Goal: Task Accomplishment & Management: Use online tool/utility

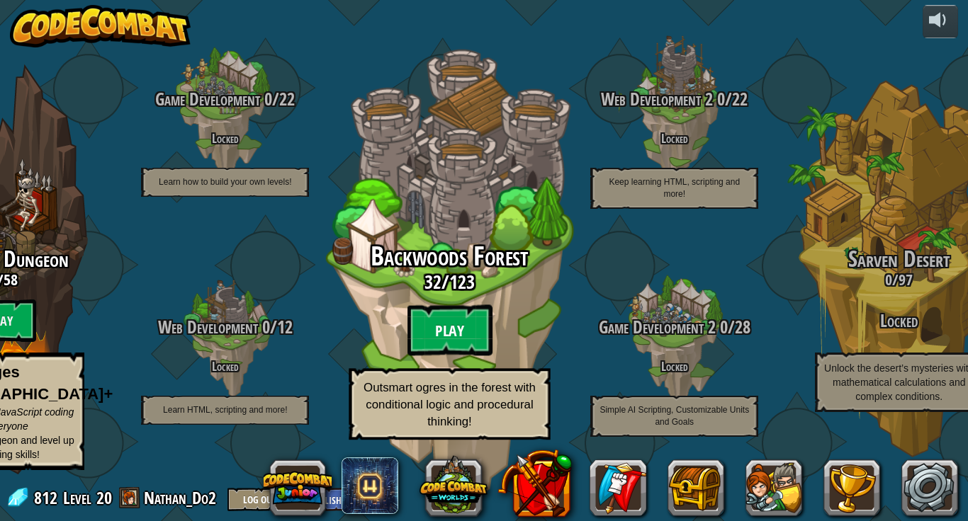
click at [424, 332] on btn "Play" at bounding box center [449, 330] width 85 height 51
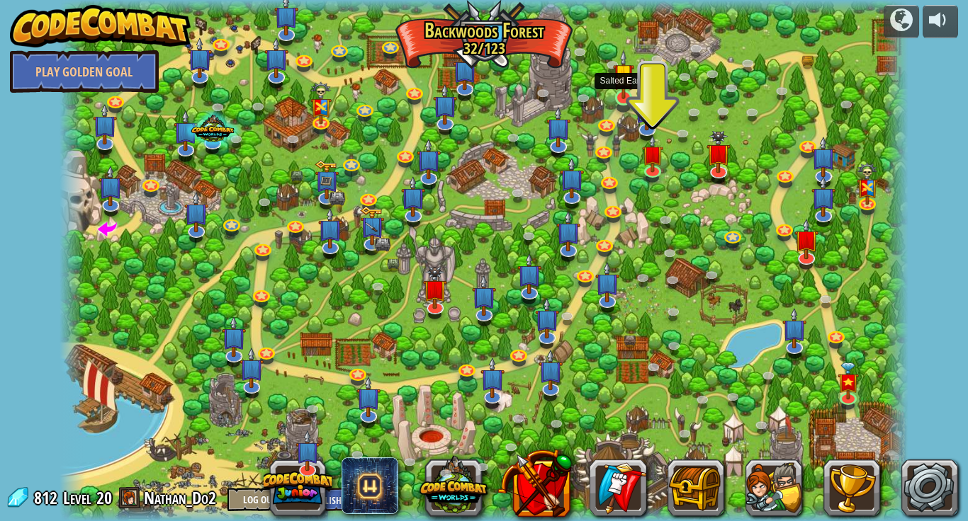
click at [621, 94] on img at bounding box center [624, 75] width 22 height 50
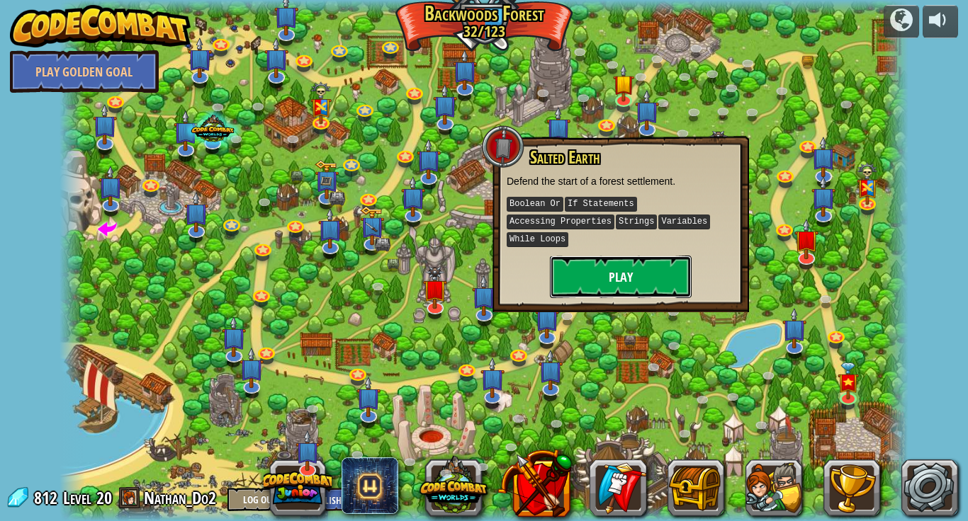
click at [645, 279] on button "Play" at bounding box center [621, 277] width 142 height 43
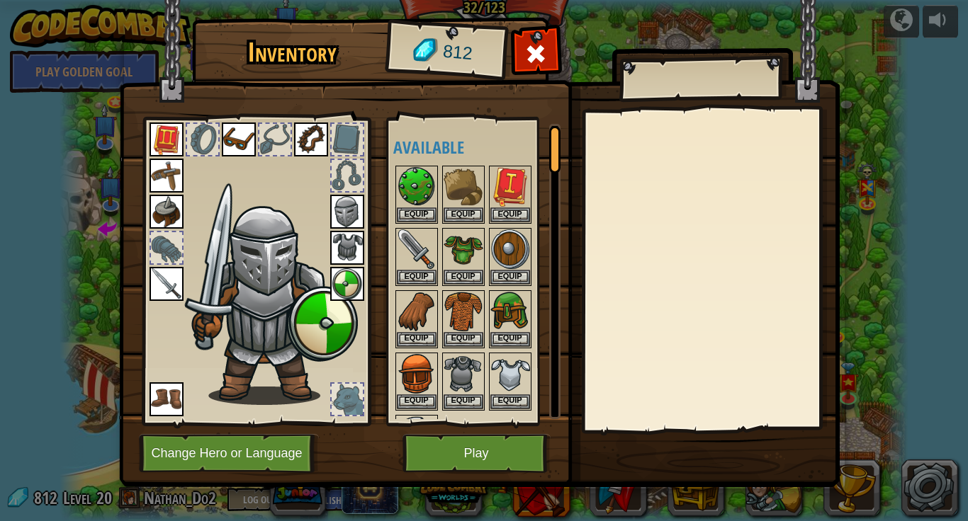
click at [357, 174] on div at bounding box center [347, 175] width 31 height 31
click at [511, 181] on img at bounding box center [510, 186] width 40 height 40
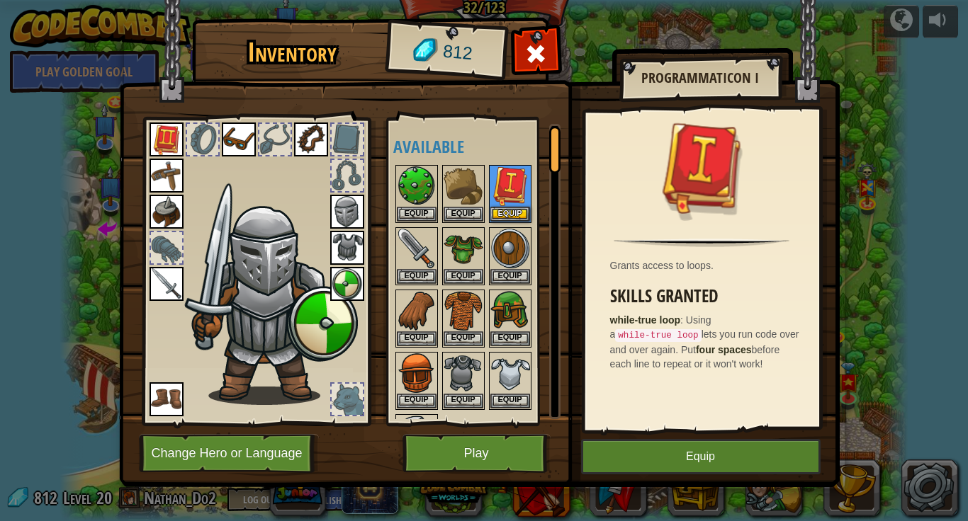
click at [351, 132] on div at bounding box center [347, 139] width 31 height 31
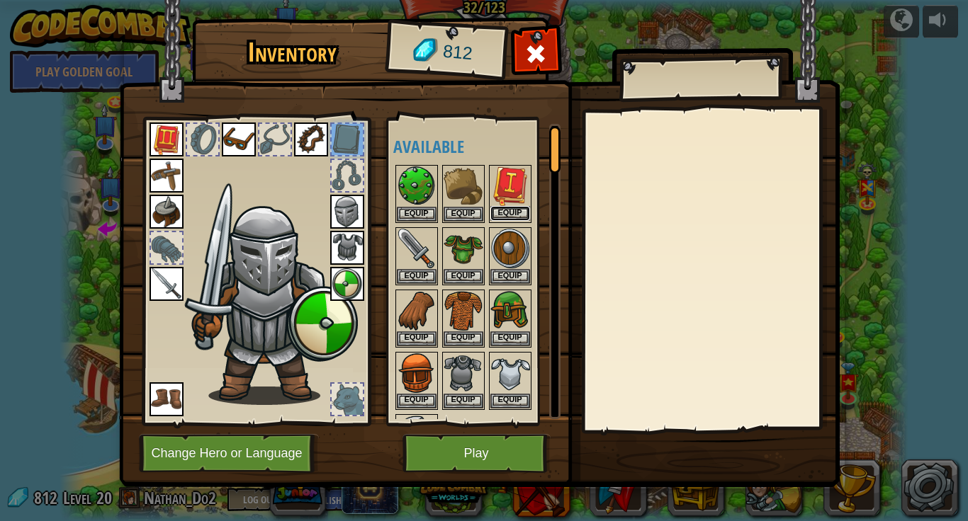
click at [516, 216] on button "Equip" at bounding box center [510, 213] width 40 height 15
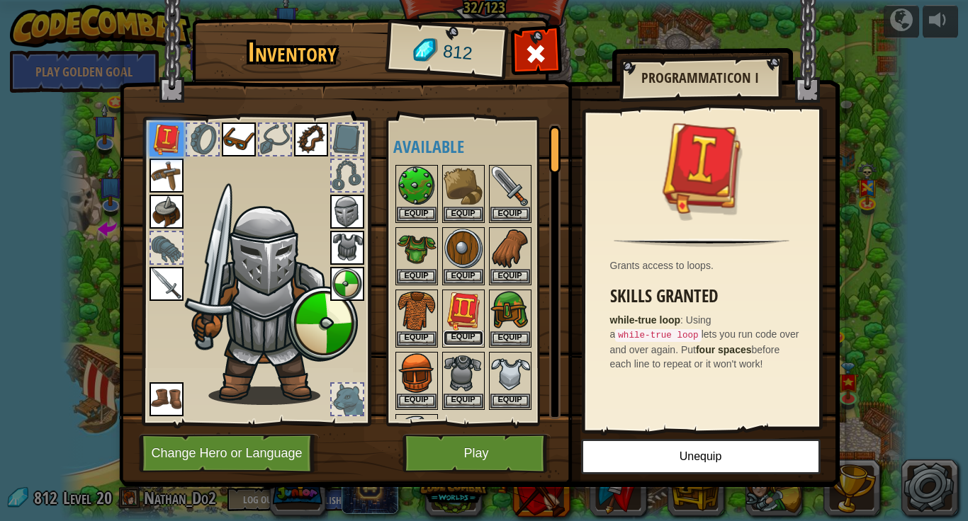
click at [468, 339] on button "Equip" at bounding box center [463, 338] width 40 height 15
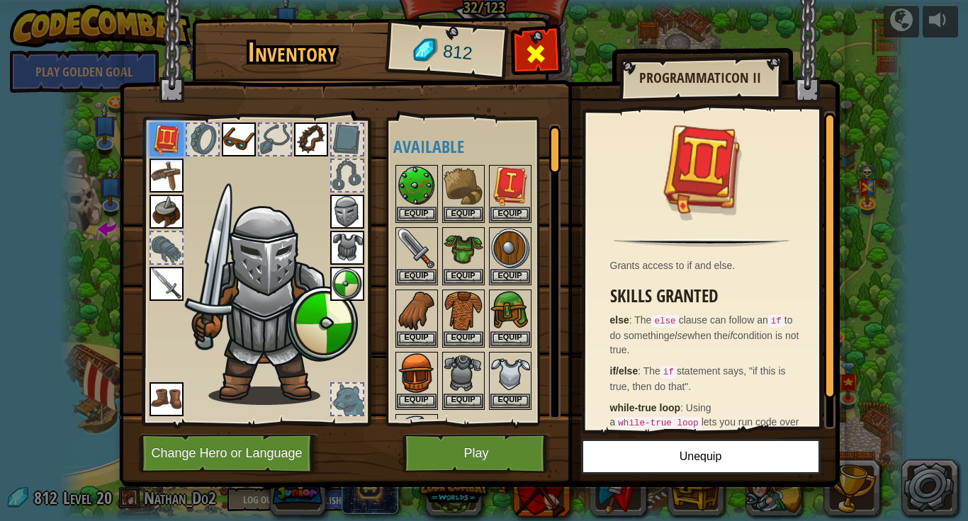
click at [544, 62] on span at bounding box center [535, 54] width 23 height 23
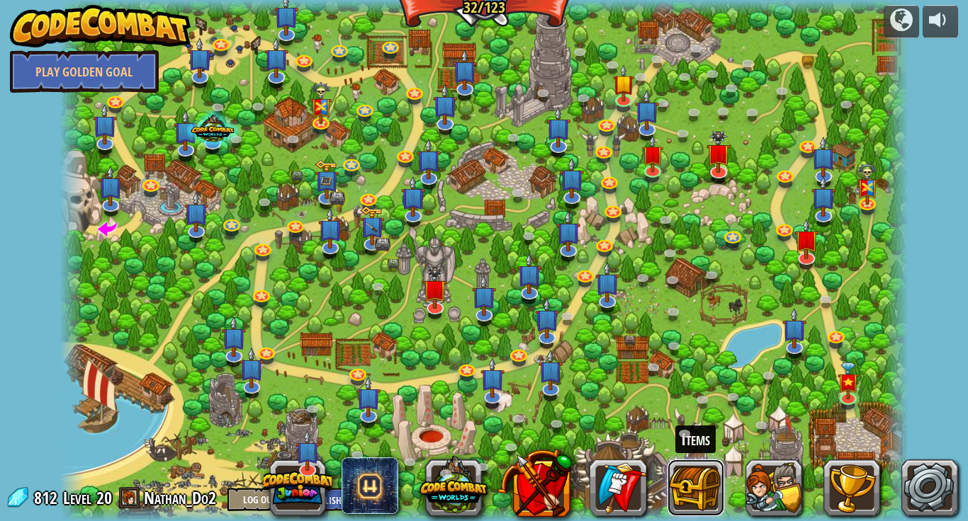
click at [710, 495] on button at bounding box center [695, 488] width 57 height 57
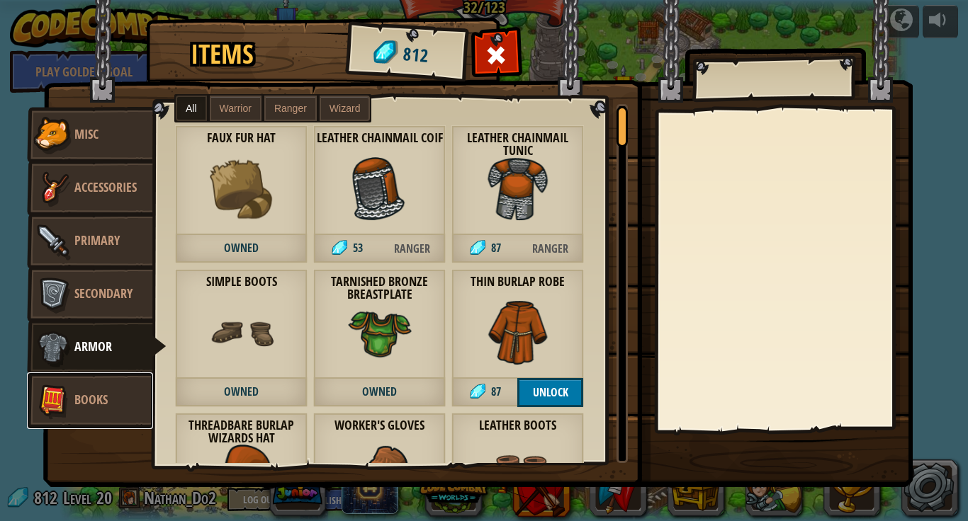
click at [118, 404] on link "Books" at bounding box center [90, 401] width 126 height 57
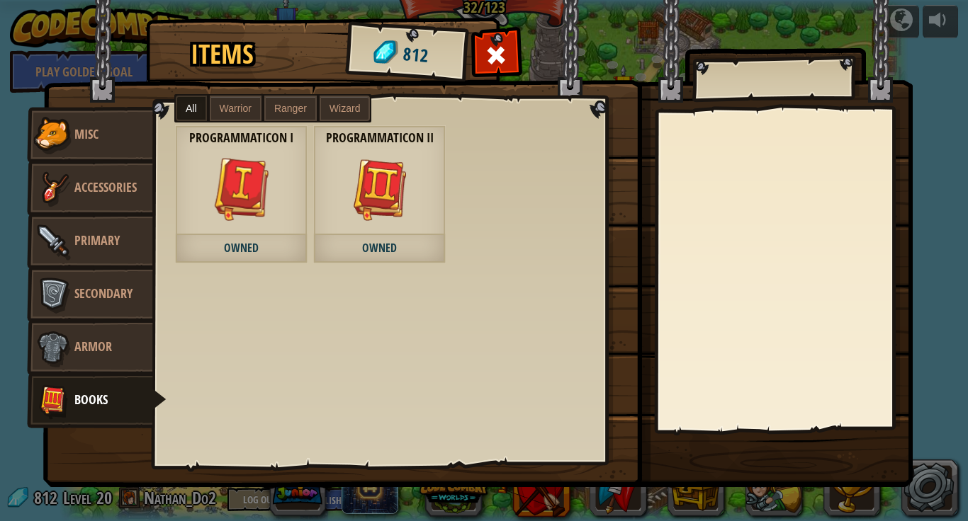
click at [414, 181] on div "Programmaticon II Owned" at bounding box center [379, 194] width 132 height 138
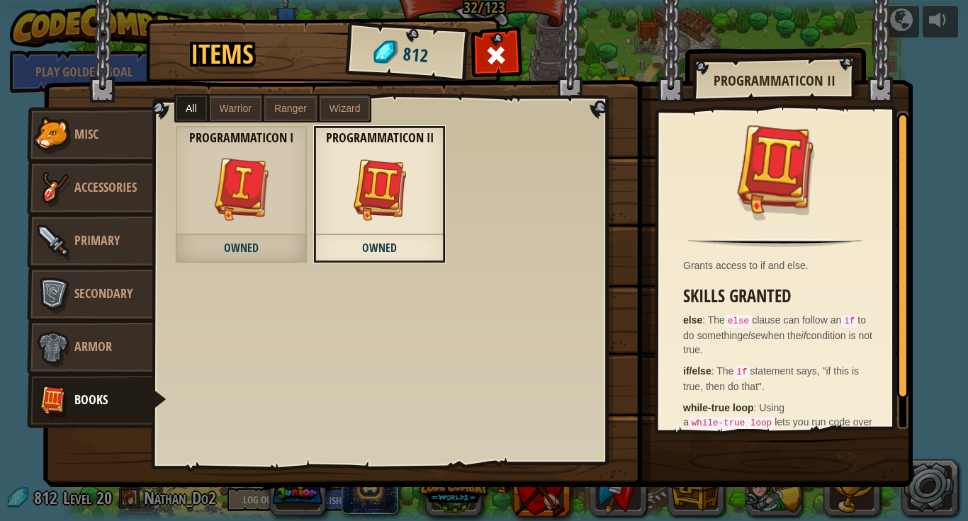
click at [247, 176] on img at bounding box center [242, 189] width 64 height 64
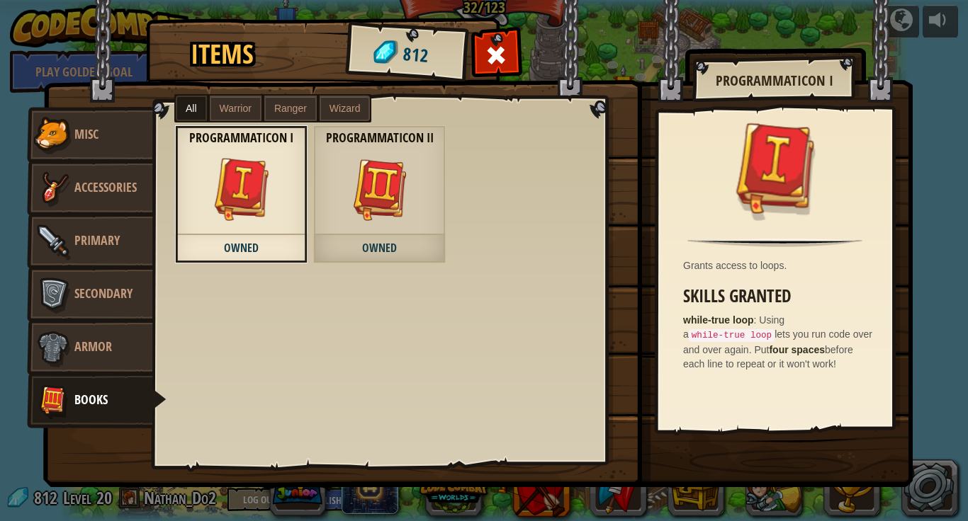
click at [231, 113] on span "Warrior" at bounding box center [236, 108] width 32 height 11
click at [247, 108] on span "Warrior" at bounding box center [236, 108] width 32 height 11
click at [307, 106] on label "Ranger" at bounding box center [290, 109] width 52 height 26
click at [357, 107] on span "Wizard" at bounding box center [344, 108] width 31 height 11
click at [187, 107] on span "All" at bounding box center [191, 108] width 11 height 11
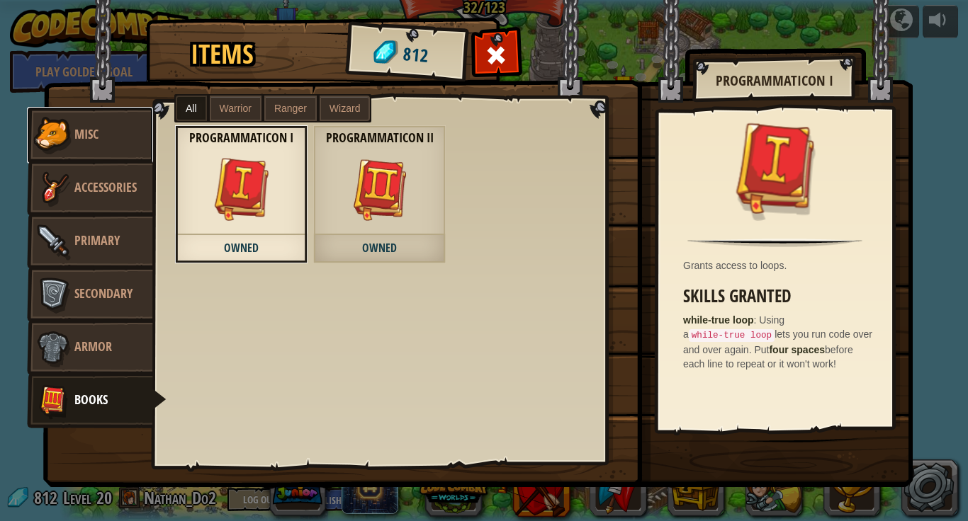
click at [108, 136] on link "Misc" at bounding box center [90, 135] width 126 height 57
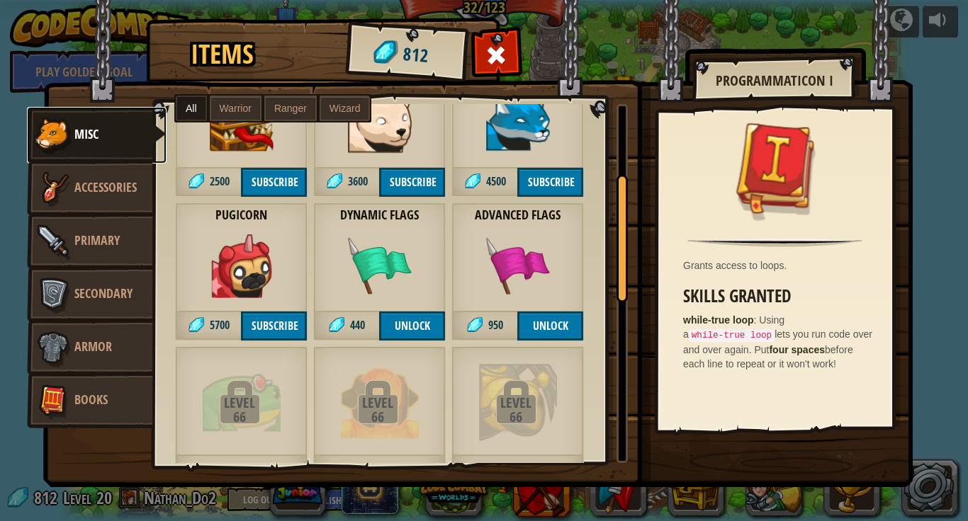
scroll to position [205, 0]
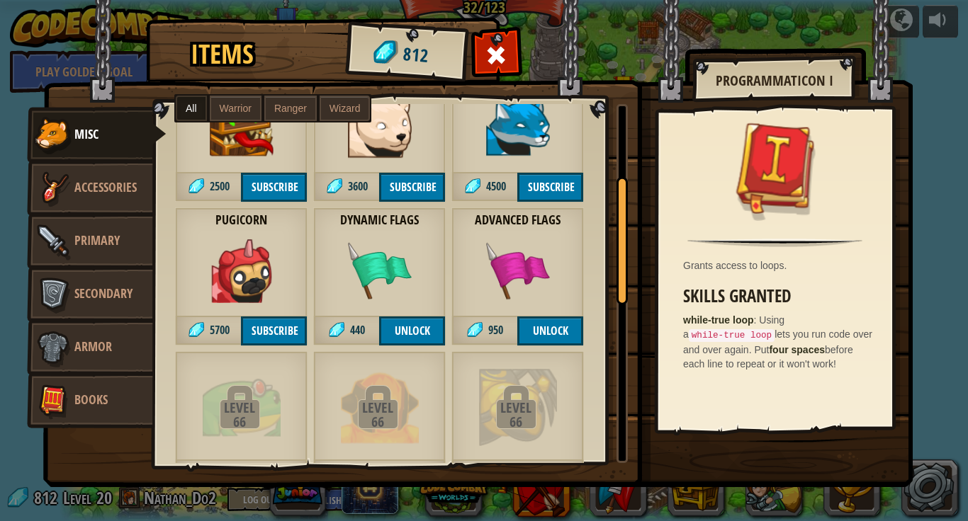
click at [360, 233] on div "Dynamic Flags 440 Unlock" at bounding box center [379, 277] width 132 height 138
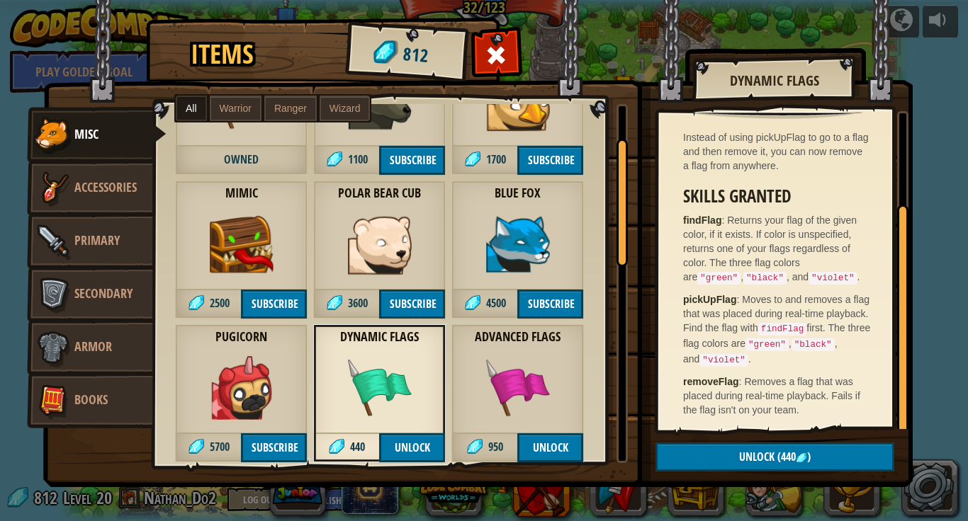
scroll to position [95, 0]
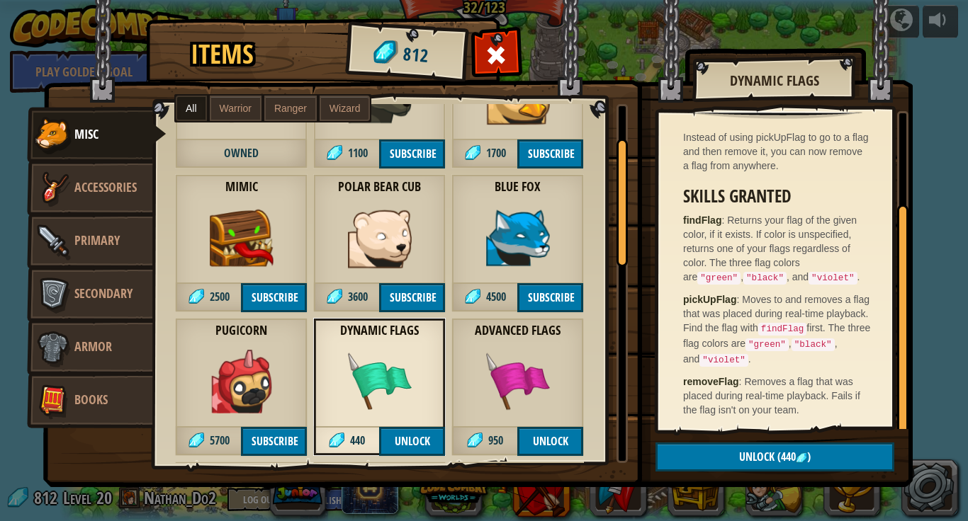
click at [531, 373] on img at bounding box center [518, 382] width 64 height 64
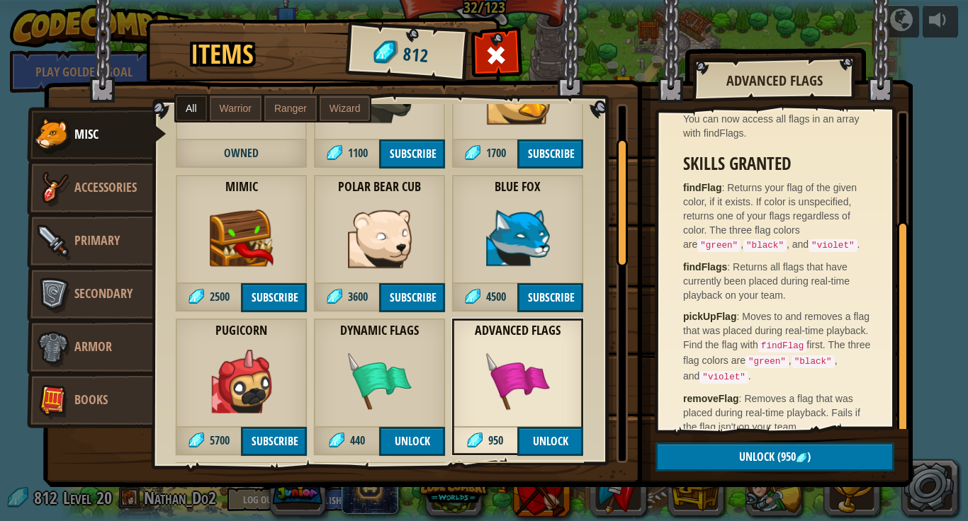
scroll to position [164, 0]
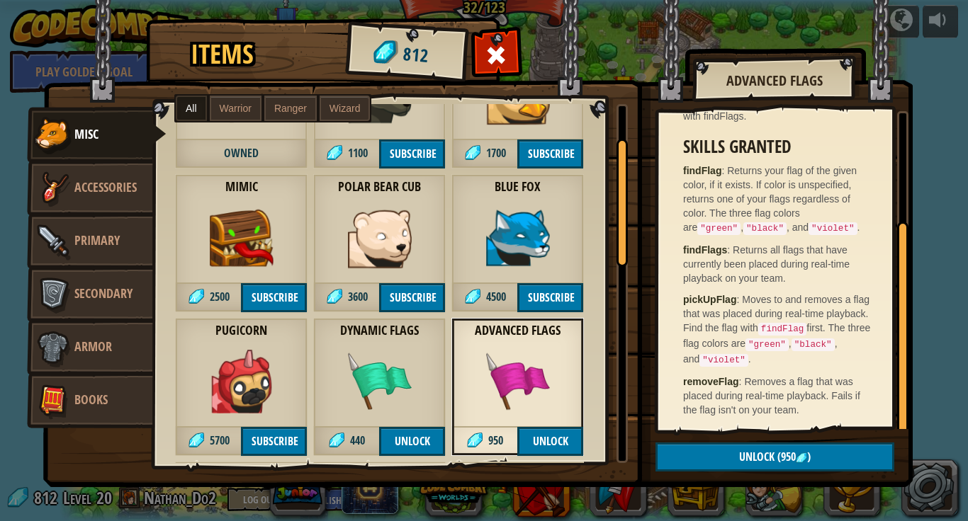
click at [448, 357] on div at bounding box center [381, 531] width 419 height 1007
click at [395, 353] on img at bounding box center [380, 382] width 64 height 64
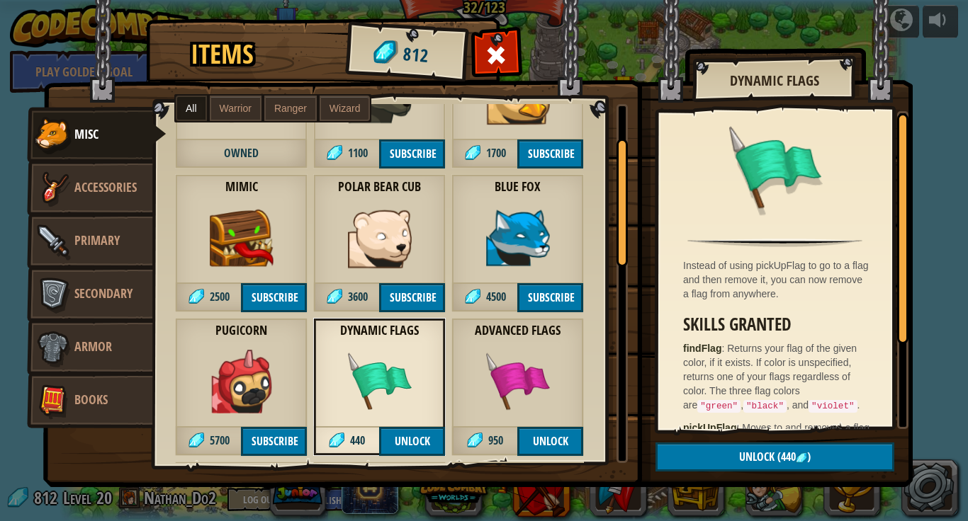
click at [279, 356] on div "Pugicorn 5700 Subscribe" at bounding box center [241, 387] width 132 height 138
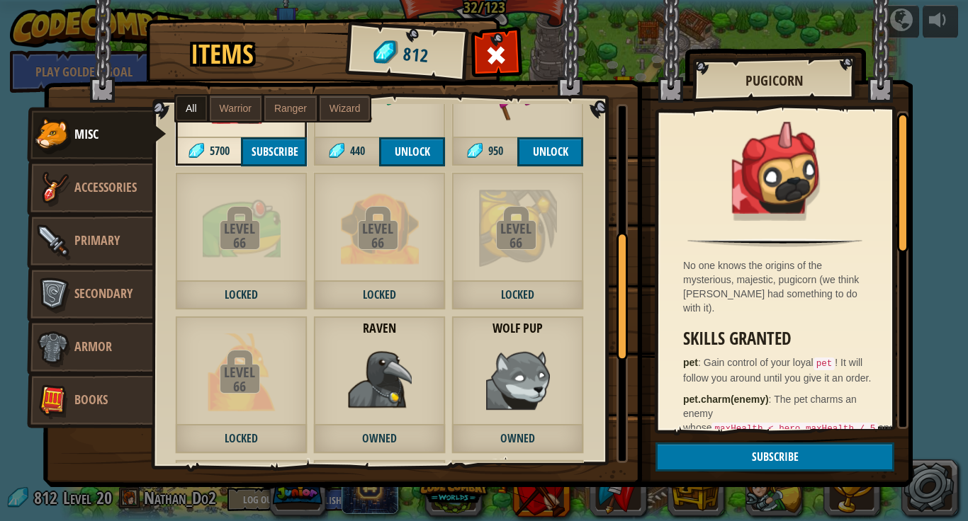
scroll to position [366, 0]
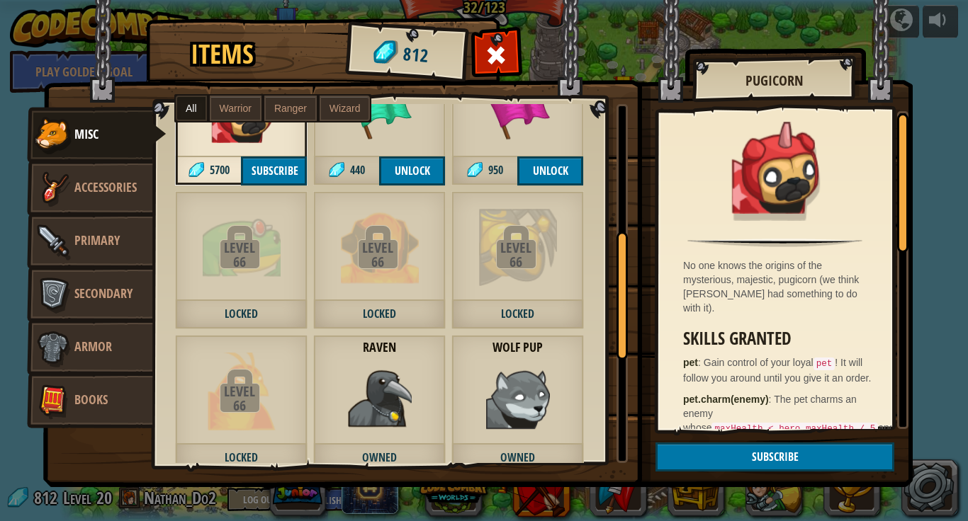
click at [421, 271] on div "Level 66 Locked" at bounding box center [379, 260] width 132 height 138
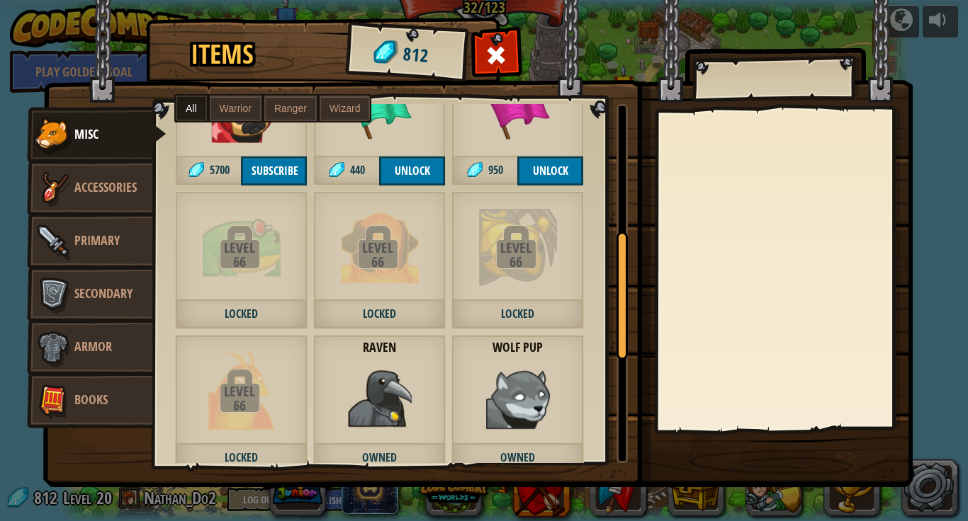
click at [485, 266] on div "66" at bounding box center [515, 262] width 129 height 14
click at [548, 264] on div "66" at bounding box center [515, 262] width 129 height 14
click at [439, 380] on div "Raven Owned" at bounding box center [379, 404] width 132 height 138
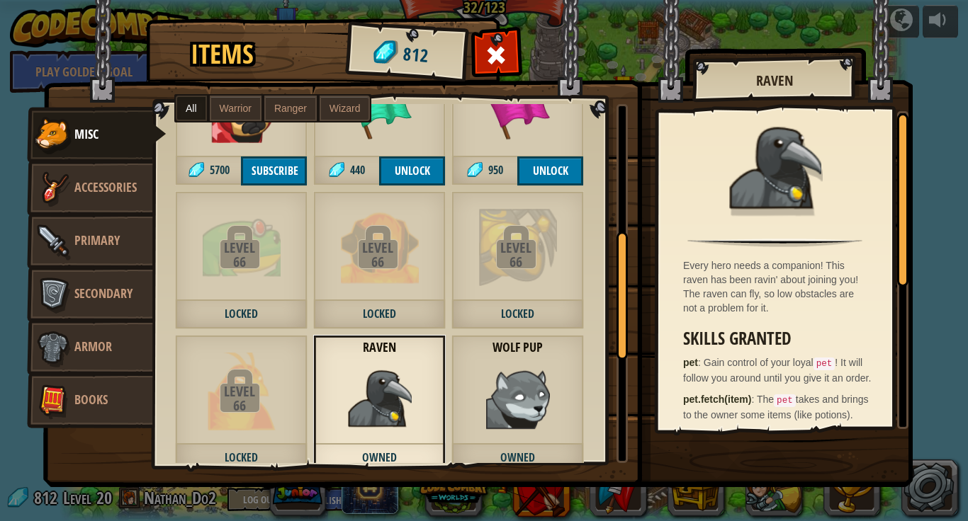
click at [540, 377] on img at bounding box center [518, 399] width 64 height 64
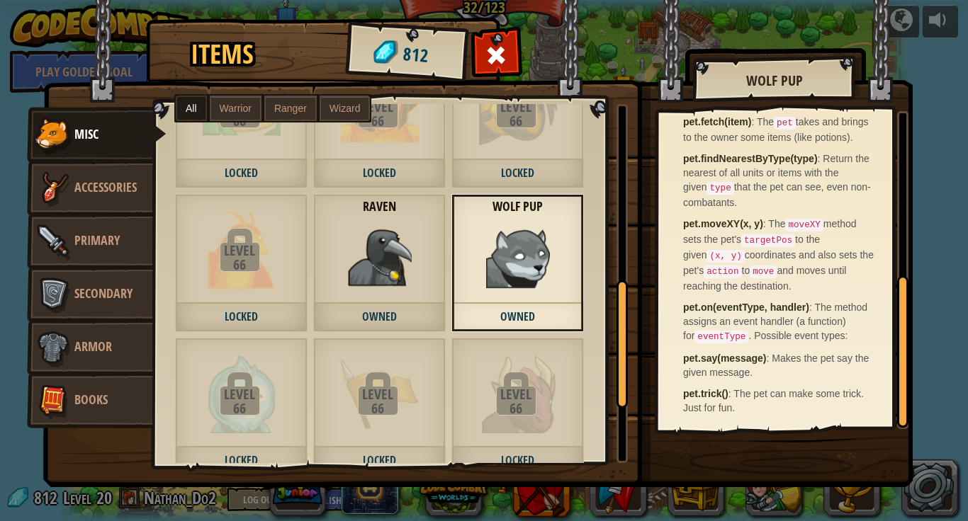
scroll to position [0, 0]
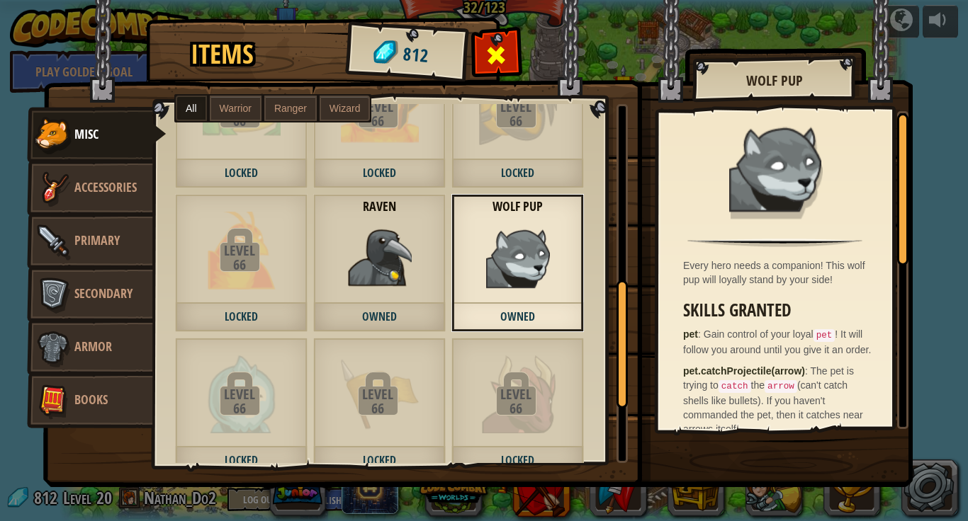
click at [496, 55] on span at bounding box center [496, 55] width 23 height 23
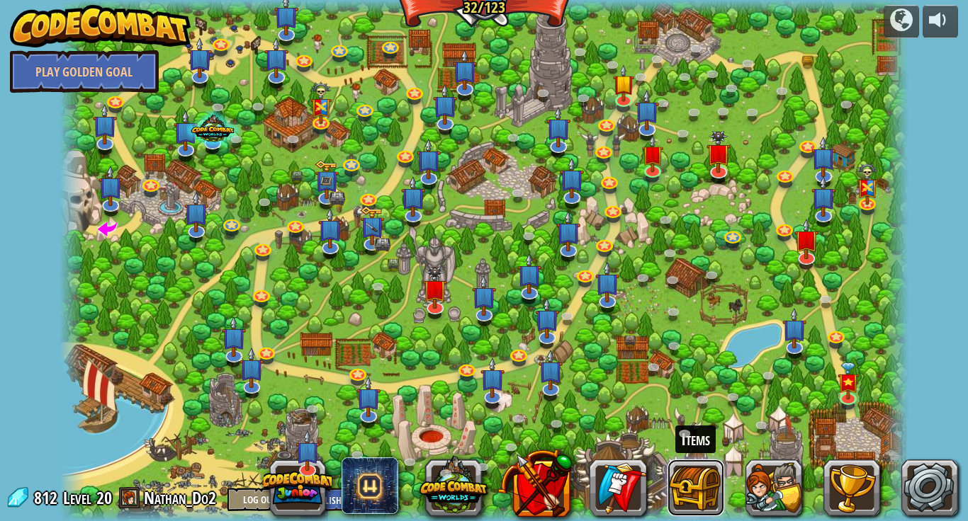
click at [696, 466] on button at bounding box center [695, 488] width 57 height 57
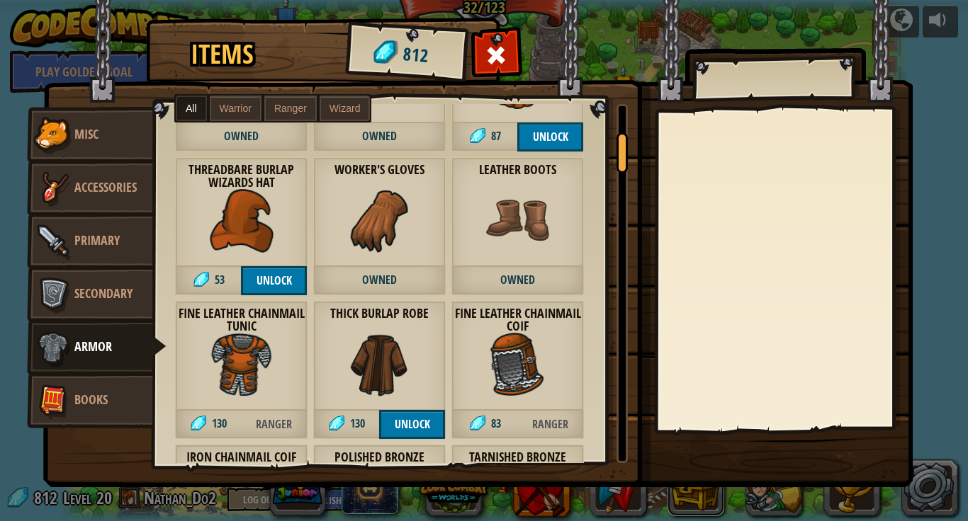
scroll to position [293, 0]
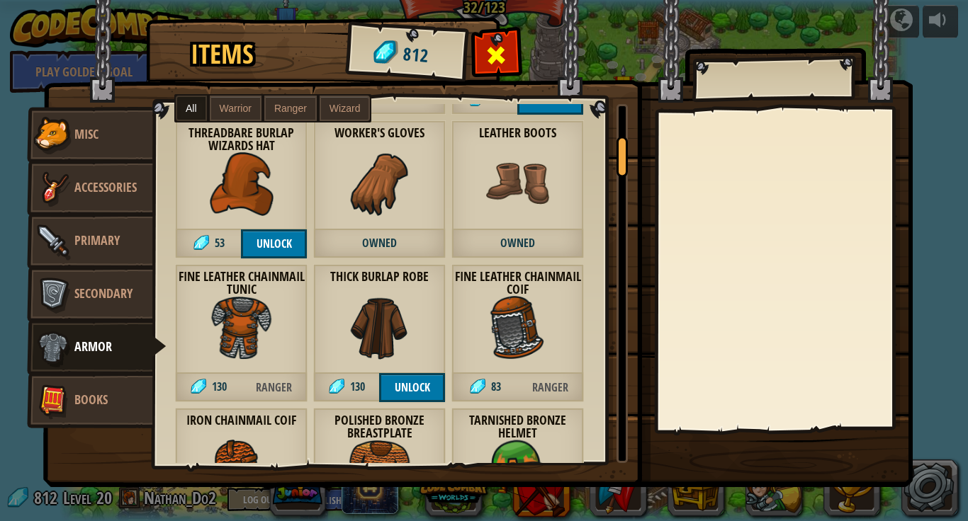
click at [506, 56] on span at bounding box center [496, 55] width 23 height 23
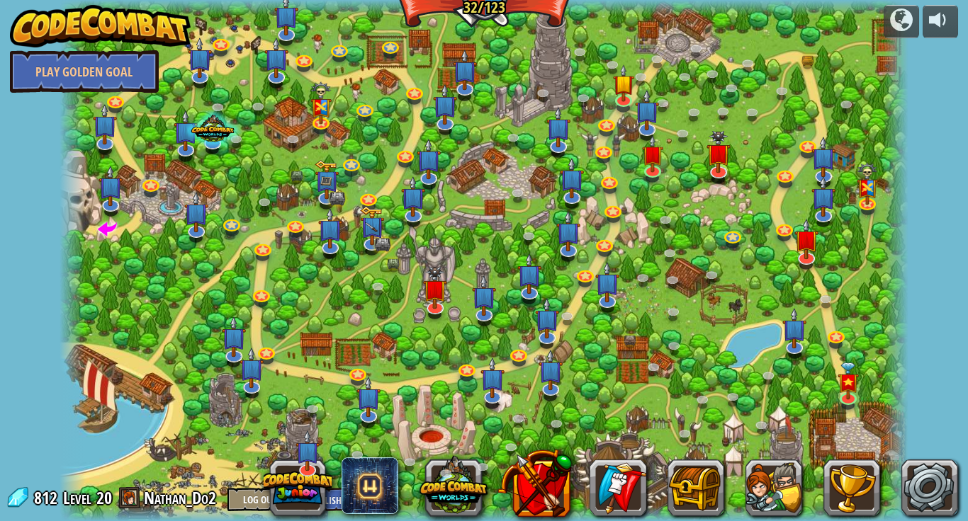
click at [803, 491] on div at bounding box center [618, 488] width 680 height 57
click at [621, 92] on img at bounding box center [624, 75] width 22 height 50
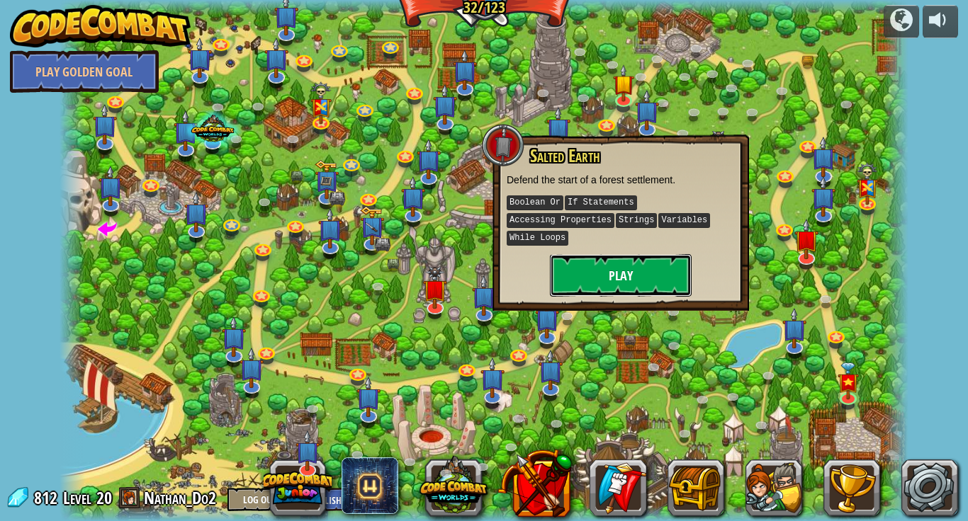
click at [628, 275] on button "Play" at bounding box center [621, 275] width 142 height 43
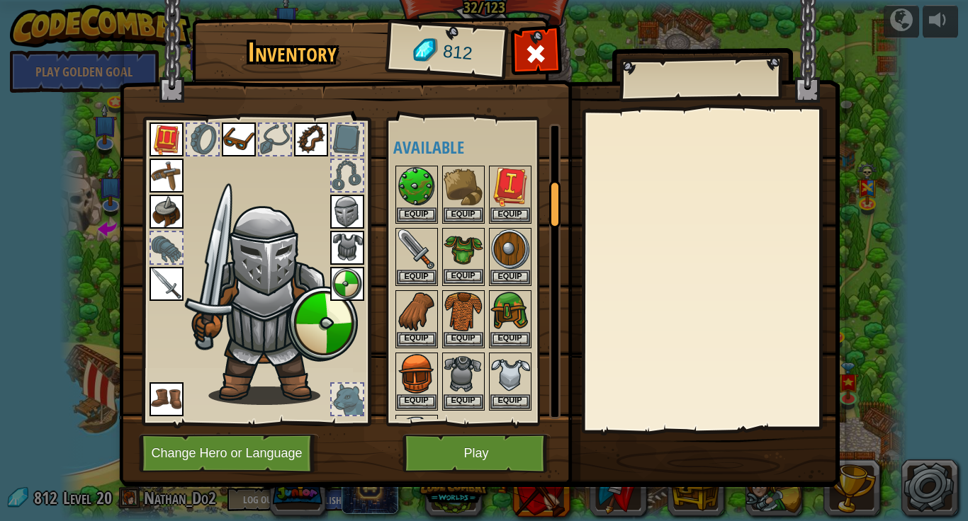
scroll to position [375, 0]
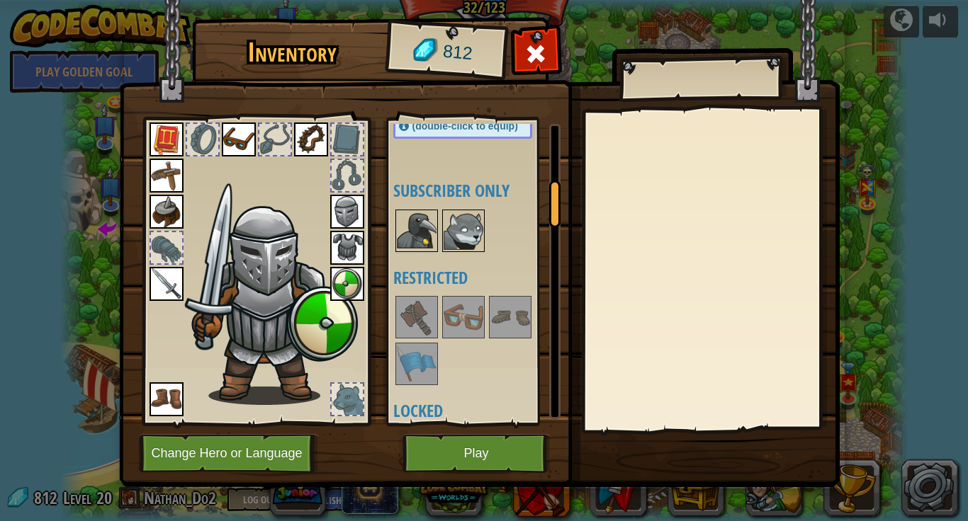
click at [458, 239] on img at bounding box center [463, 231] width 40 height 40
click at [0, 301] on div "Inventory 812 Available Equip Equip Equip Equip Equip Equip Equip Equip Equip E…" at bounding box center [484, 260] width 968 height 521
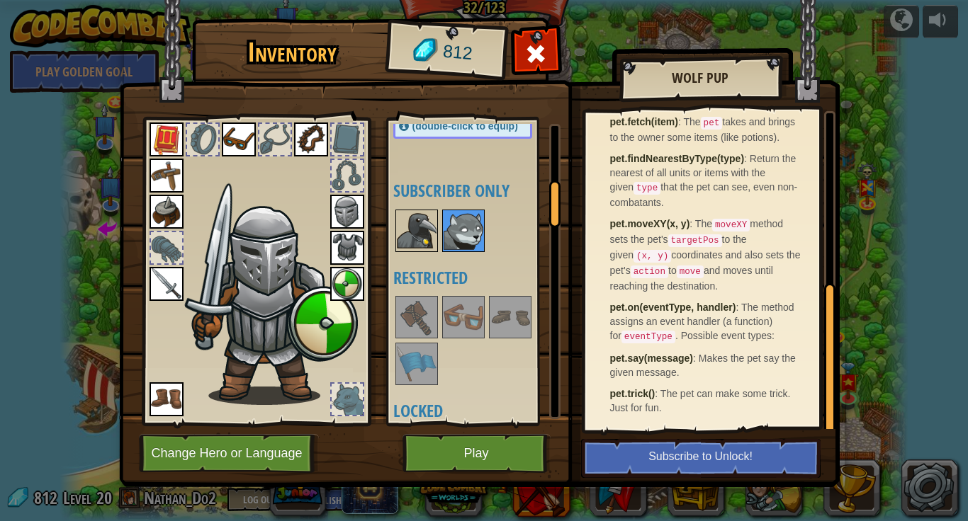
scroll to position [365, 0]
click at [413, 242] on img at bounding box center [417, 231] width 40 height 40
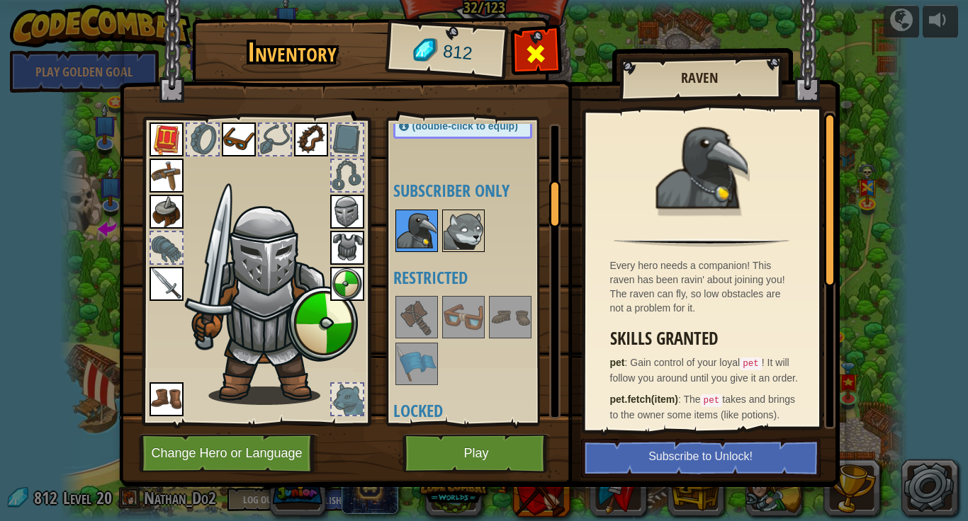
click at [541, 50] on span at bounding box center [535, 54] width 23 height 23
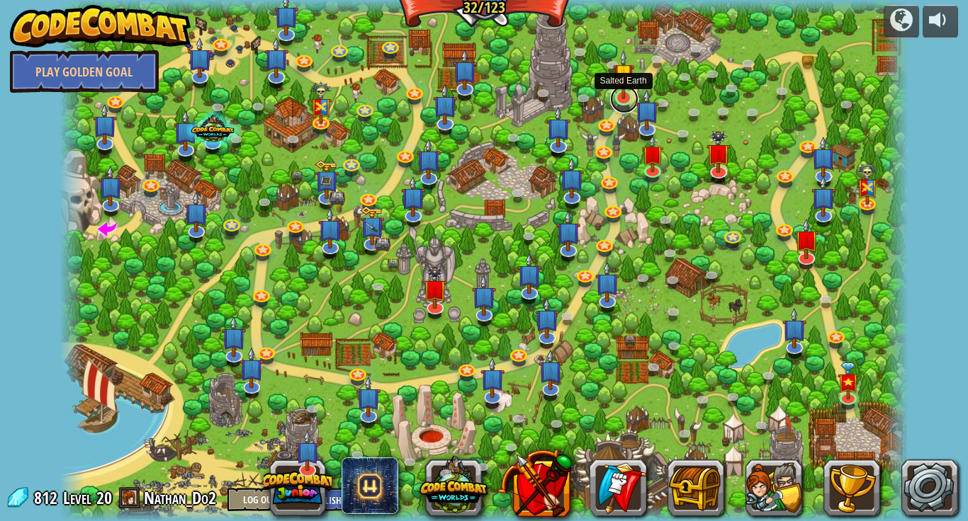
click at [611, 100] on link at bounding box center [624, 99] width 28 height 28
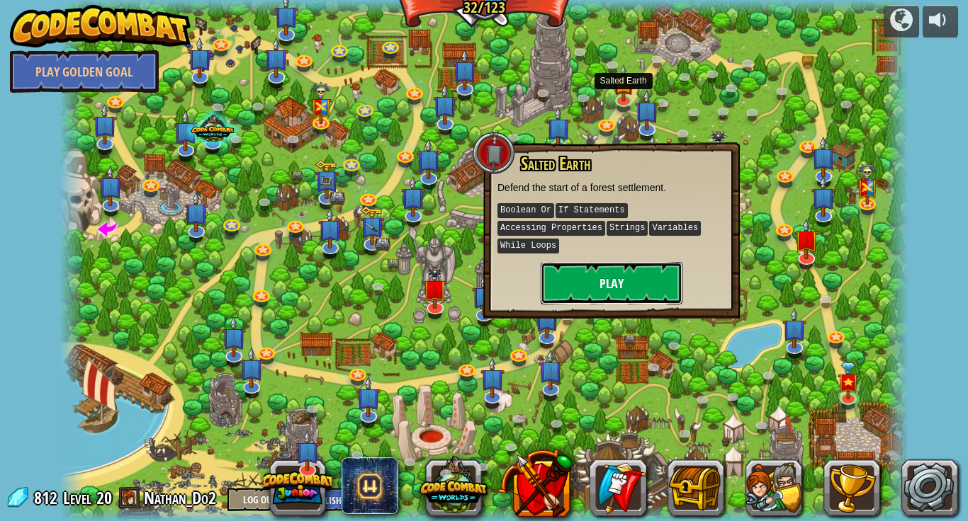
click at [609, 262] on button "Play" at bounding box center [612, 283] width 142 height 43
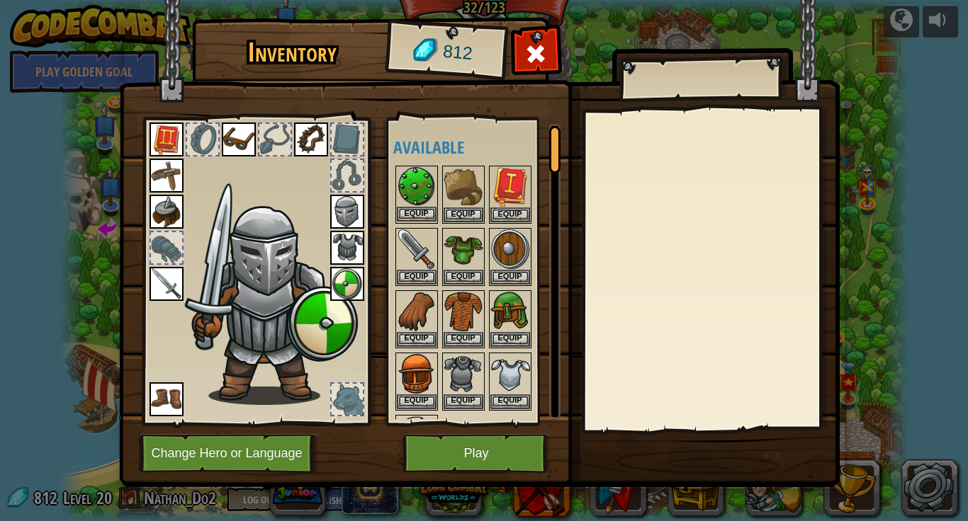
click at [409, 183] on img at bounding box center [417, 187] width 40 height 40
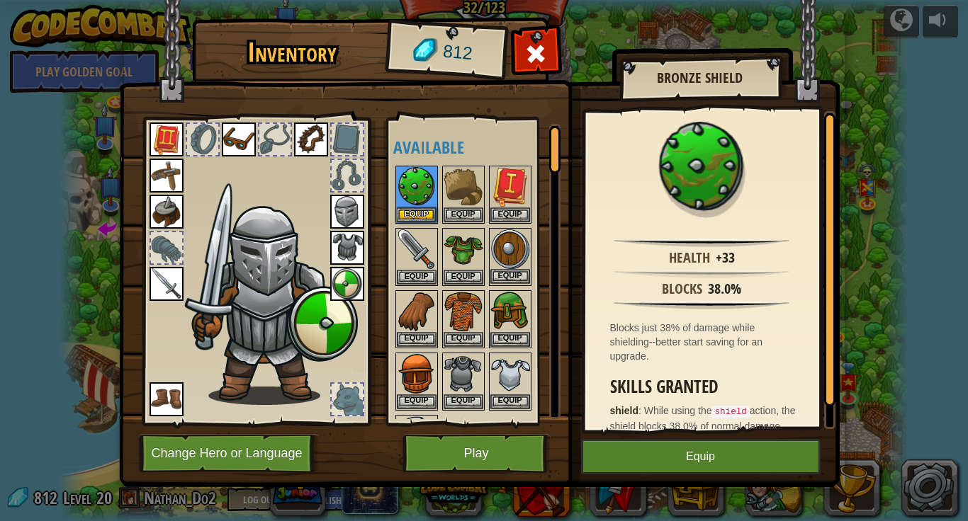
click at [507, 249] on img at bounding box center [510, 250] width 40 height 40
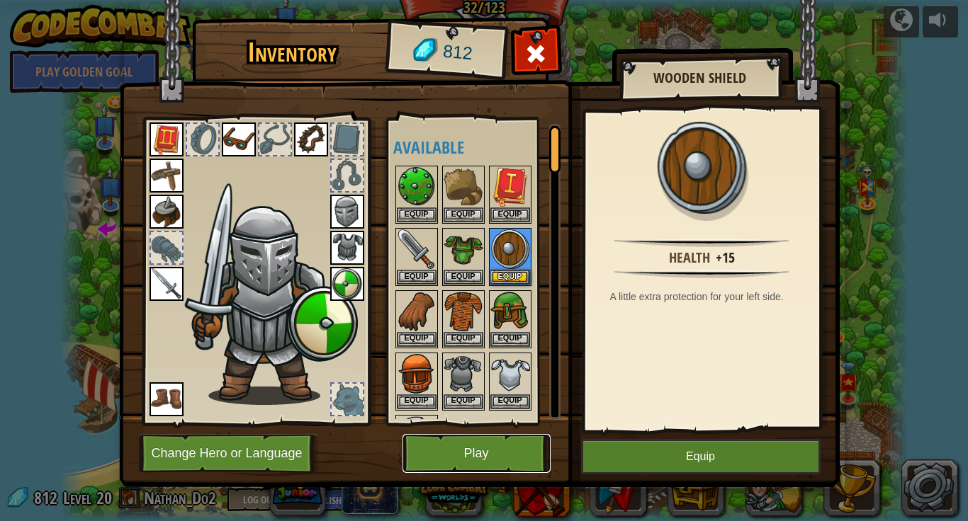
click at [480, 452] on button "Play" at bounding box center [476, 453] width 148 height 39
click at [514, 449] on button "Play" at bounding box center [476, 453] width 148 height 39
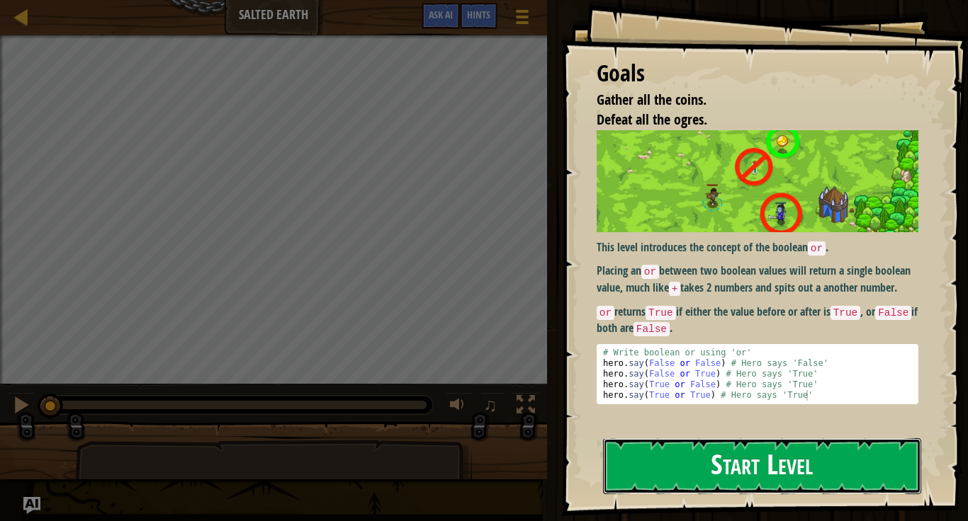
click at [634, 473] on button "Start Level" at bounding box center [762, 466] width 318 height 56
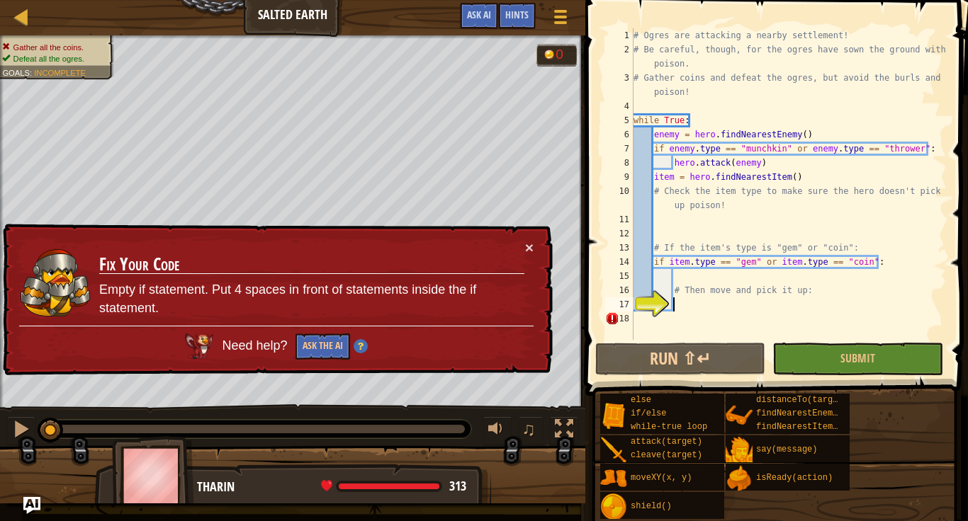
click at [705, 303] on div "# Ogres are attacking a nearby settlement! # Be careful, though, for the ogres …" at bounding box center [788, 198] width 316 height 340
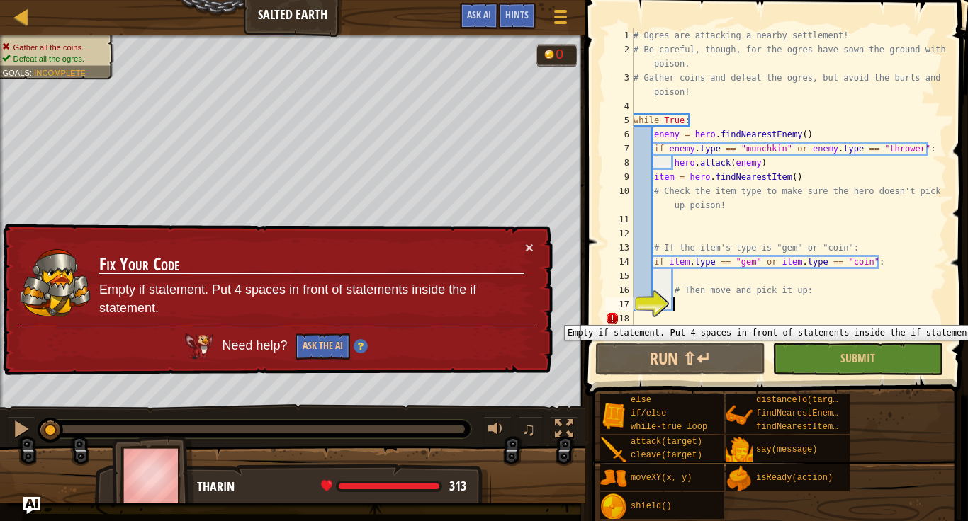
click at [633, 312] on div "17" at bounding box center [619, 305] width 28 height 14
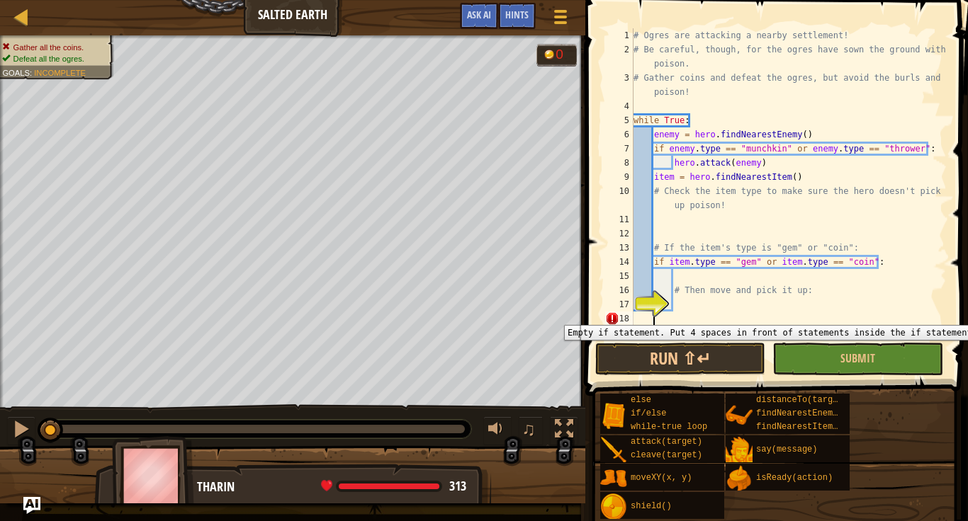
click at [0, 311] on div at bounding box center [2, 232] width 4 height 394
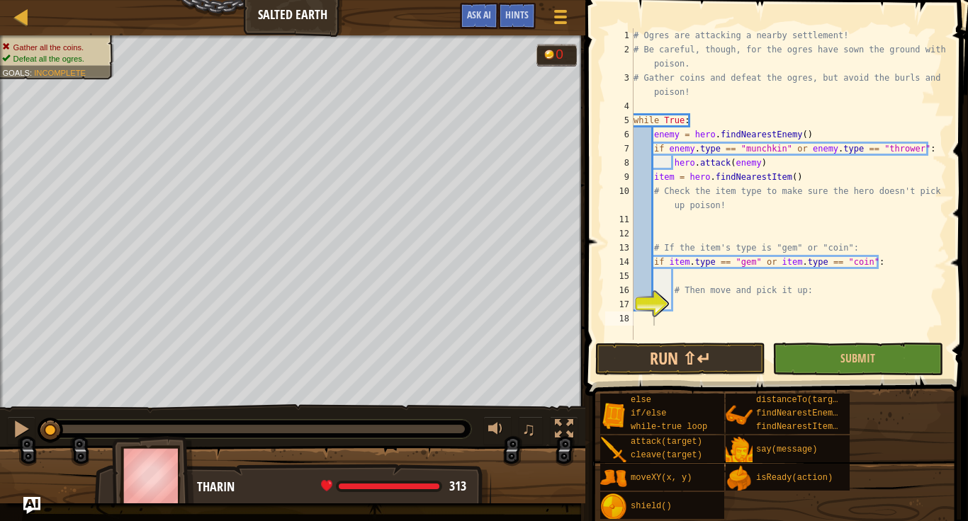
click at [672, 324] on div "# Ogres are attacking a nearby settlement! # Be careful, though, for the ogres …" at bounding box center [788, 198] width 316 height 340
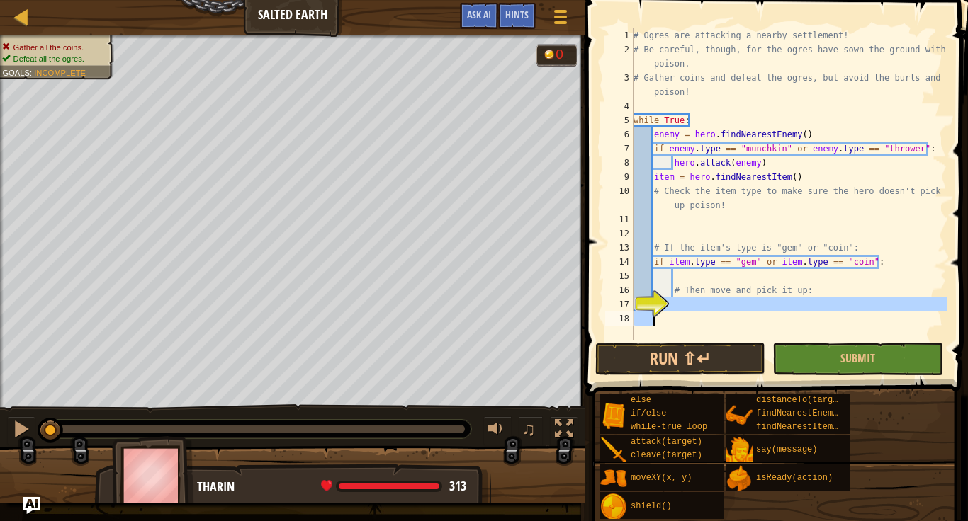
click at [670, 324] on div "# Ogres are attacking a nearby settlement! # Be careful, though, for the ogres …" at bounding box center [788, 184] width 316 height 312
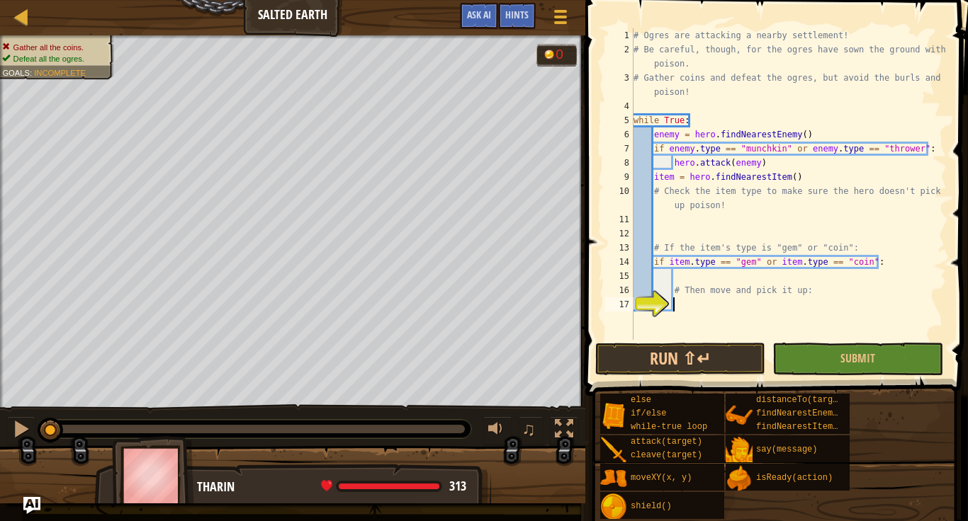
click at [671, 236] on div "# Ogres are attacking a nearby settlement! # Be careful, though, for the ogres …" at bounding box center [788, 198] width 316 height 340
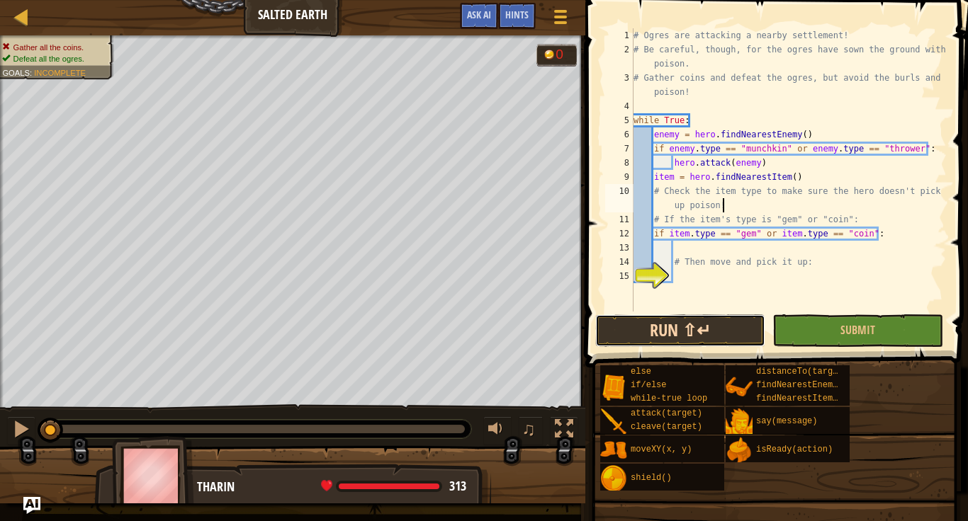
click at [701, 333] on button "Run ⇧↵" at bounding box center [680, 331] width 170 height 33
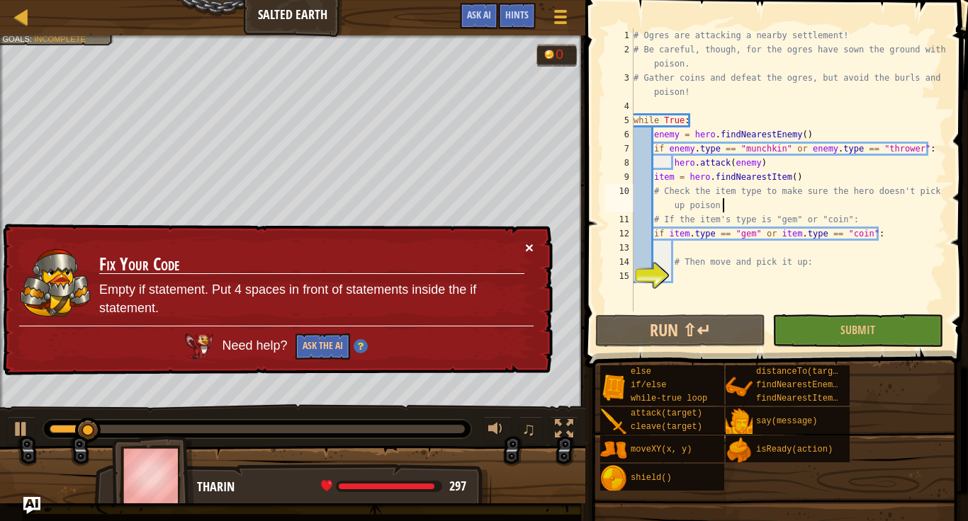
click at [528, 247] on button "×" at bounding box center [529, 247] width 9 height 15
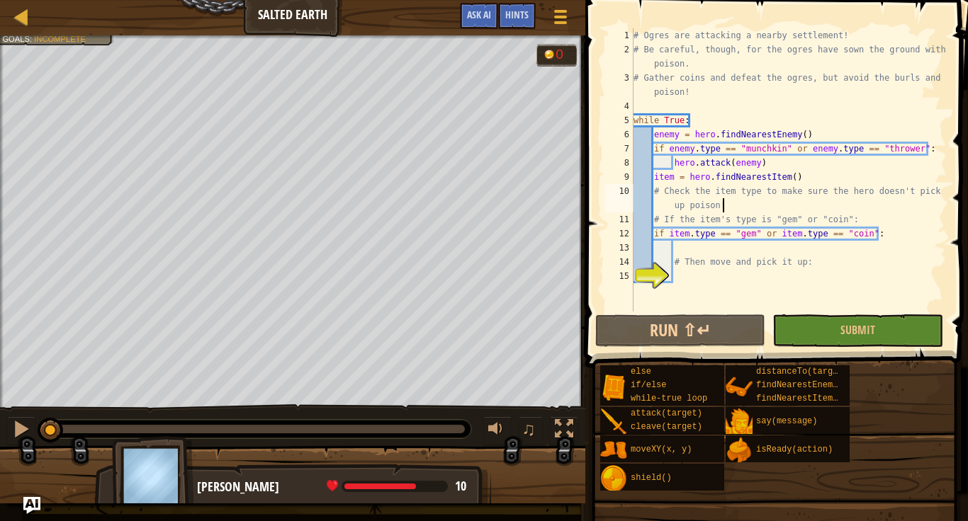
drag, startPoint x: 253, startPoint y: 424, endPoint x: 1, endPoint y: 372, distance: 257.6
click at [1, 372] on div "Gather all the coins. Defeat all the ogres. Goals : Incomplete 0 ♫ Anabel - mun…" at bounding box center [484, 269] width 968 height 468
click at [20, 418] on button at bounding box center [21, 431] width 28 height 29
click at [35, 428] on button at bounding box center [21, 431] width 28 height 29
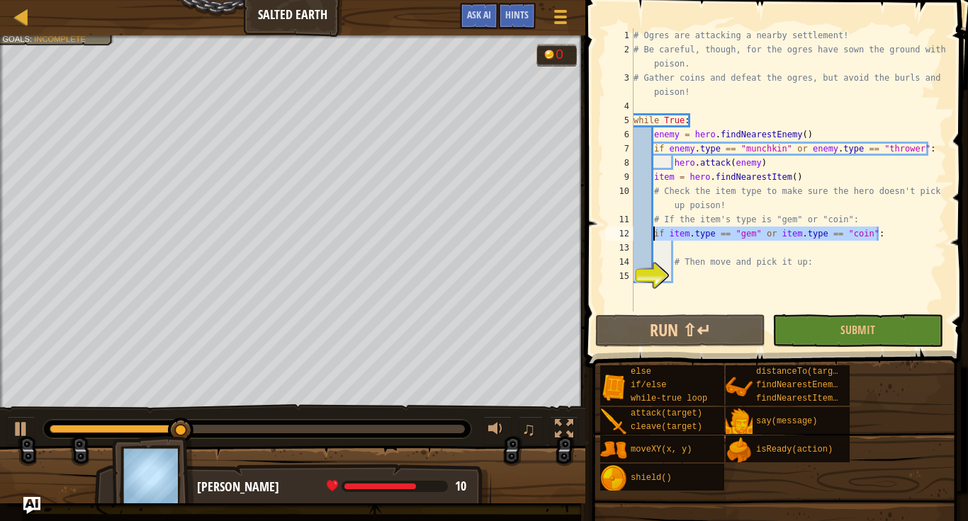
drag, startPoint x: 885, startPoint y: 232, endPoint x: 653, endPoint y: 232, distance: 231.6
click at [653, 232] on div "# Ogres are attacking a nearby settlement! # Be careful, though, for the ogres …" at bounding box center [788, 184] width 316 height 312
type textarea "if item.type == "gem" or item.type == "coin":"
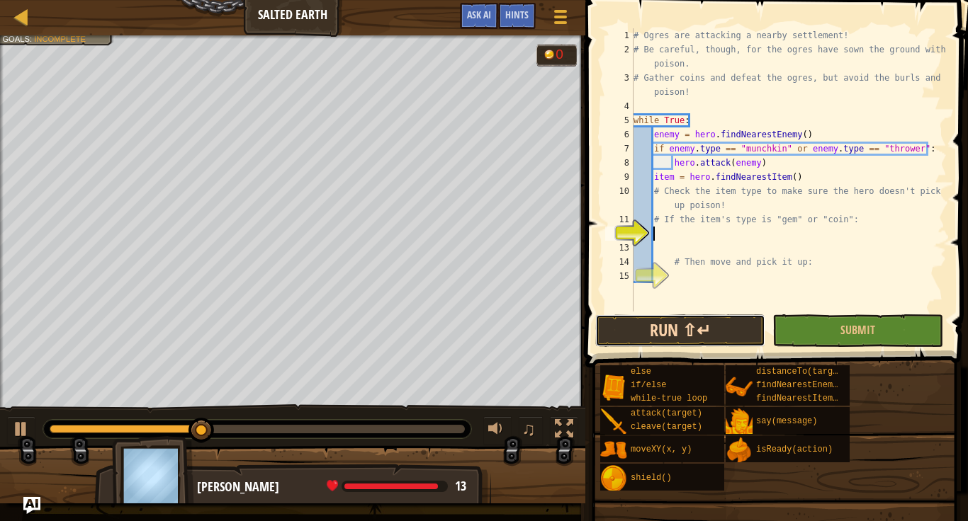
click at [718, 329] on button "Run ⇧↵" at bounding box center [680, 331] width 170 height 33
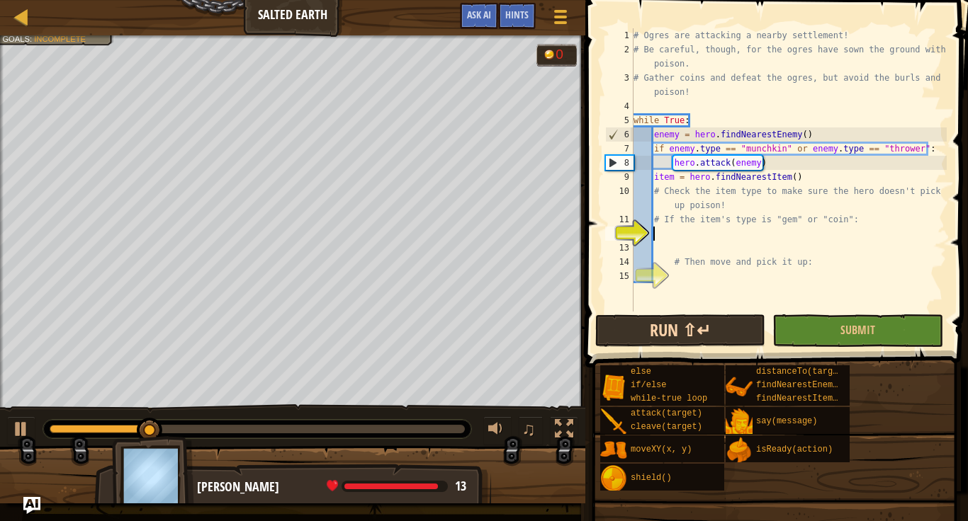
paste textarea "if item.type == "gem" or item.type == "coin":"
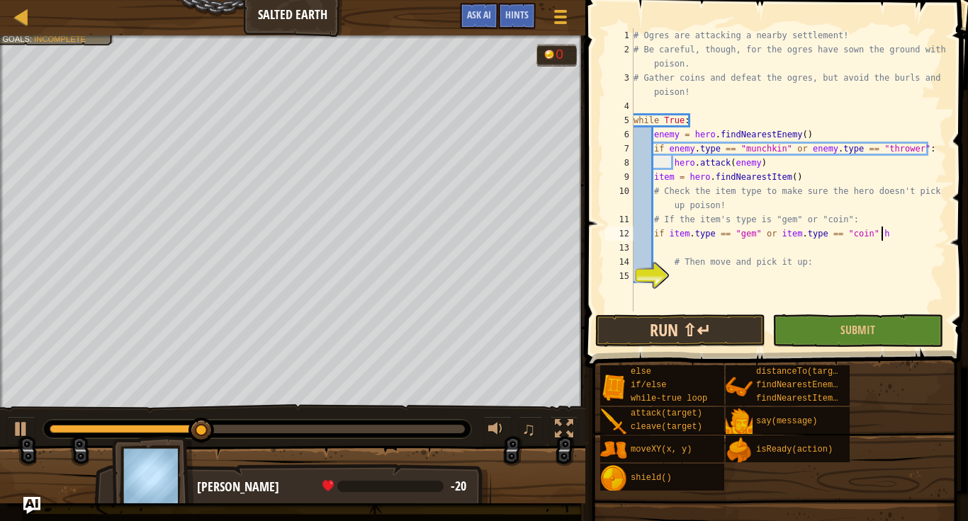
type textarea "if item.type == "gem" or item.type == "coin":"
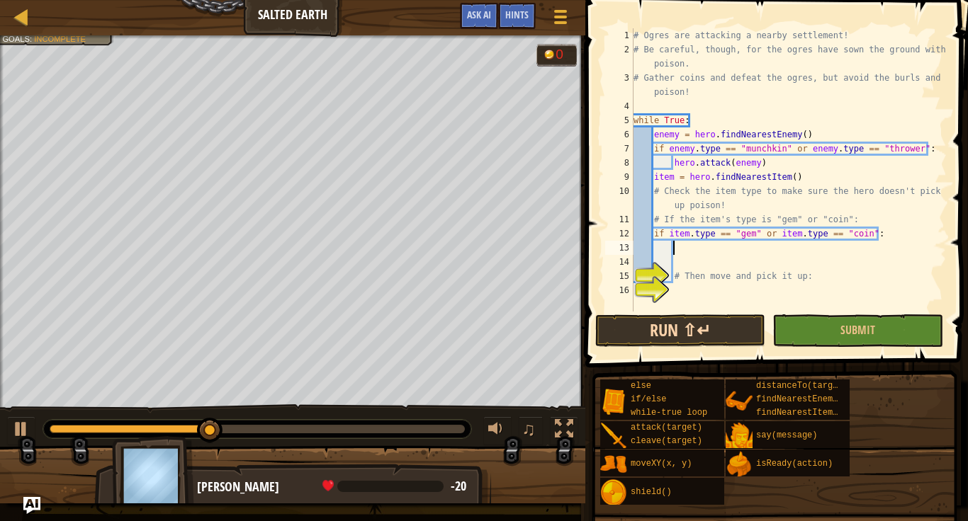
scroll to position [6, 5]
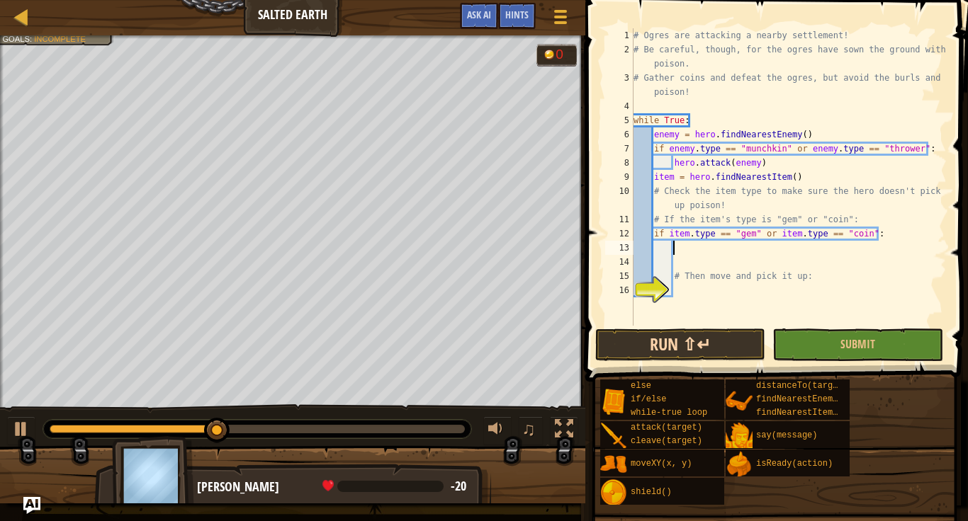
type textarea "g"
click at [702, 269] on div "# Ogres are attacking a nearby settlement! # Be careful, though, for the ogres …" at bounding box center [788, 191] width 316 height 326
click at [671, 251] on div "# Ogres are attacking a nearby settlement! # Be careful, though, for the ogres …" at bounding box center [788, 191] width 316 height 326
type textarea "hero.moveXY(item)"
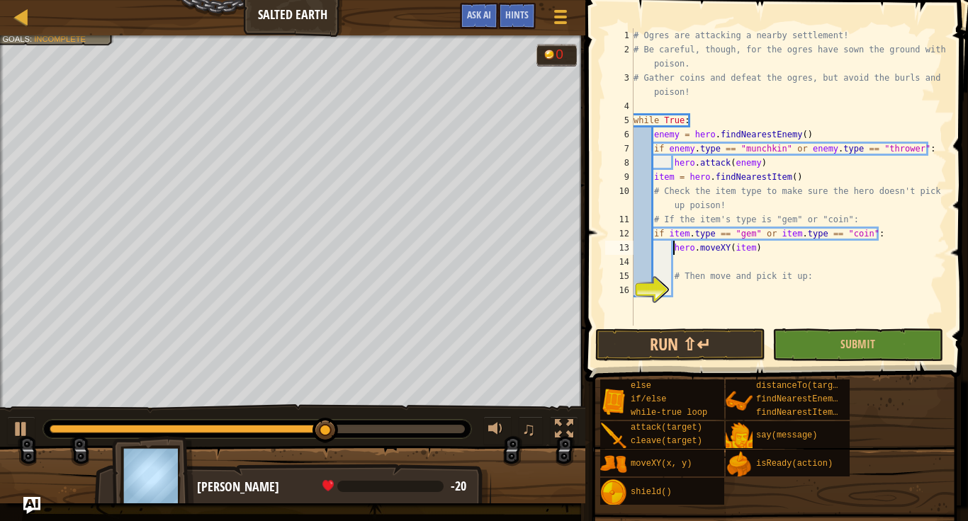
click at [661, 258] on div "# Ogres are attacking a nearby settlement! # Be careful, though, for the ogres …" at bounding box center [788, 191] width 316 height 326
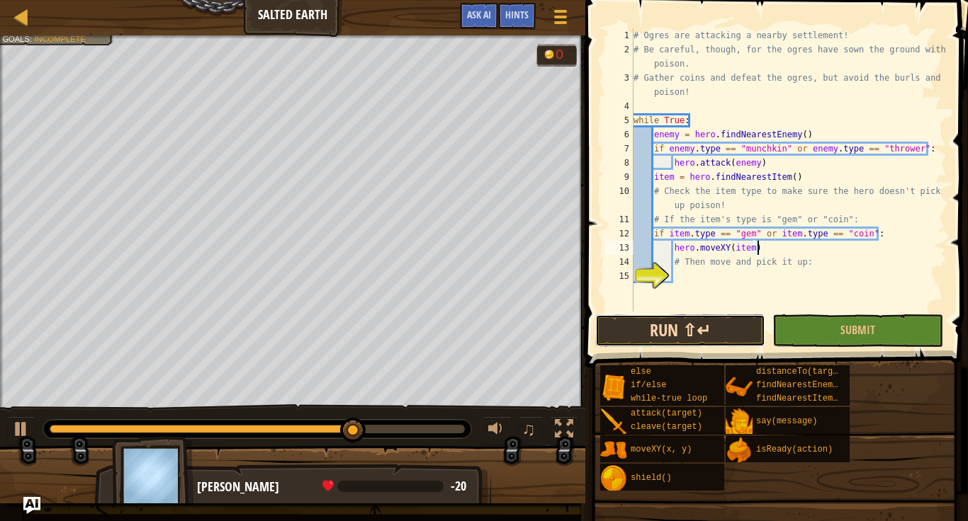
click at [655, 338] on button "Run ⇧↵" at bounding box center [680, 331] width 170 height 33
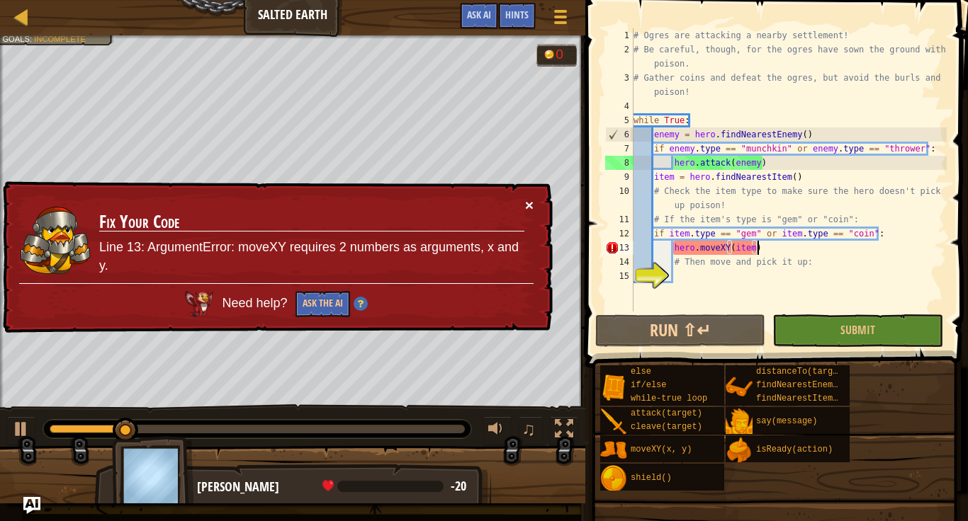
click at [530, 203] on button "×" at bounding box center [529, 205] width 9 height 15
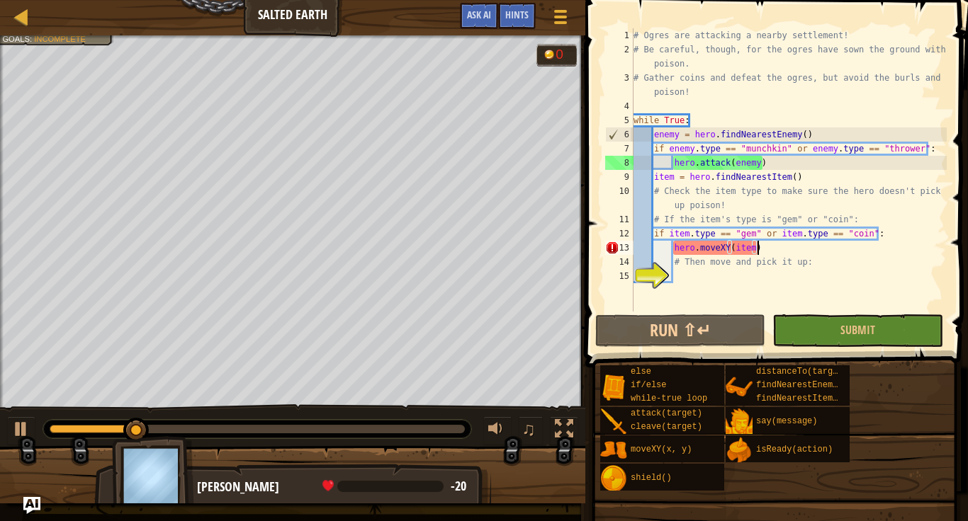
click at [754, 254] on div "# Ogres are attacking a nearby settlement! # Be careful, though, for the ogres …" at bounding box center [788, 184] width 316 height 312
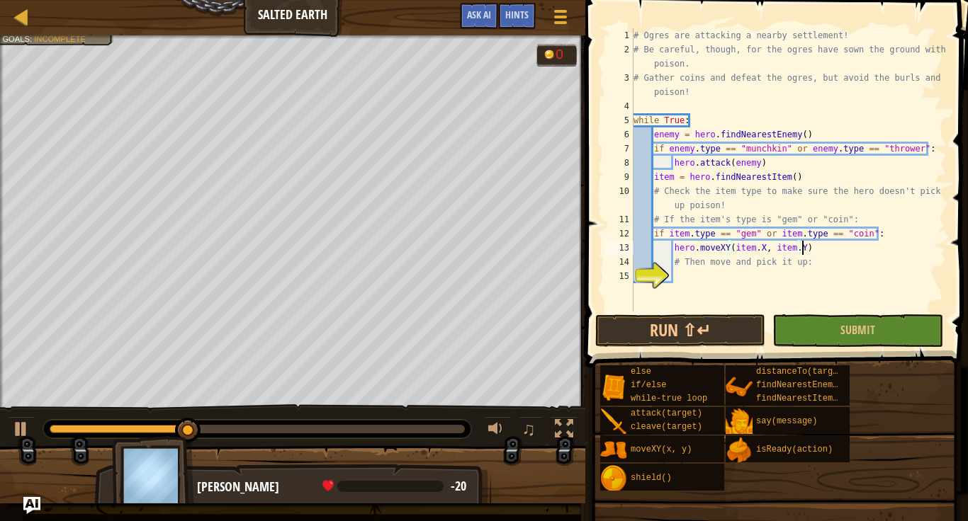
scroll to position [6, 24]
click at [732, 324] on button "Run ⇧↵" at bounding box center [680, 331] width 170 height 33
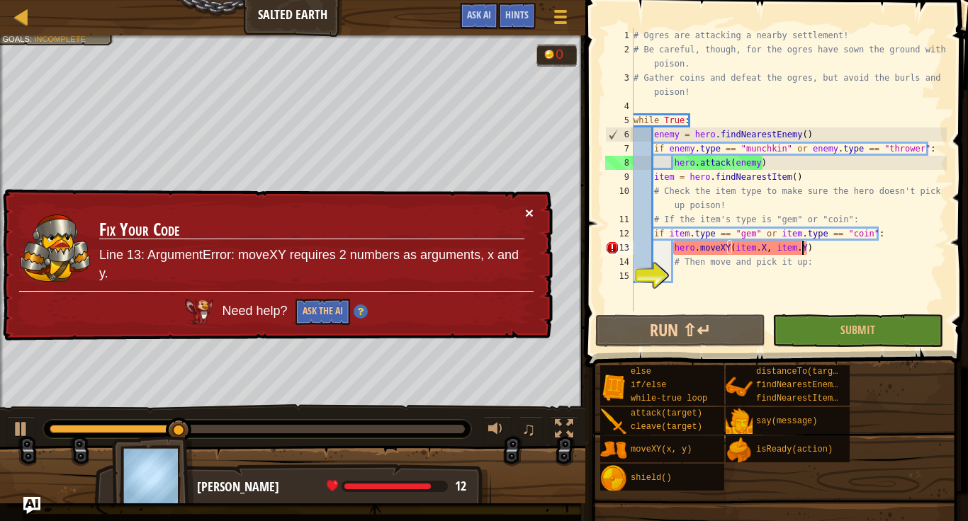
click at [526, 213] on button "×" at bounding box center [529, 212] width 9 height 15
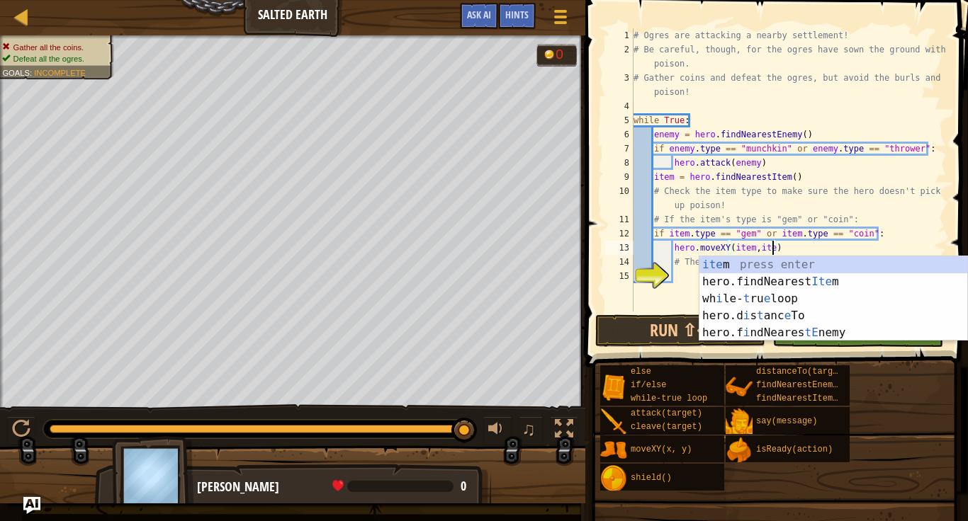
scroll to position [6, 21]
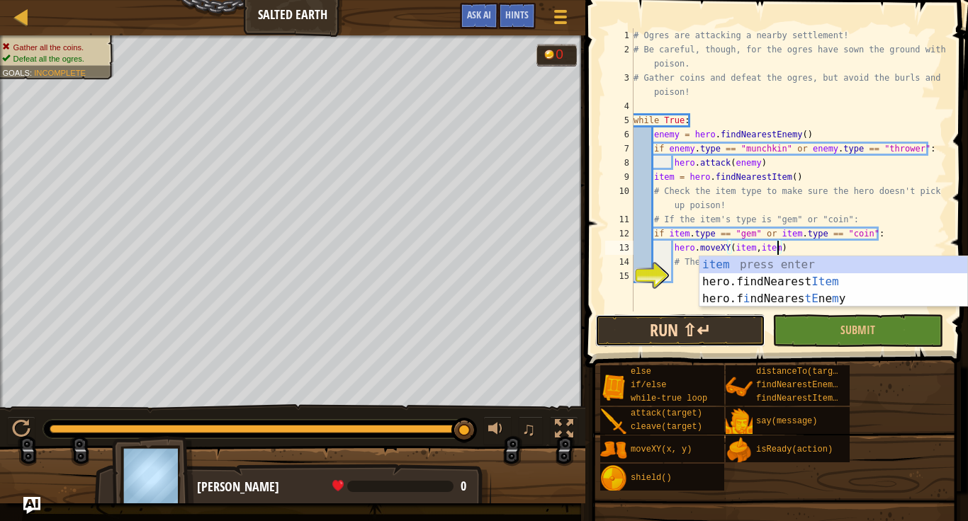
click at [697, 326] on button "Run ⇧↵" at bounding box center [680, 331] width 170 height 33
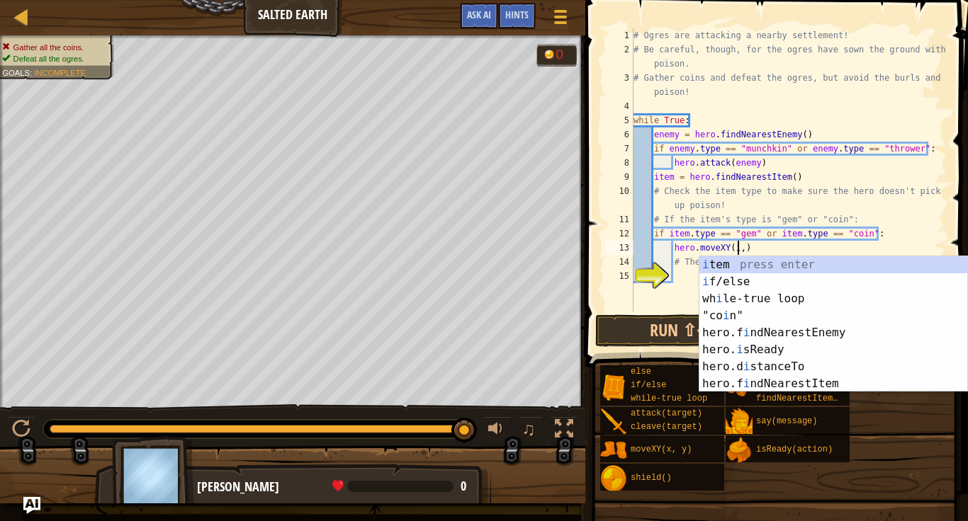
scroll to position [6, 16]
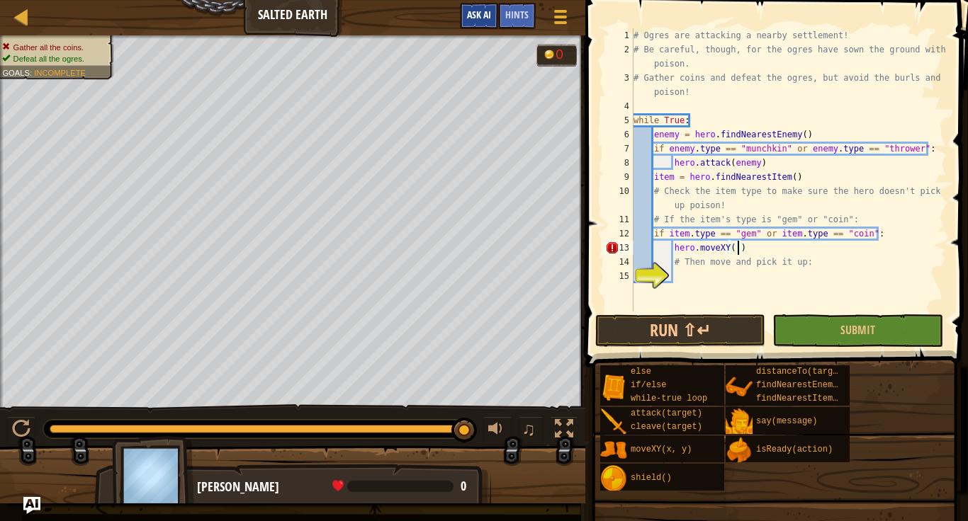
type textarea "hero.moveXY()"
click at [647, 327] on button "Run ⇧↵" at bounding box center [680, 331] width 170 height 33
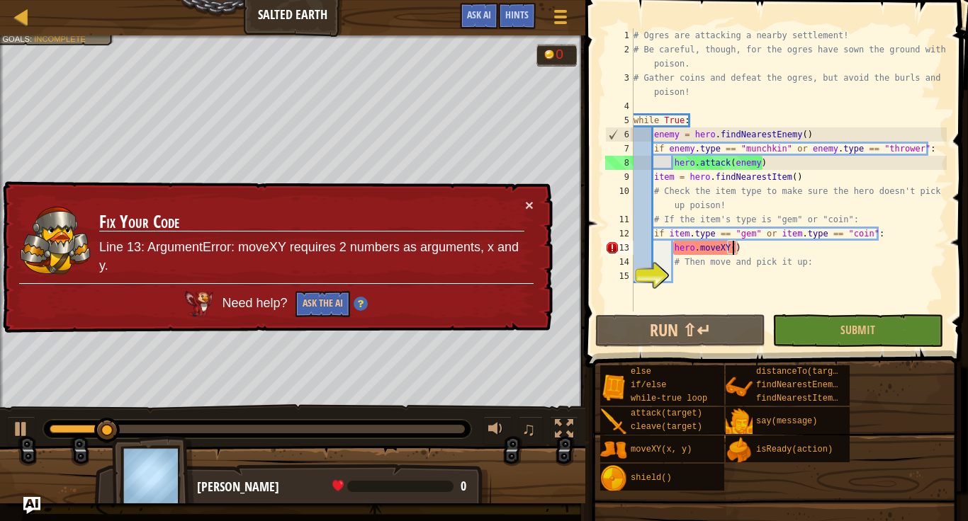
click at [534, 197] on div "× Fix Your Code Line 13: ArgumentError: moveXY requires 2 numbers as arguments,…" at bounding box center [276, 257] width 553 height 152
click at [531, 203] on button "×" at bounding box center [529, 205] width 9 height 15
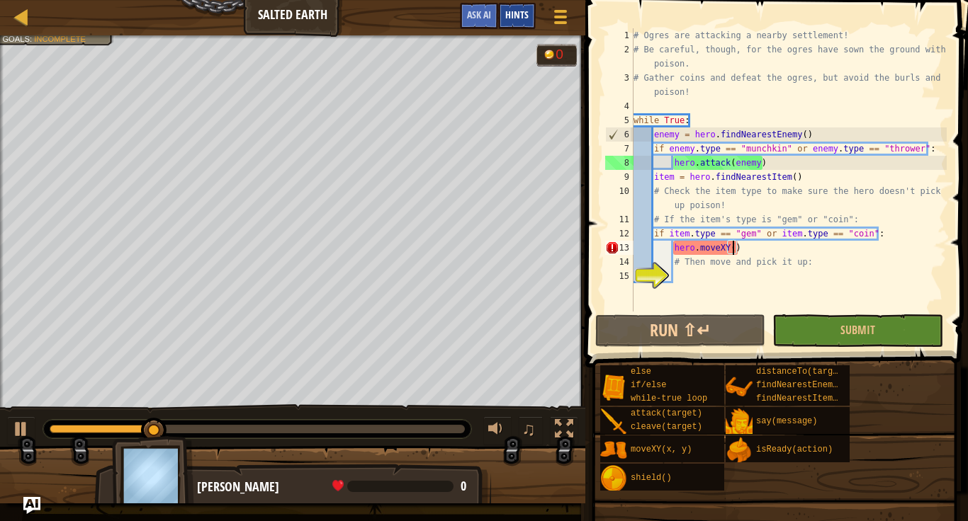
click at [522, 18] on span "Hints" at bounding box center [516, 14] width 23 height 13
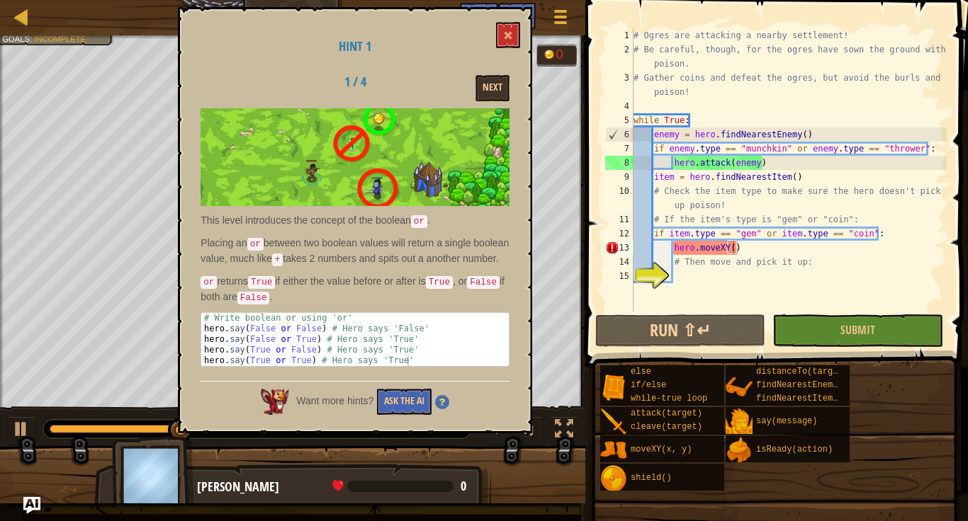
click at [467, 289] on code "False" at bounding box center [483, 282] width 33 height 13
click at [16, 436] on div at bounding box center [21, 429] width 18 height 18
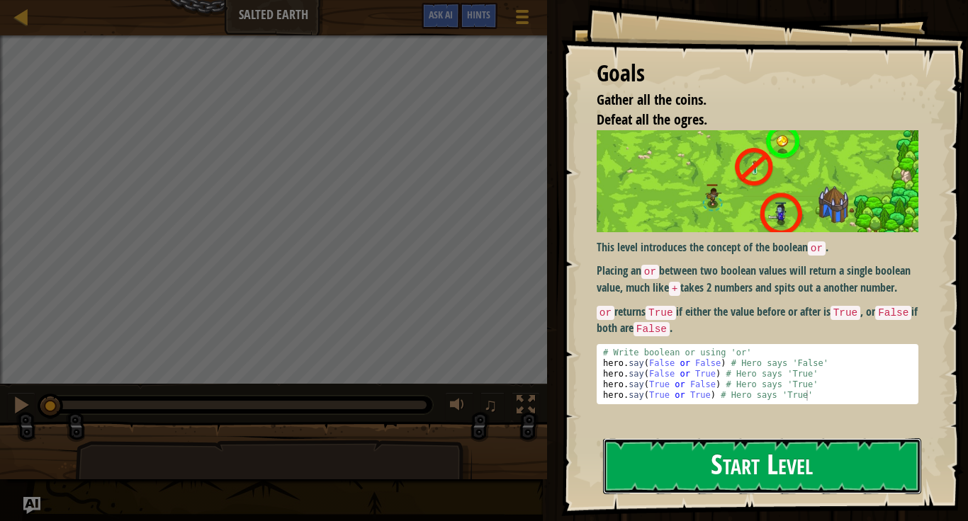
click at [719, 474] on button "Start Level" at bounding box center [762, 466] width 318 height 56
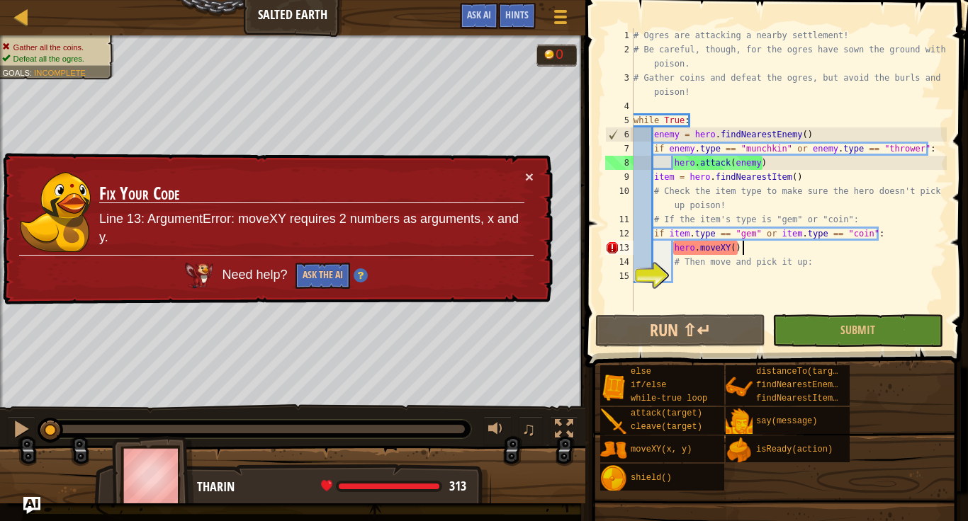
click at [741, 249] on div "# Ogres are attacking a nearby settlement! # Be careful, though, for the ogres …" at bounding box center [788, 184] width 316 height 312
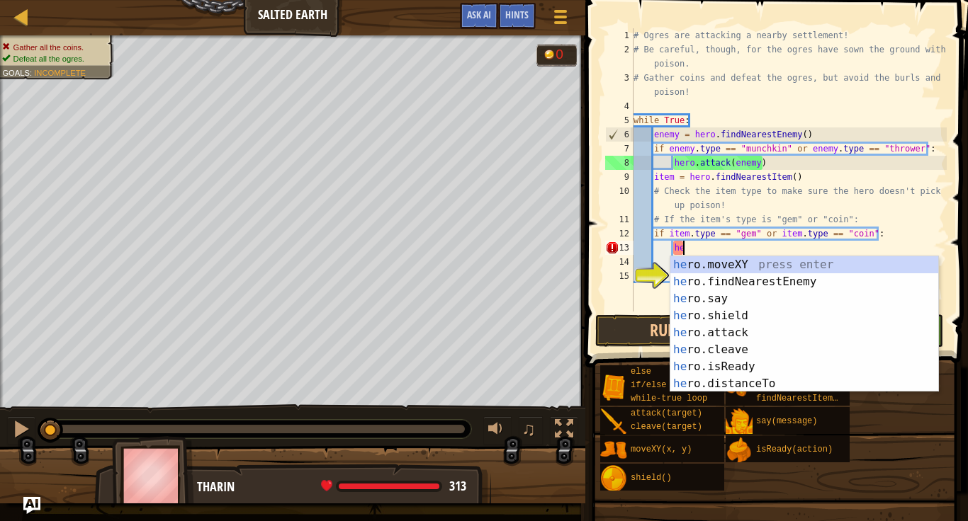
type textarea "h"
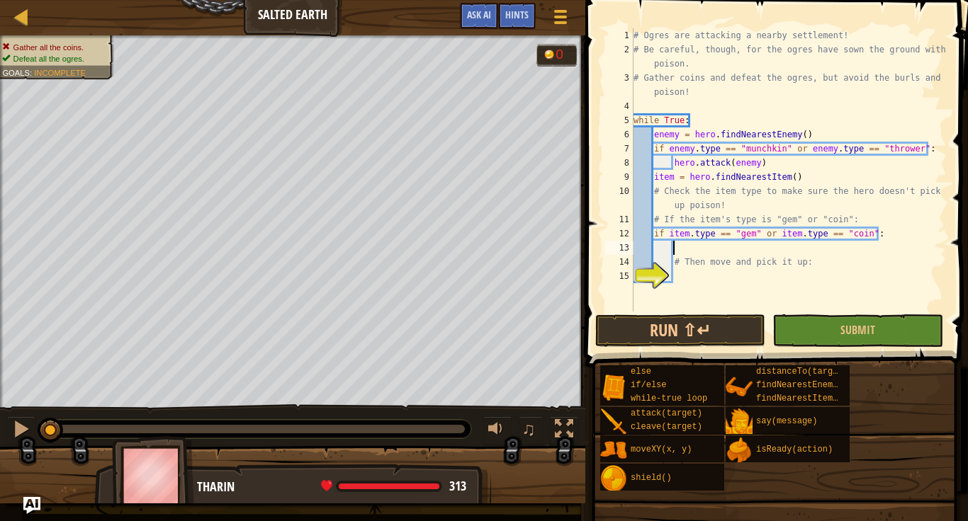
click at [706, 281] on div "# Ogres are attacking a nearby settlement! # Be careful, though, for the ogres …" at bounding box center [788, 184] width 316 height 312
click at [0, 335] on div at bounding box center [2, 232] width 4 height 394
click at [0, 334] on div at bounding box center [2, 232] width 4 height 394
click at [613, 336] on button "Run ⇧↵" at bounding box center [680, 331] width 170 height 33
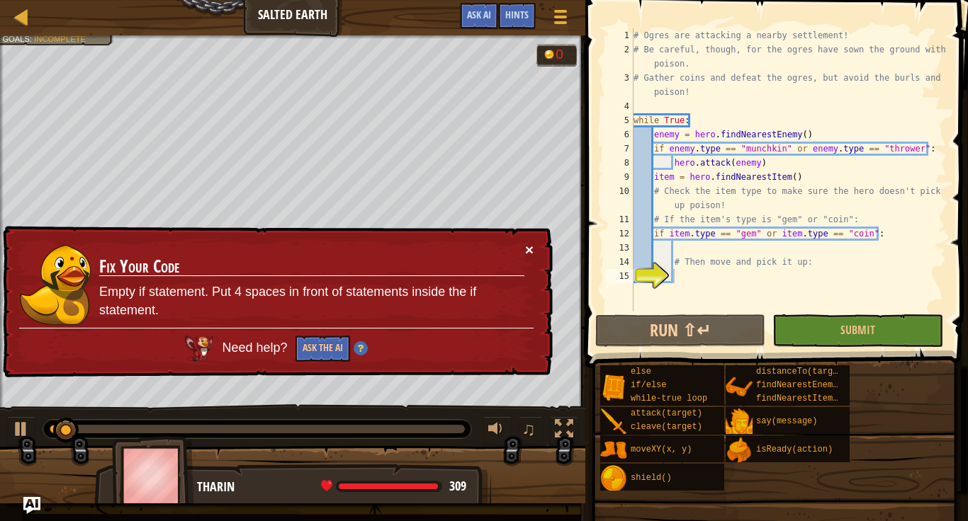
click at [529, 250] on button "×" at bounding box center [529, 249] width 9 height 15
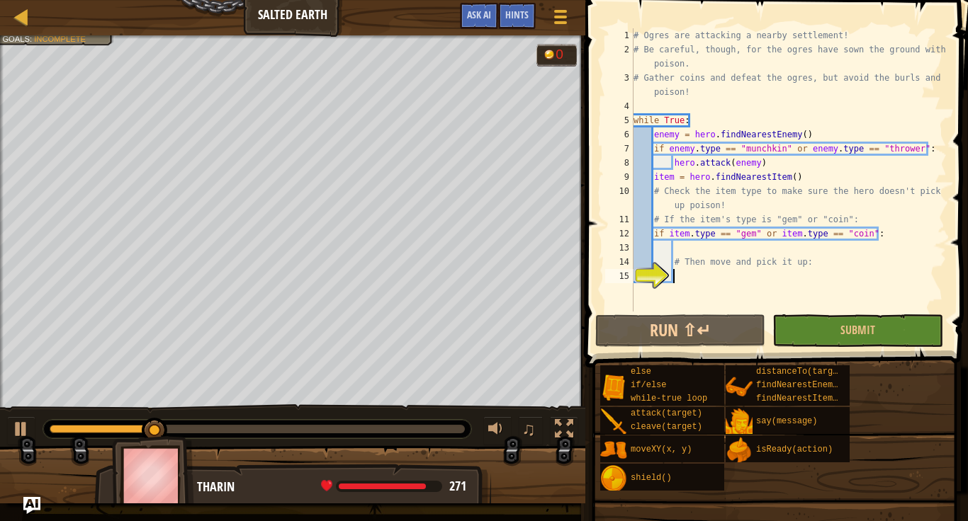
click at [708, 251] on div "# Ogres are attacking a nearby settlement! # Be careful, though, for the ogres …" at bounding box center [788, 184] width 316 height 312
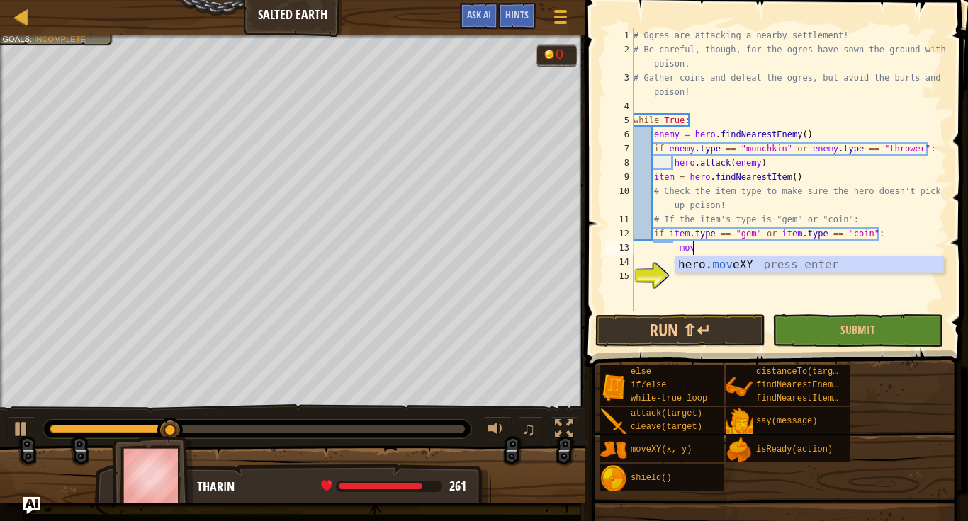
scroll to position [6, 9]
click at [747, 263] on div "hero. move XY press enter" at bounding box center [809, 281] width 268 height 51
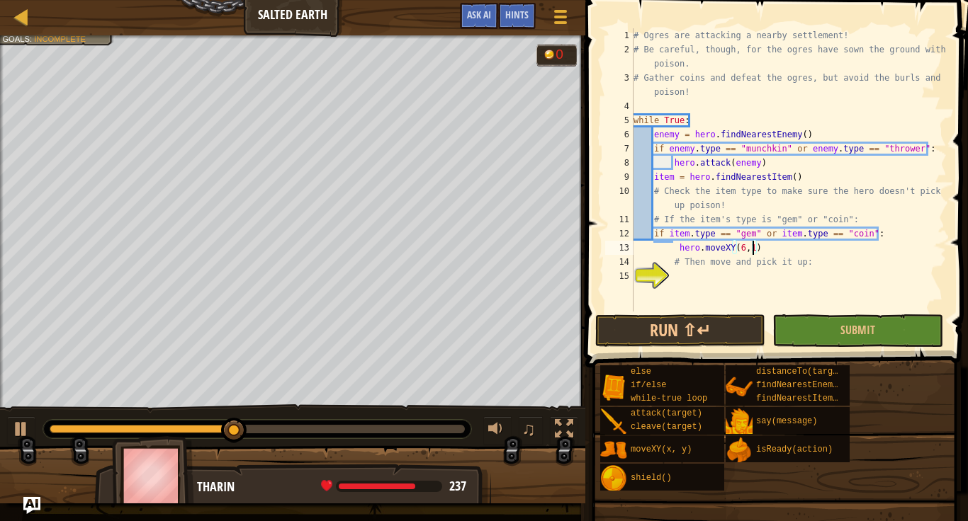
scroll to position [6, 18]
click at [703, 330] on button "Run ⇧↵" at bounding box center [680, 331] width 170 height 33
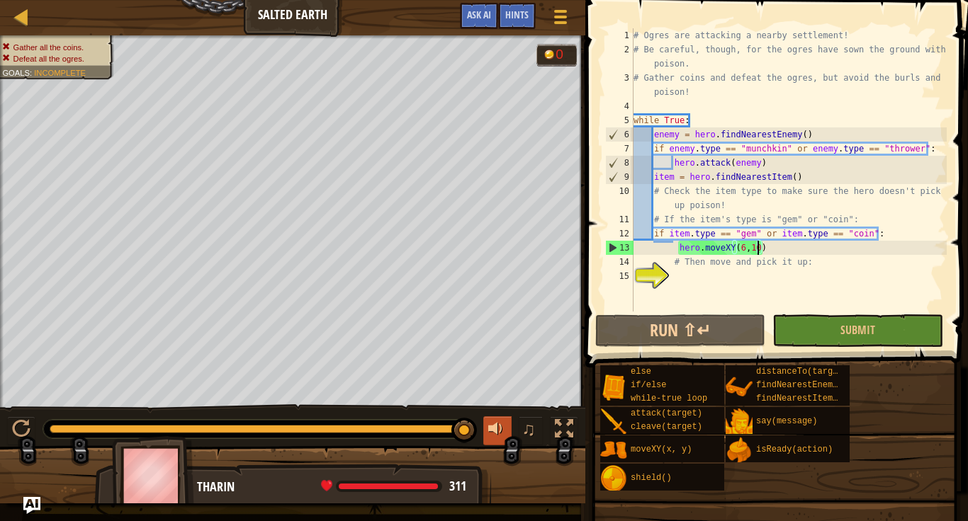
drag, startPoint x: 392, startPoint y: 428, endPoint x: 493, endPoint y: 426, distance: 101.3
click at [493, 426] on div "♫" at bounding box center [292, 425] width 585 height 43
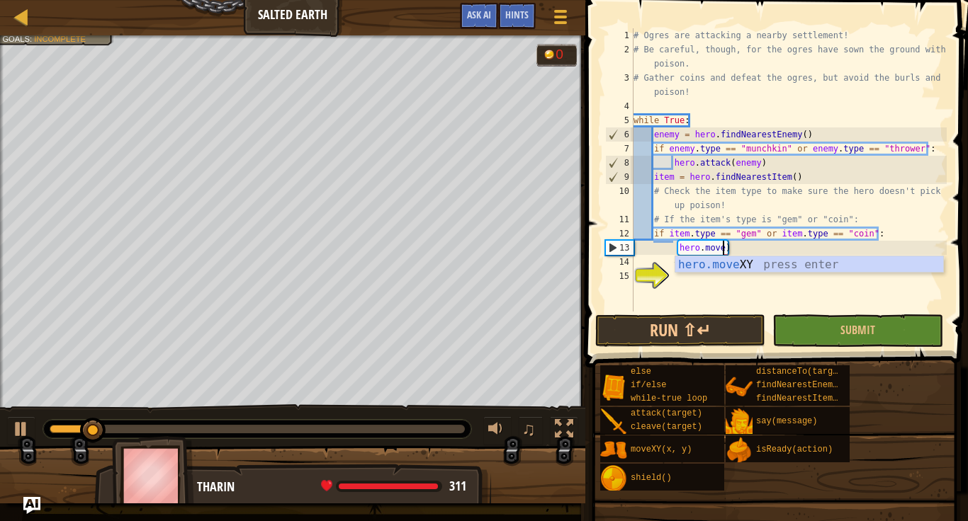
scroll to position [6, 12]
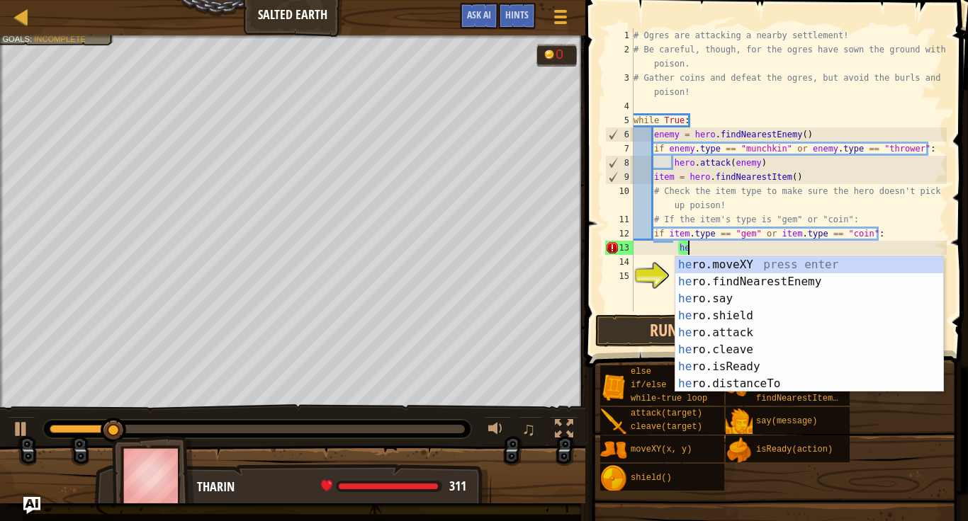
type textarea "h"
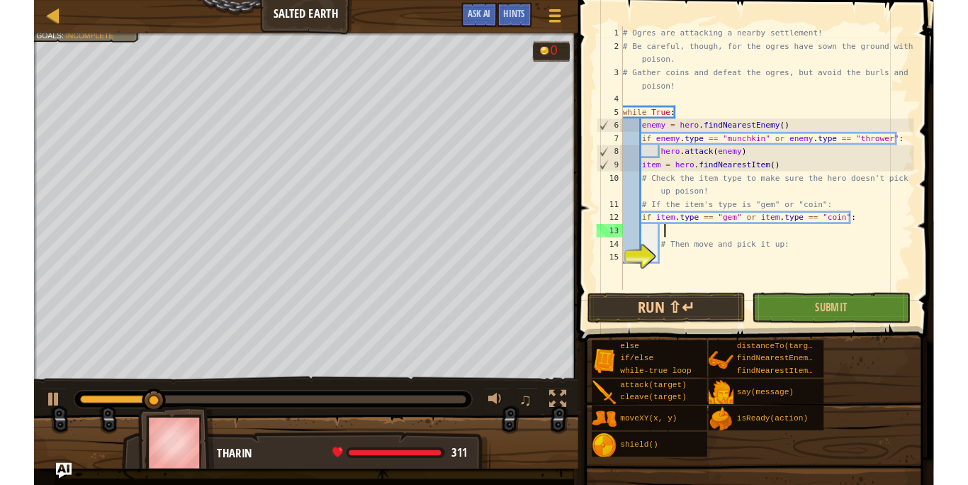
scroll to position [6, 5]
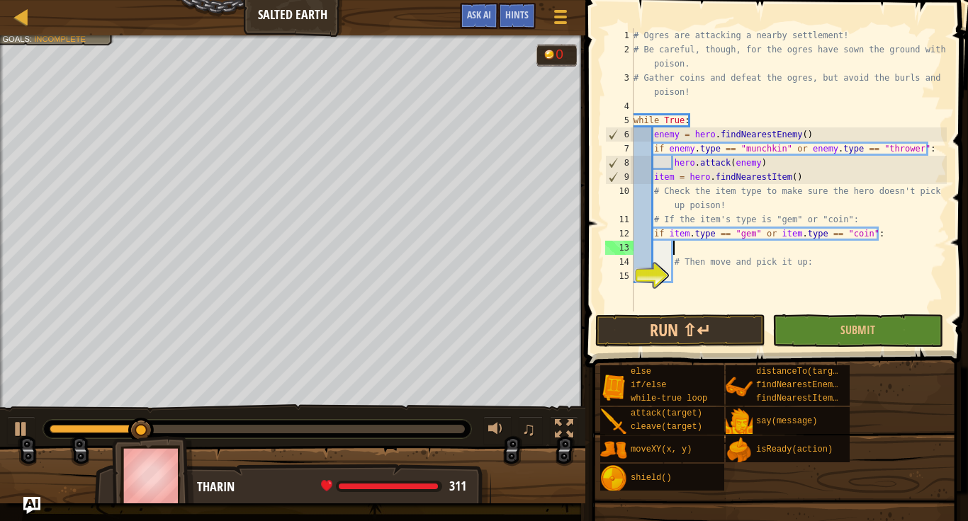
click at [740, 278] on div "# Ogres are attacking a nearby settlement! # Be careful, though, for the ogres …" at bounding box center [788, 184] width 316 height 312
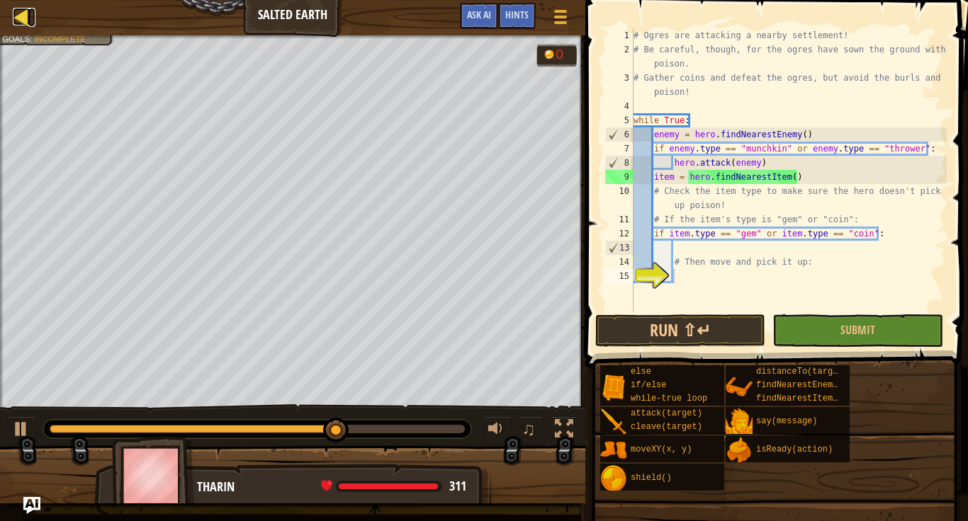
click at [29, 8] on div at bounding box center [22, 17] width 18 height 18
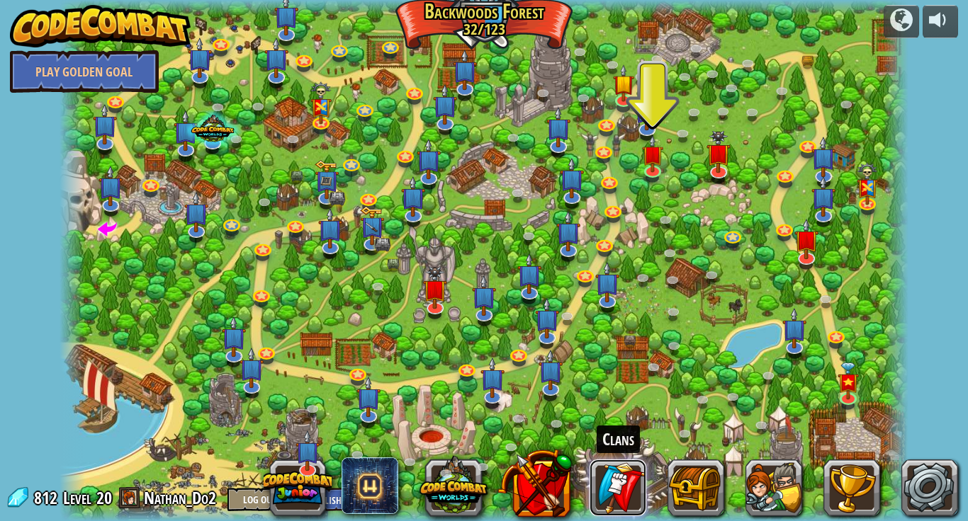
click at [633, 485] on link at bounding box center [617, 488] width 57 height 57
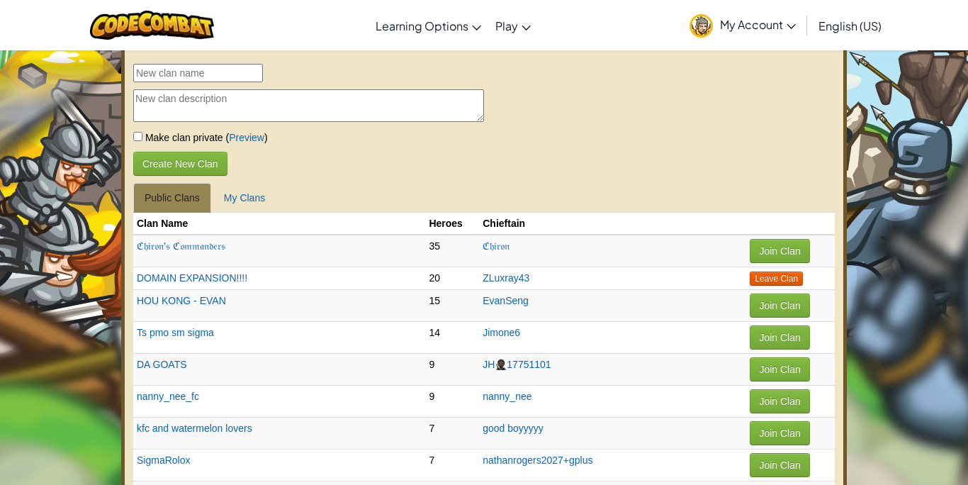
scroll to position [31, 0]
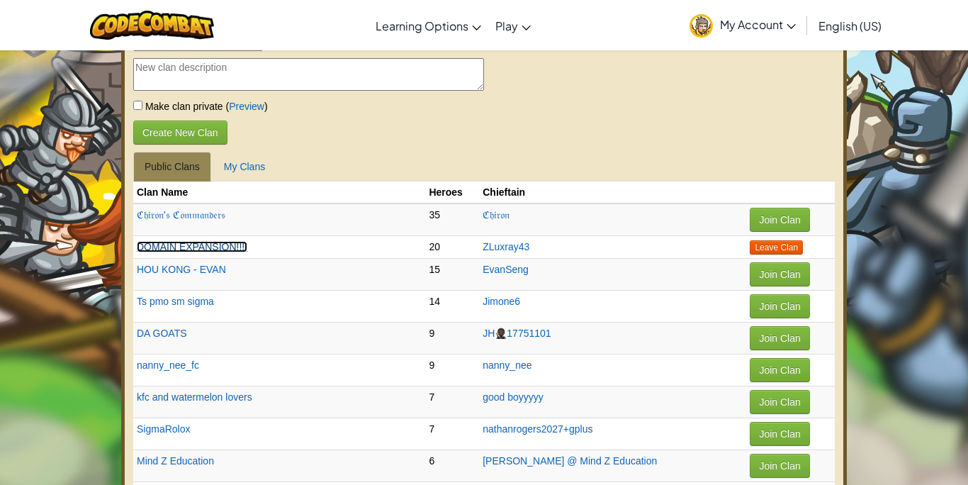
click at [170, 249] on link "DOMAIN EXPANSION!!!!" at bounding box center [192, 246] width 111 height 11
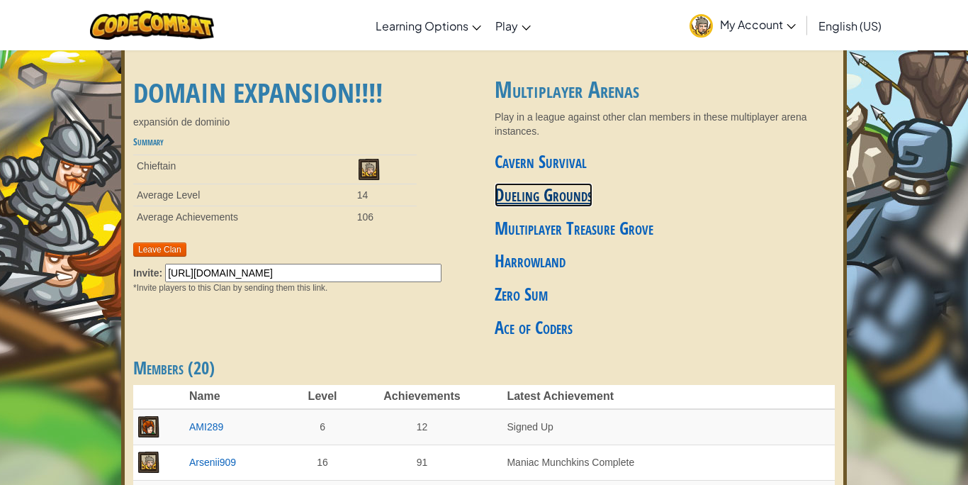
click at [550, 197] on link "Dueling Grounds" at bounding box center [543, 195] width 98 height 24
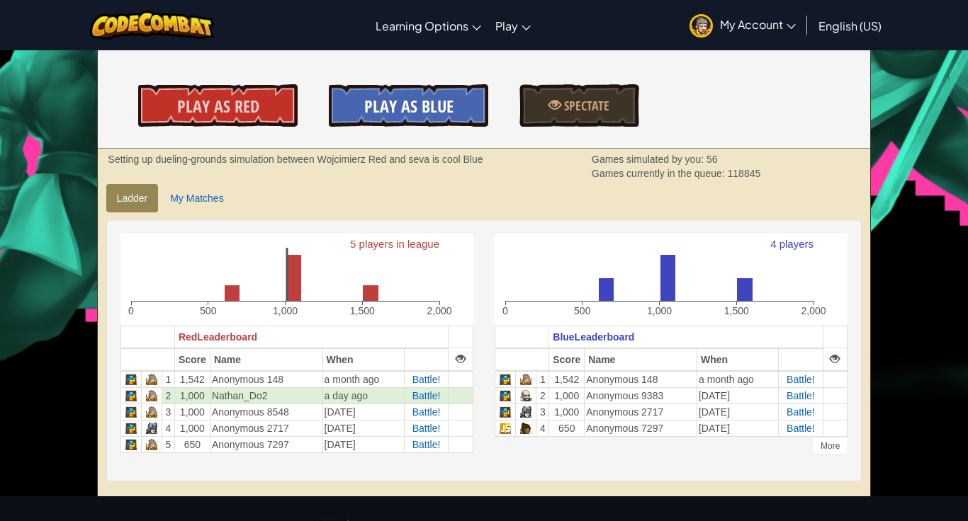
scroll to position [210, 0]
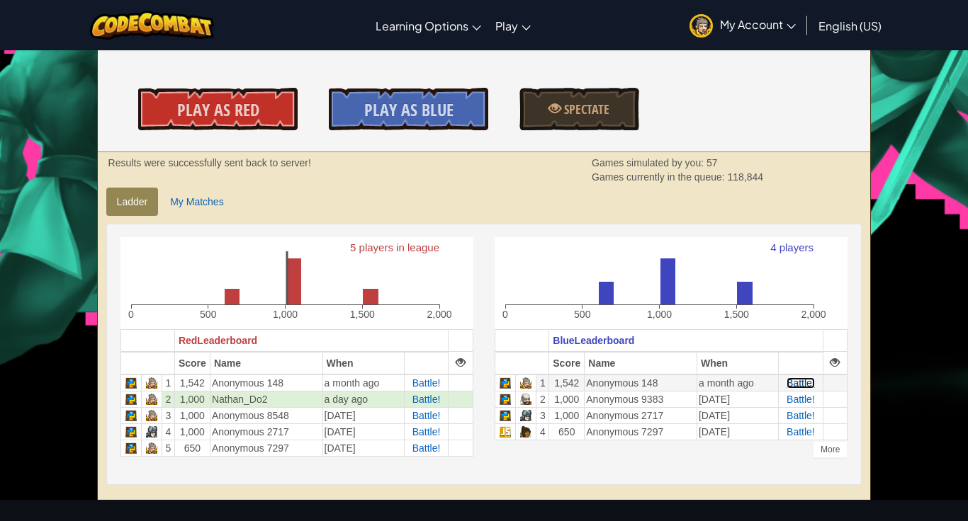
click at [799, 385] on span "Battle!" at bounding box center [800, 383] width 28 height 11
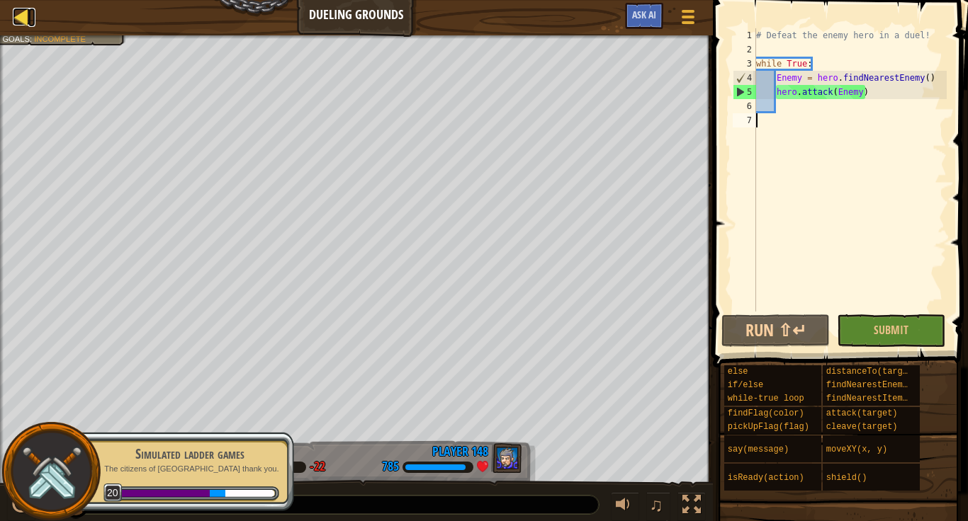
click at [26, 23] on div at bounding box center [22, 17] width 18 height 18
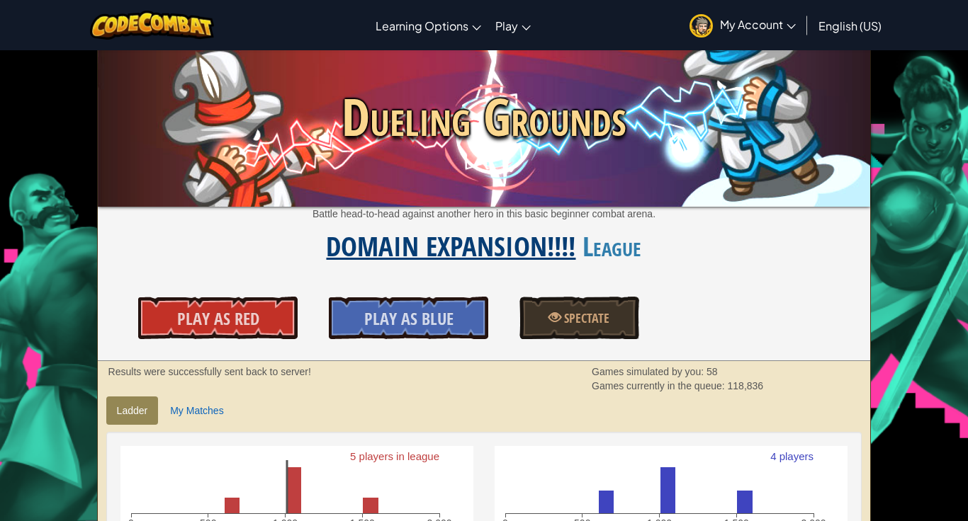
scroll to position [9, 0]
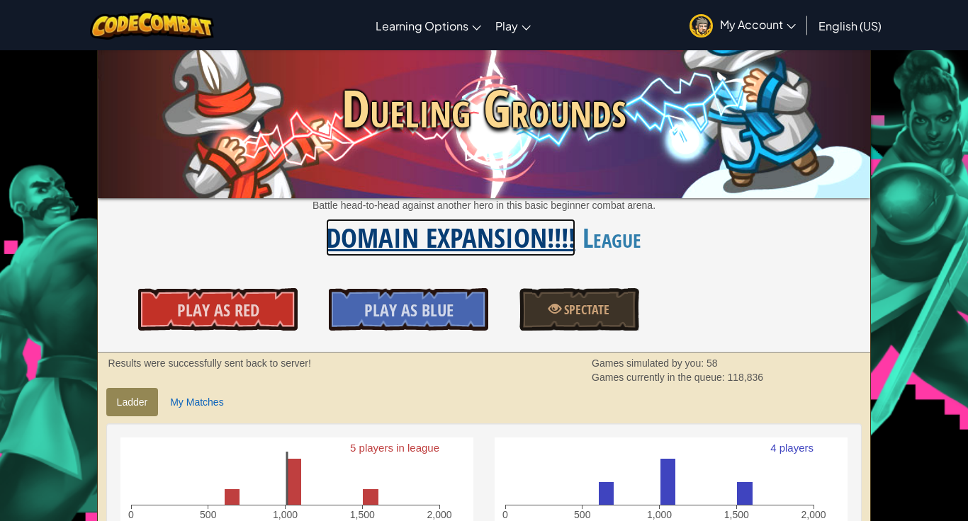
click at [574, 247] on link "DOMAIN EXPANSION!!!!" at bounding box center [450, 238] width 249 height 38
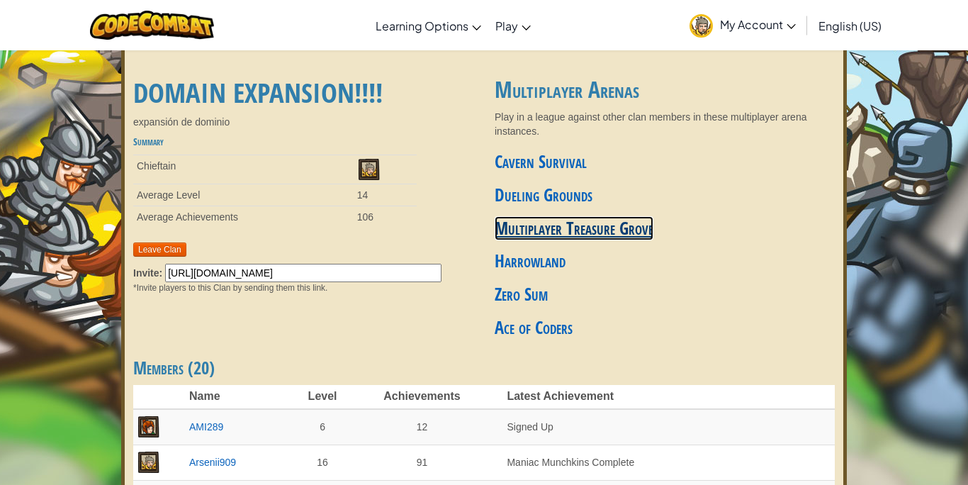
click at [563, 227] on link "Multiplayer Treasure Grove" at bounding box center [573, 228] width 159 height 24
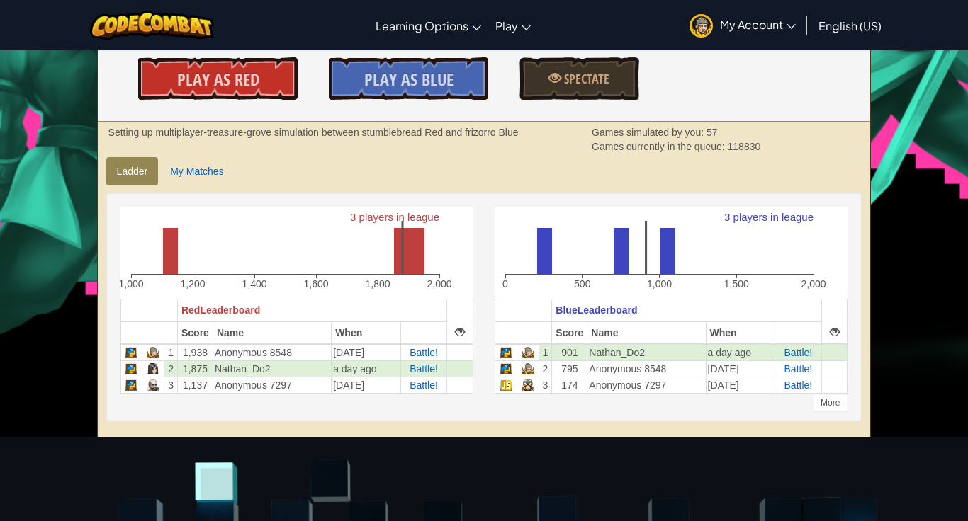
scroll to position [249, 0]
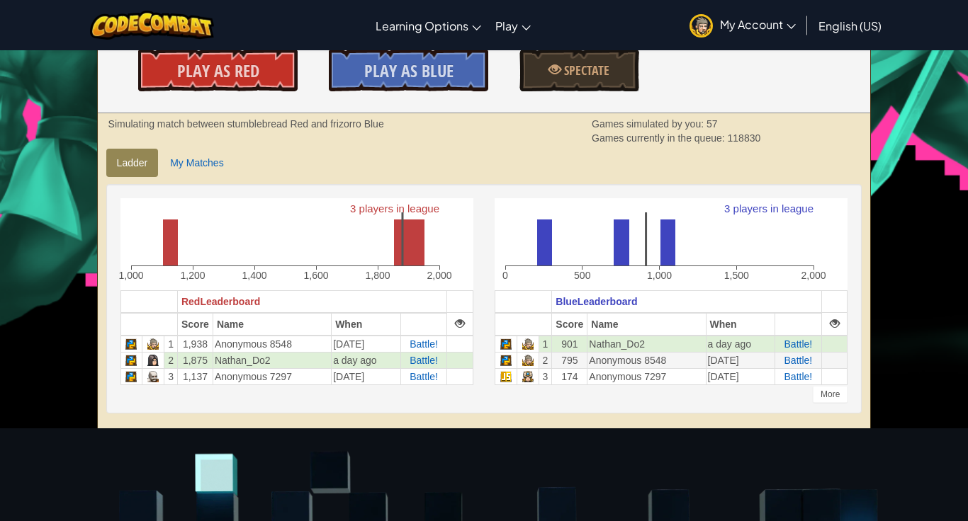
click at [796, 367] on td "Battle!" at bounding box center [798, 360] width 47 height 16
click at [796, 361] on span "Battle!" at bounding box center [798, 360] width 28 height 11
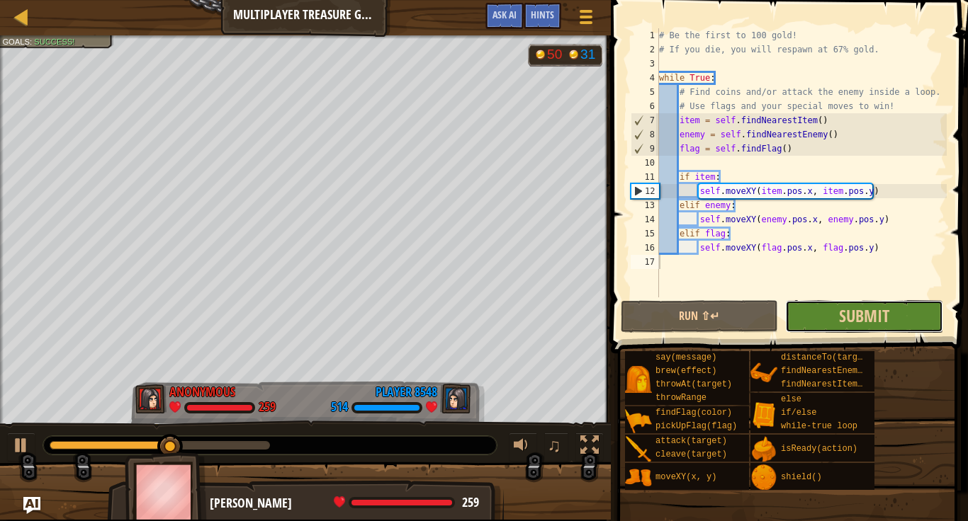
click at [827, 315] on button "Submit" at bounding box center [864, 316] width 158 height 33
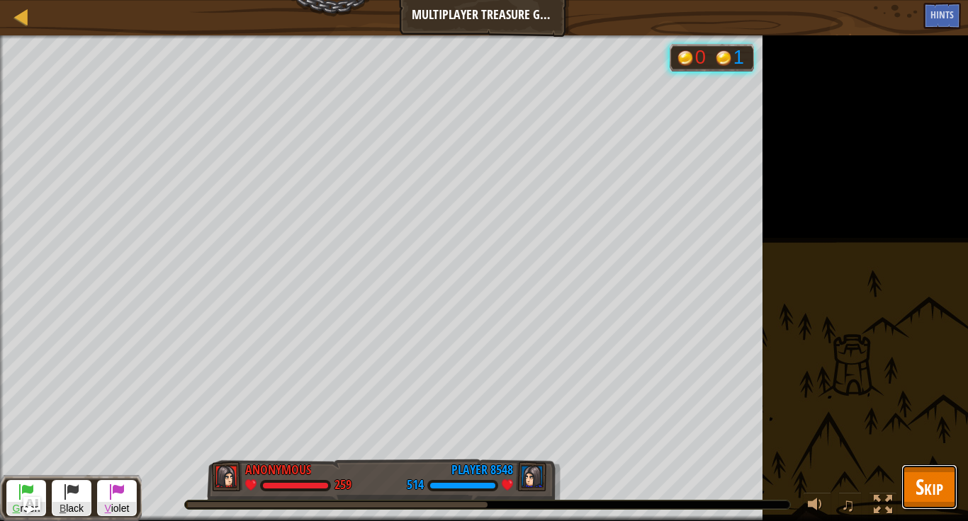
click at [928, 475] on span "Skip" at bounding box center [929, 487] width 28 height 29
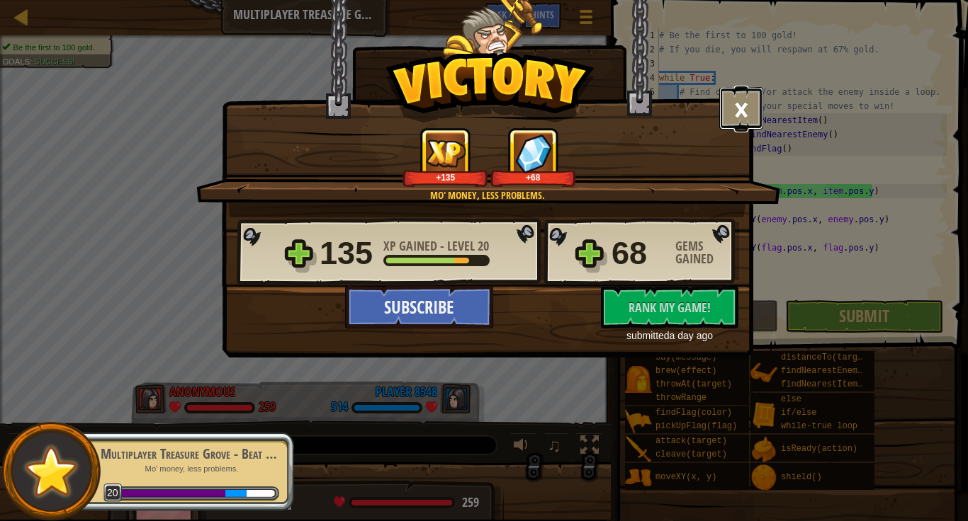
click at [749, 104] on button "×" at bounding box center [741, 108] width 44 height 43
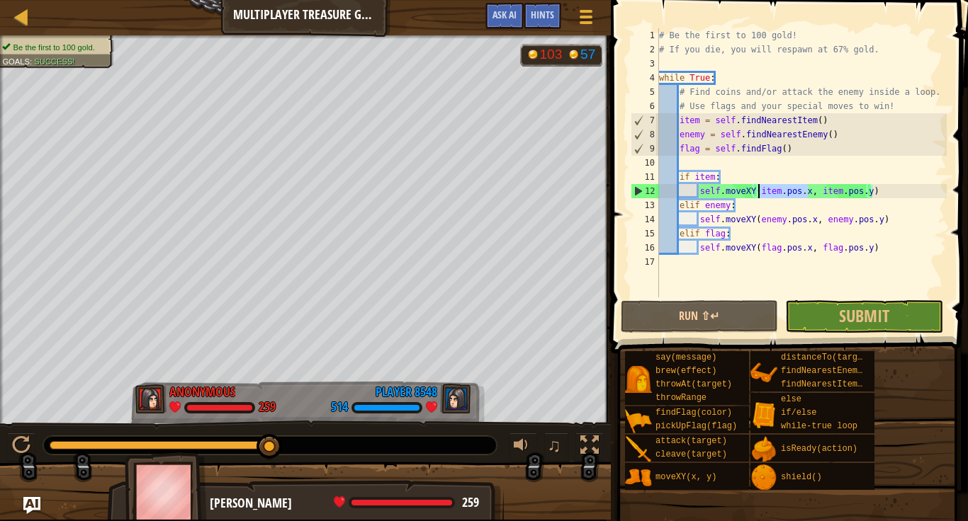
drag, startPoint x: 808, startPoint y: 191, endPoint x: 759, endPoint y: 188, distance: 49.7
click at [759, 188] on div "# Be the first to 100 gold! # If you die, you will respawn at 67% gold. while T…" at bounding box center [801, 177] width 290 height 298
type textarea "self.moveXY(item.pos.x, item.pos.y)"
click at [18, 23] on div at bounding box center [22, 17] width 18 height 18
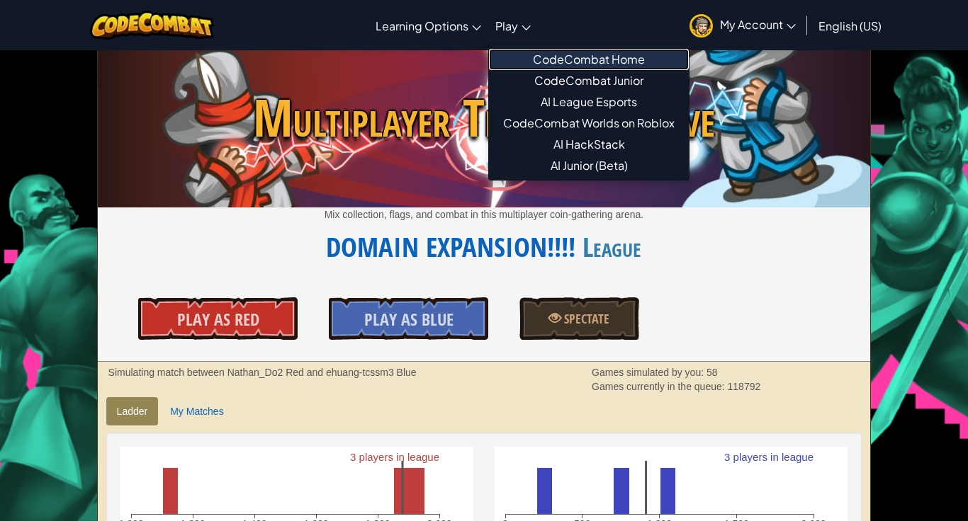
click at [558, 67] on link "CodeCombat Home" at bounding box center [589, 59] width 200 height 21
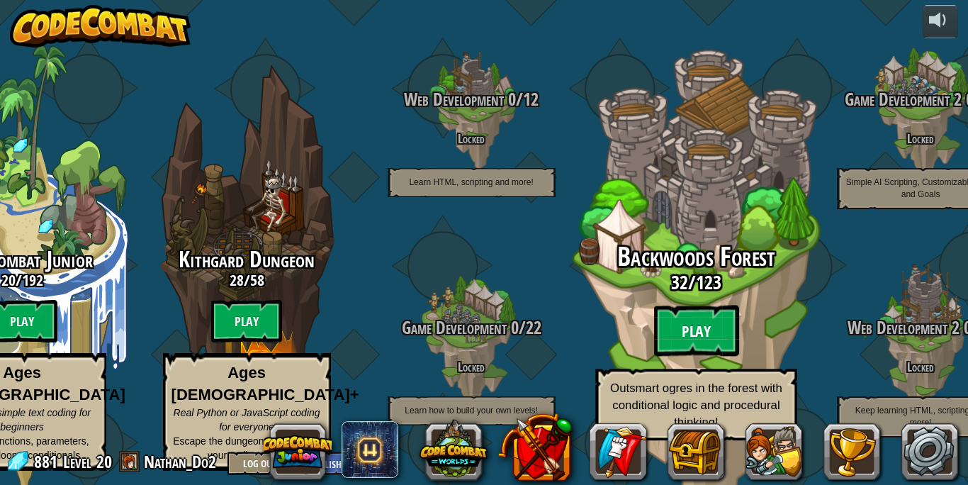
click at [684, 339] on btn "Play" at bounding box center [695, 330] width 85 height 51
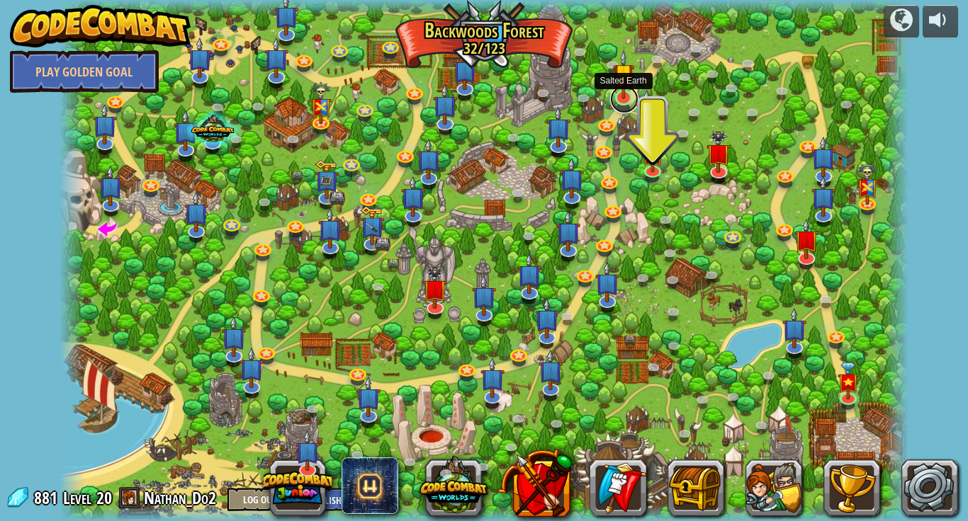
click at [630, 101] on link at bounding box center [624, 99] width 28 height 28
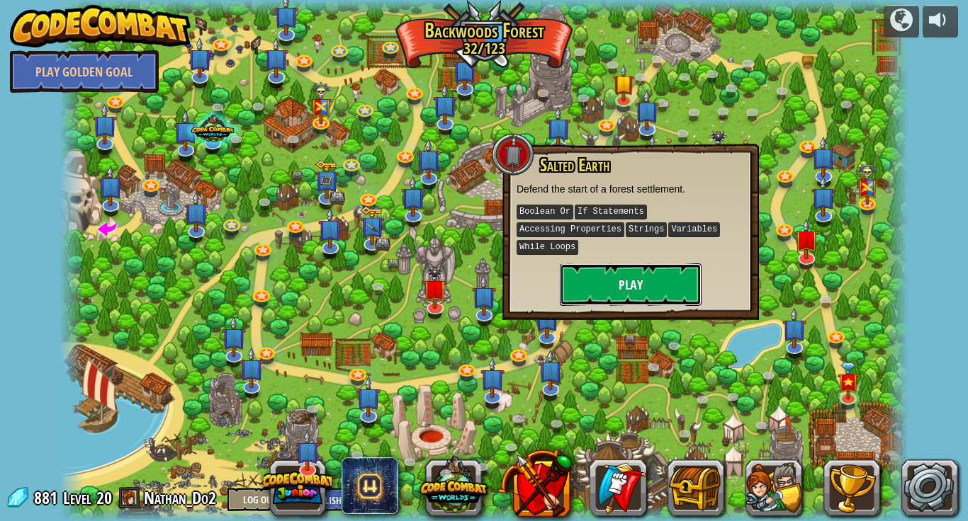
click at [655, 265] on button "Play" at bounding box center [631, 285] width 142 height 43
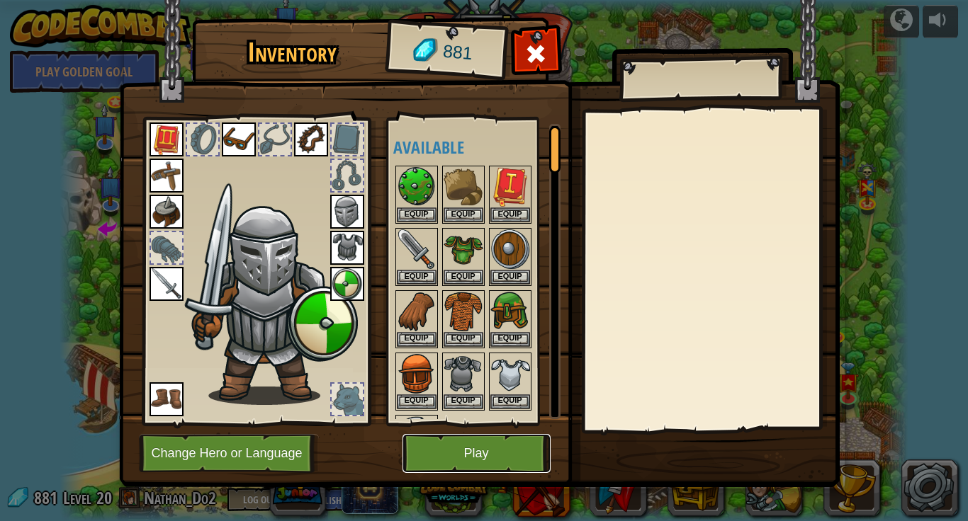
click at [516, 457] on button "Play" at bounding box center [476, 453] width 148 height 39
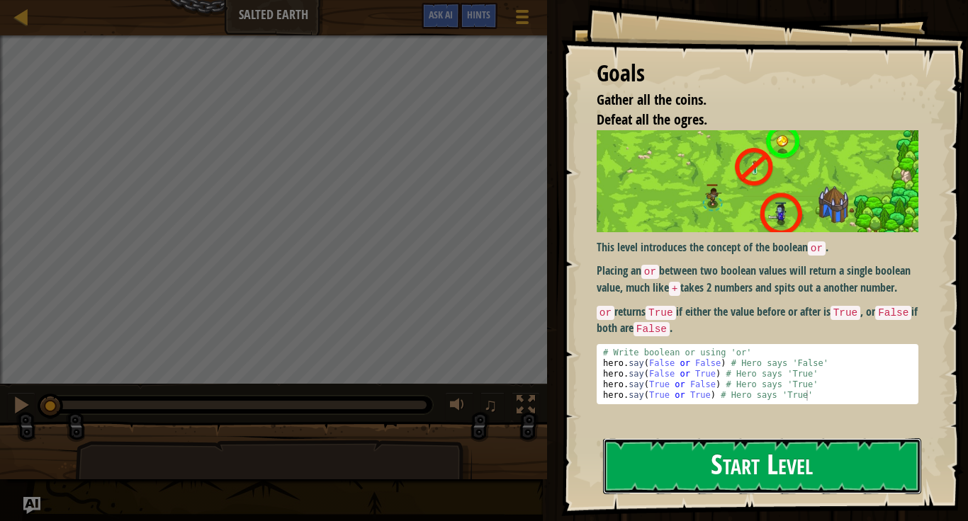
click at [686, 447] on button "Start Level" at bounding box center [762, 466] width 318 height 56
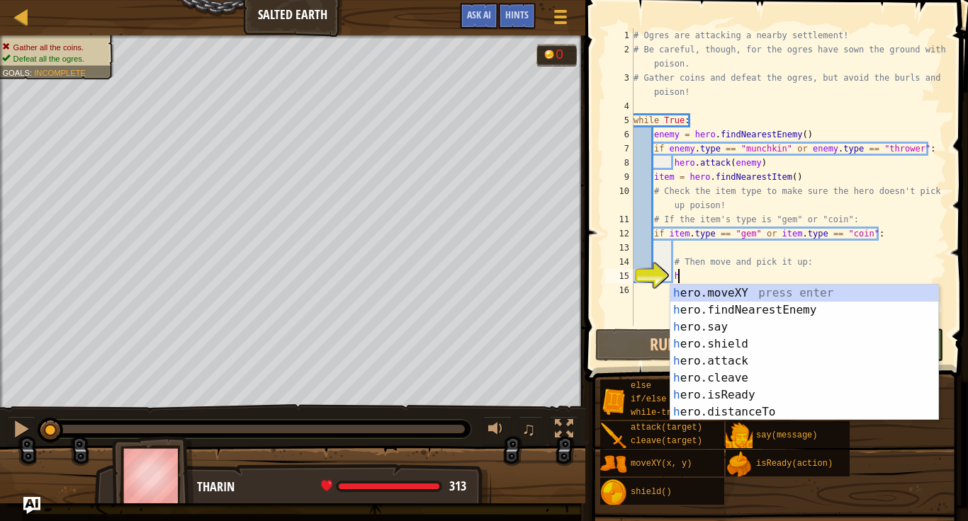
scroll to position [6, 6]
click at [758, 297] on div "h ero.moveXY press enter h ero.findNearestEnemy press enter h ero.say press ent…" at bounding box center [804, 370] width 268 height 170
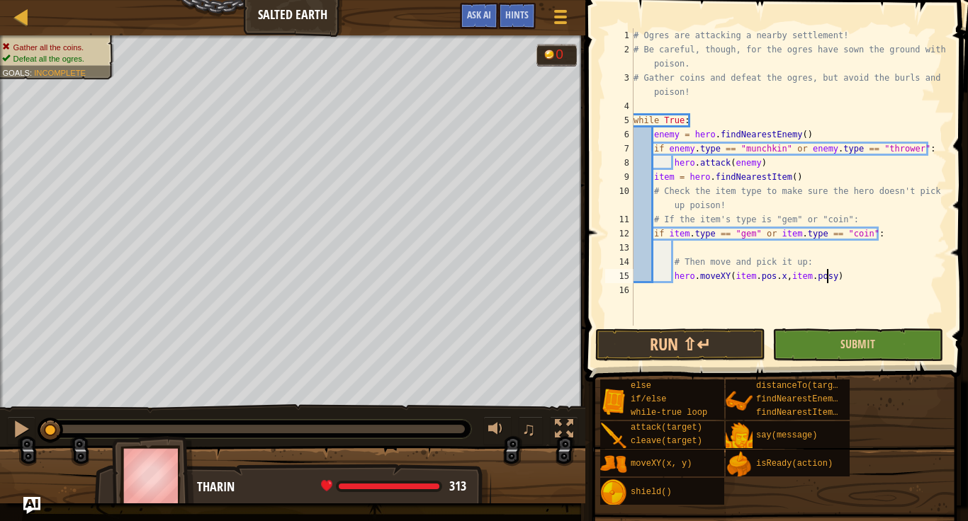
scroll to position [6, 28]
type textarea "hero.moveXY(item.pos.x,item.pos.y)"
click at [701, 341] on button "Run ⇧↵" at bounding box center [680, 345] width 170 height 33
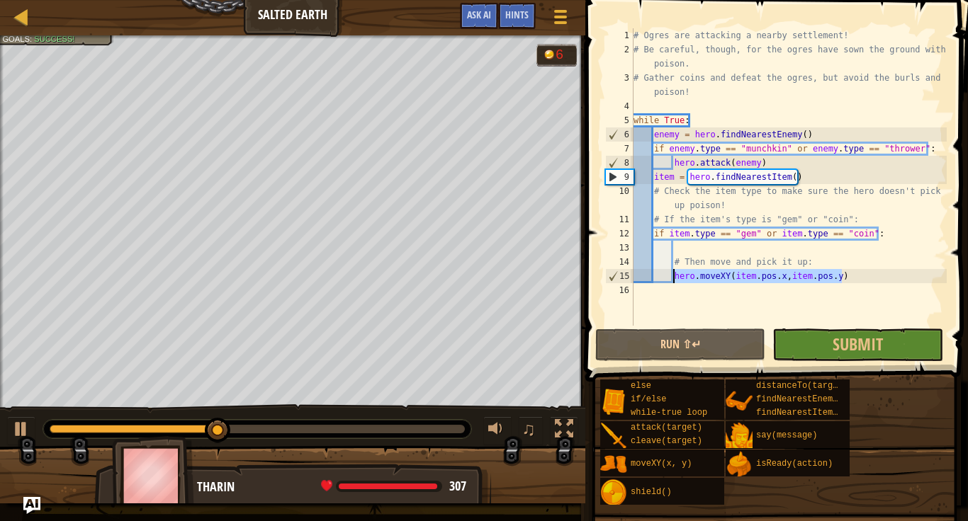
drag, startPoint x: 876, startPoint y: 281, endPoint x: 674, endPoint y: 276, distance: 202.0
click at [674, 276] on div "# Ogres are attacking a nearby settlement! # Be careful, though, for the ogres …" at bounding box center [788, 191] width 316 height 326
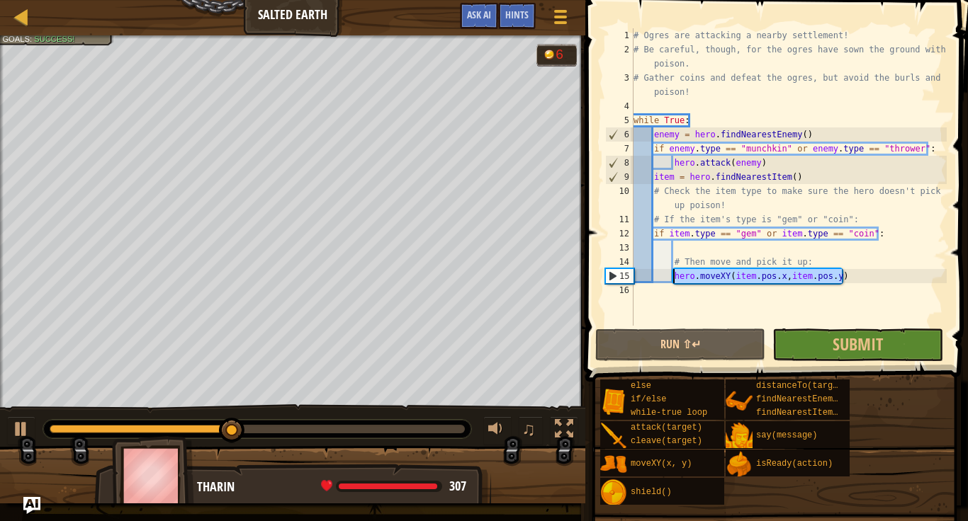
click at [917, 456] on div "else if/else while-true loop attack(target) cleave(target) moveXY(x, y) shield(…" at bounding box center [778, 442] width 358 height 127
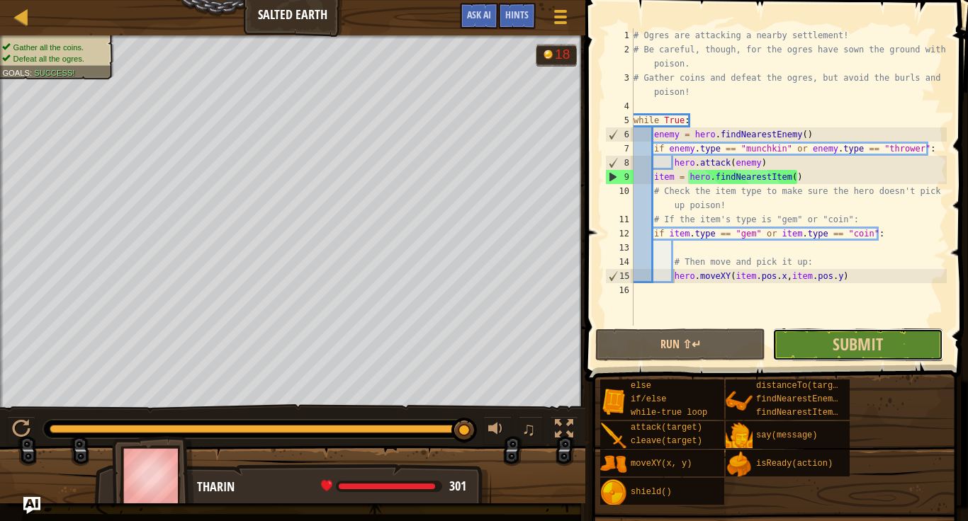
click at [831, 342] on button "Submit" at bounding box center [857, 345] width 170 height 33
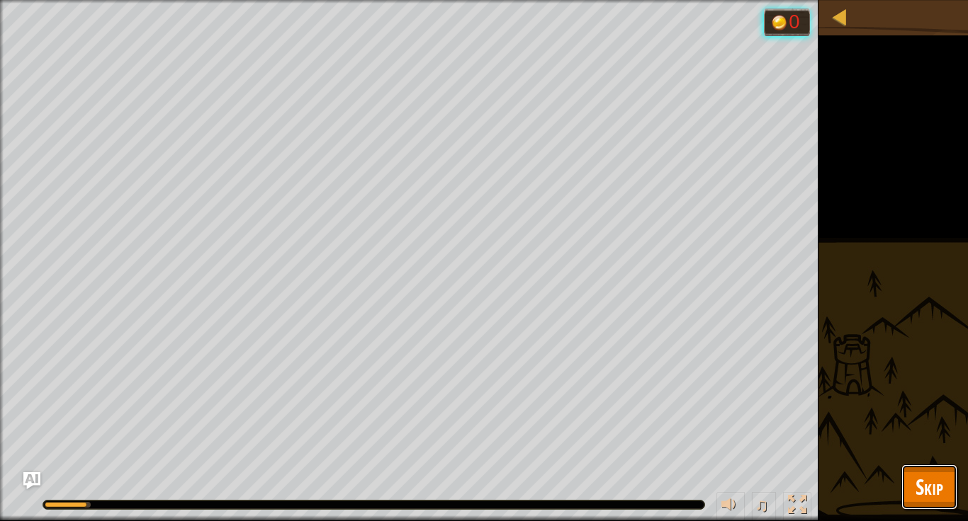
click at [924, 490] on span "Skip" at bounding box center [929, 487] width 28 height 29
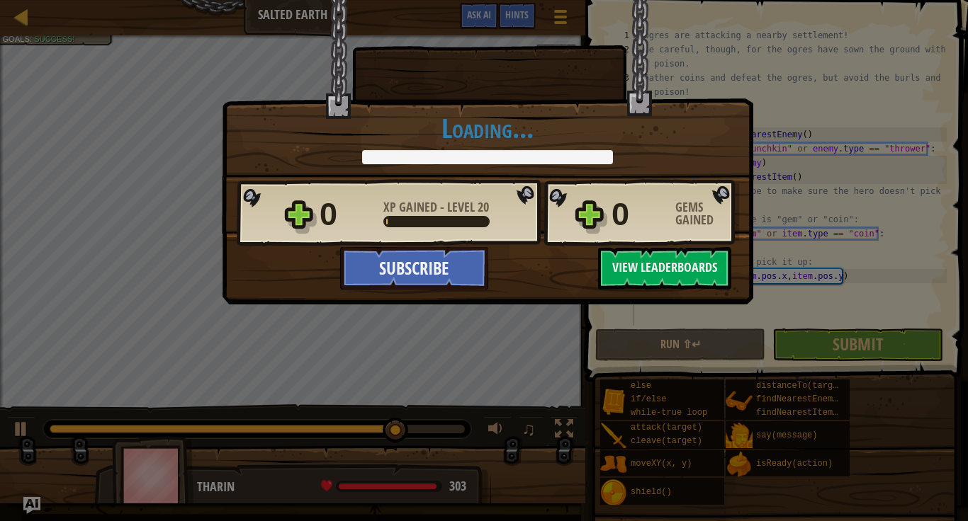
click at [885, 349] on div "× Remember, poison you drink, toxins you touch! How fun was this level? Tell us…" at bounding box center [484, 260] width 968 height 521
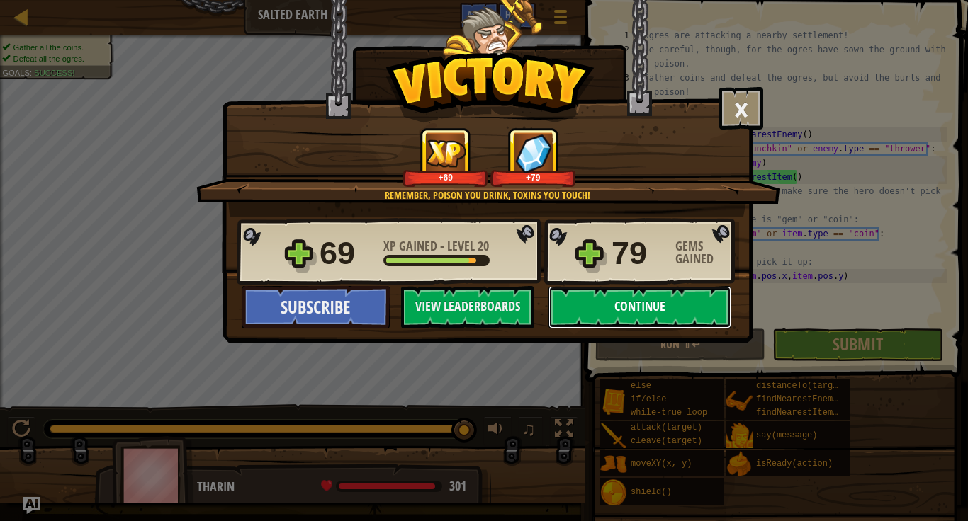
click at [662, 312] on button "Continue" at bounding box center [639, 307] width 183 height 43
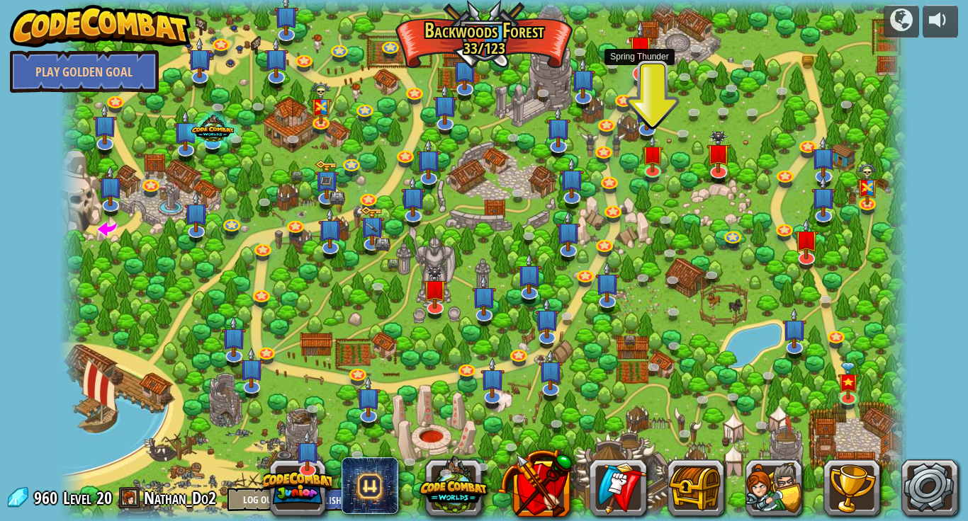
click at [645, 72] on img at bounding box center [640, 47] width 24 height 55
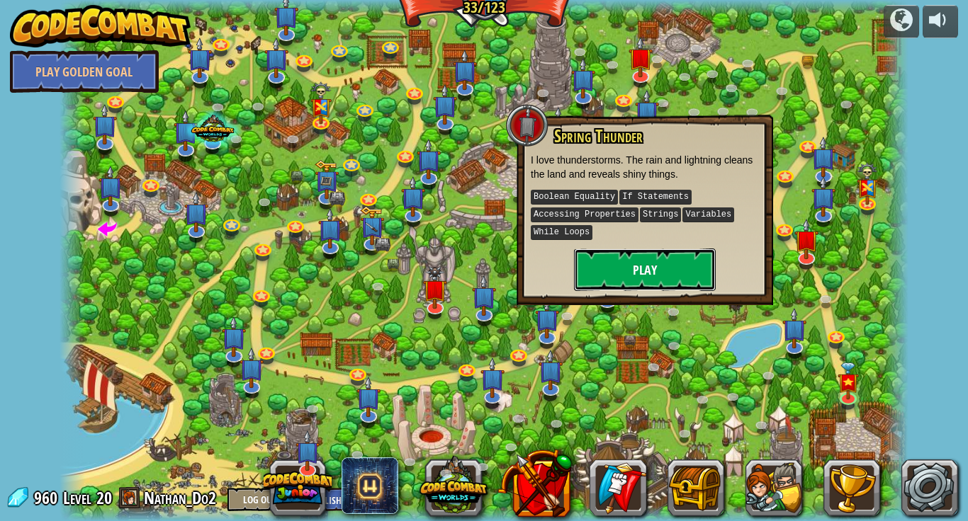
click at [669, 263] on button "Play" at bounding box center [645, 270] width 142 height 43
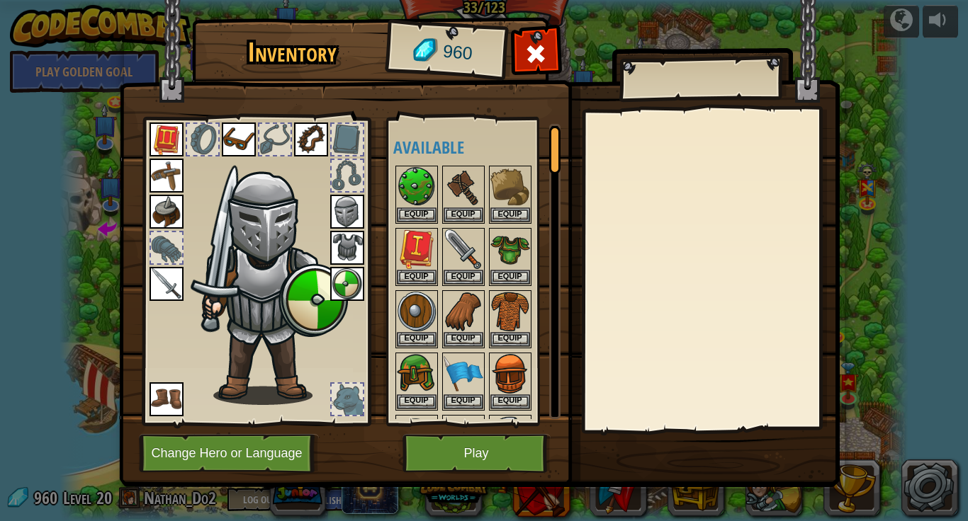
click at [348, 208] on img at bounding box center [347, 212] width 34 height 34
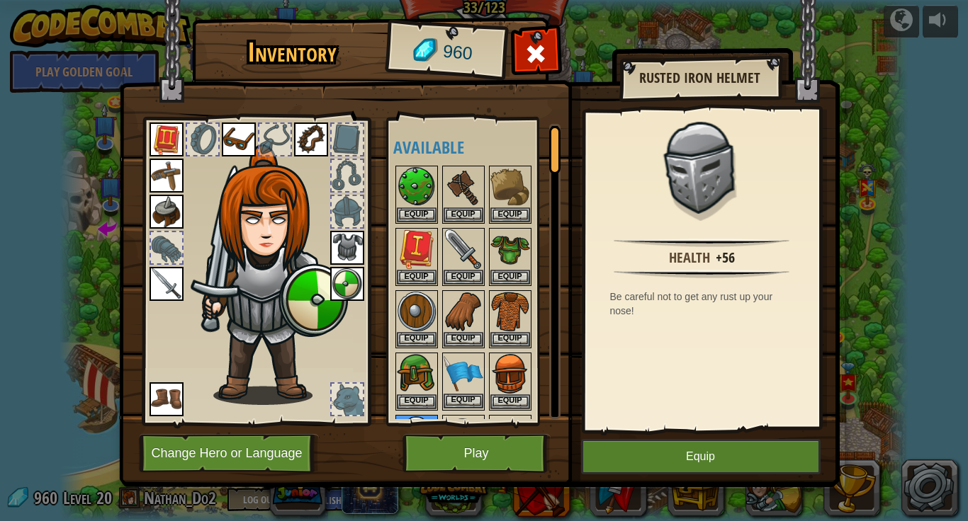
scroll to position [40, 0]
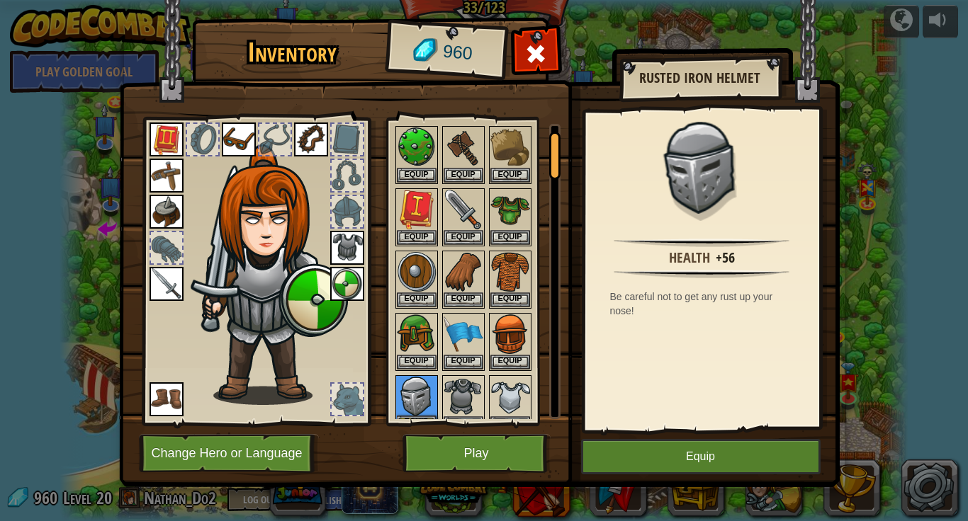
click at [412, 390] on img at bounding box center [417, 397] width 40 height 40
click at [652, 459] on button "Equip" at bounding box center [700, 456] width 239 height 35
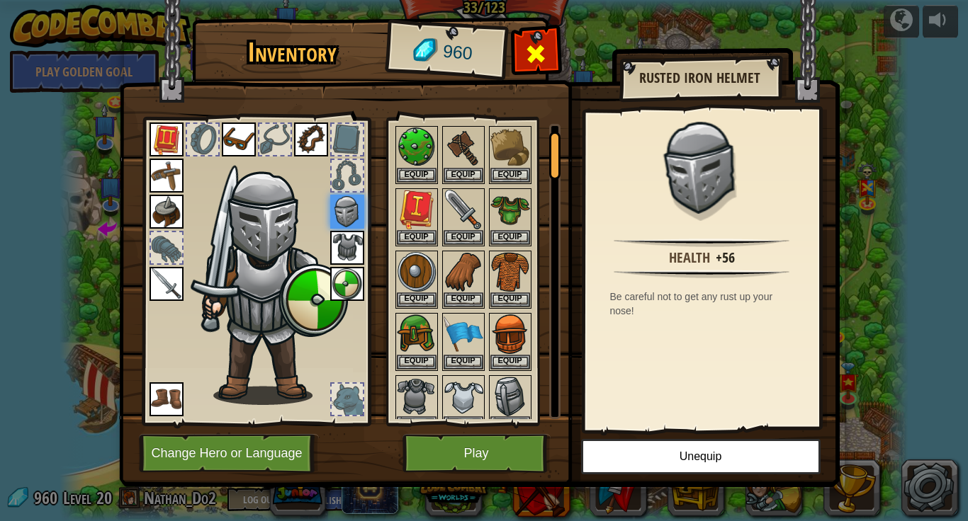
click at [544, 61] on span at bounding box center [535, 54] width 23 height 23
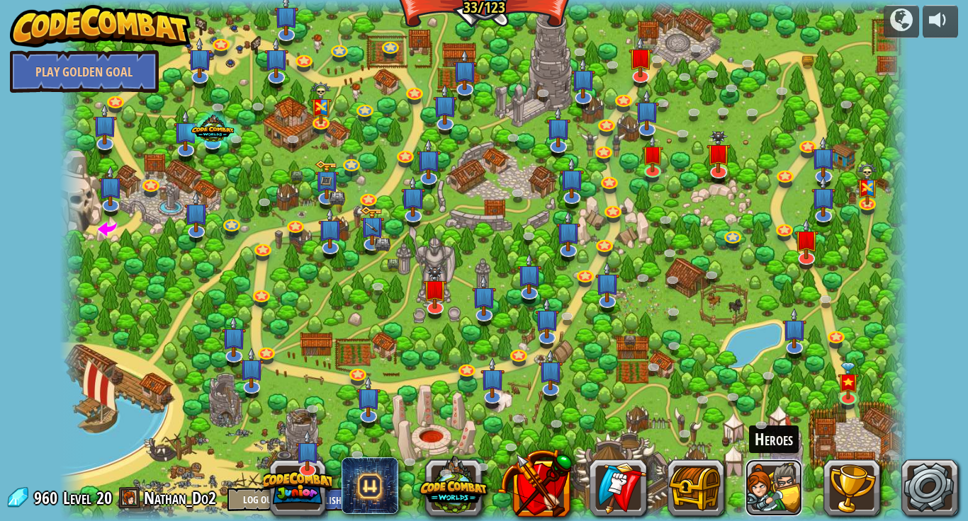
click at [760, 482] on button at bounding box center [773, 488] width 57 height 57
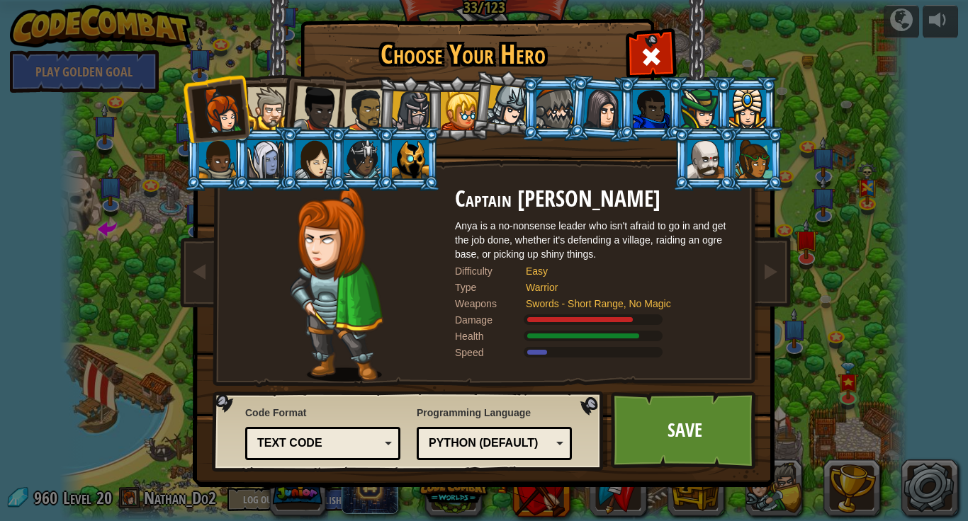
click at [275, 100] on div at bounding box center [268, 108] width 43 height 43
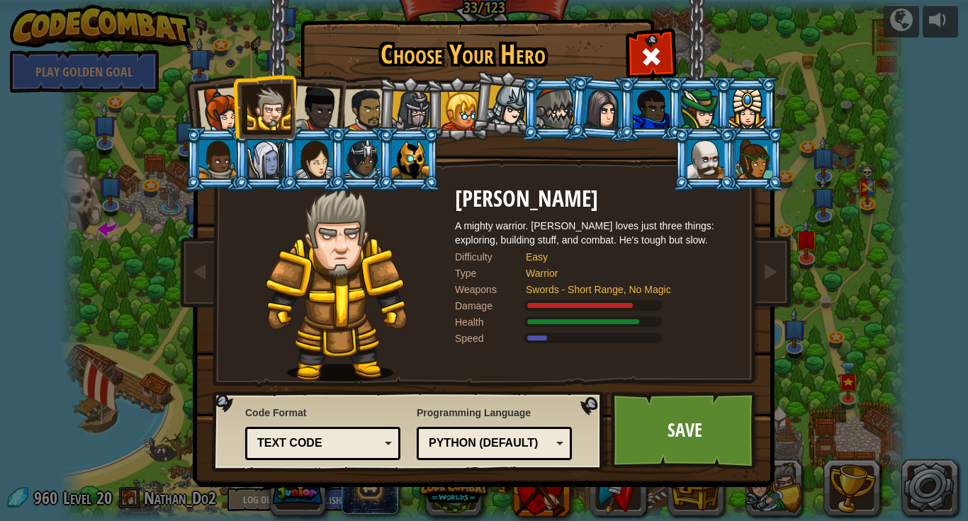
click at [225, 122] on div at bounding box center [221, 110] width 47 height 47
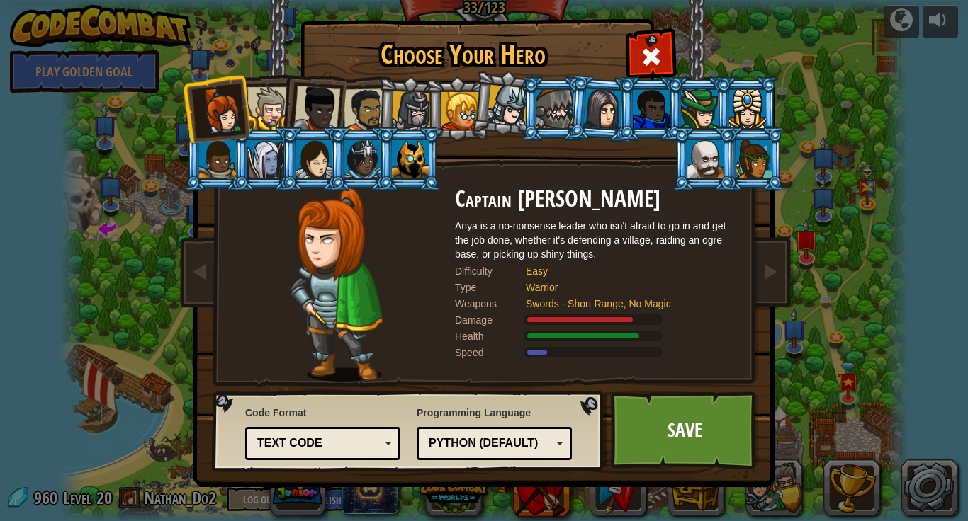
click at [258, 123] on div at bounding box center [268, 108] width 43 height 43
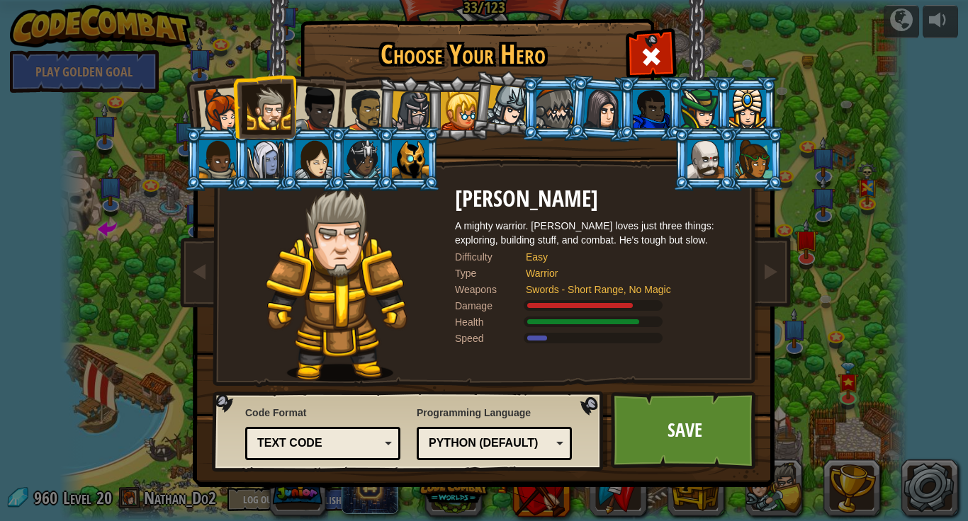
click at [293, 119] on li at bounding box center [264, 106] width 64 height 64
click at [315, 117] on div at bounding box center [316, 109] width 47 height 47
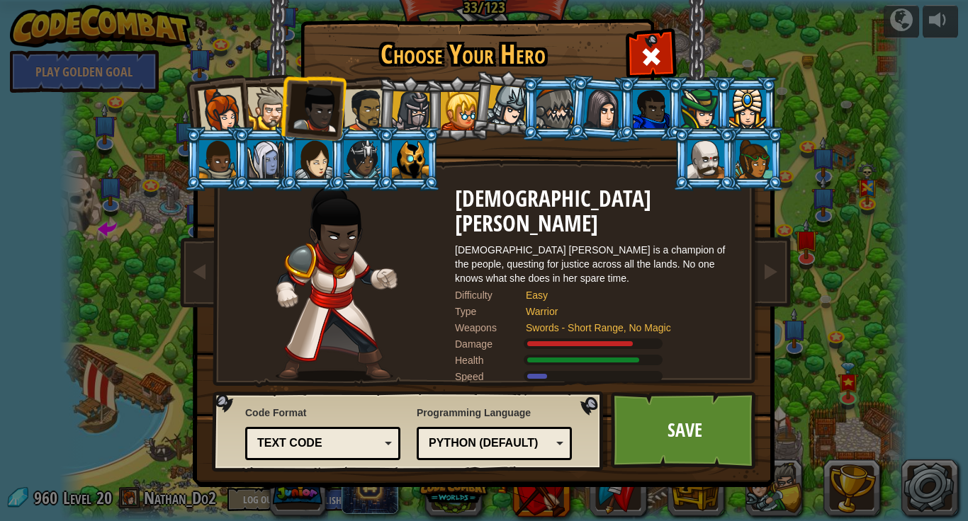
click at [356, 115] on div at bounding box center [366, 111] width 44 height 44
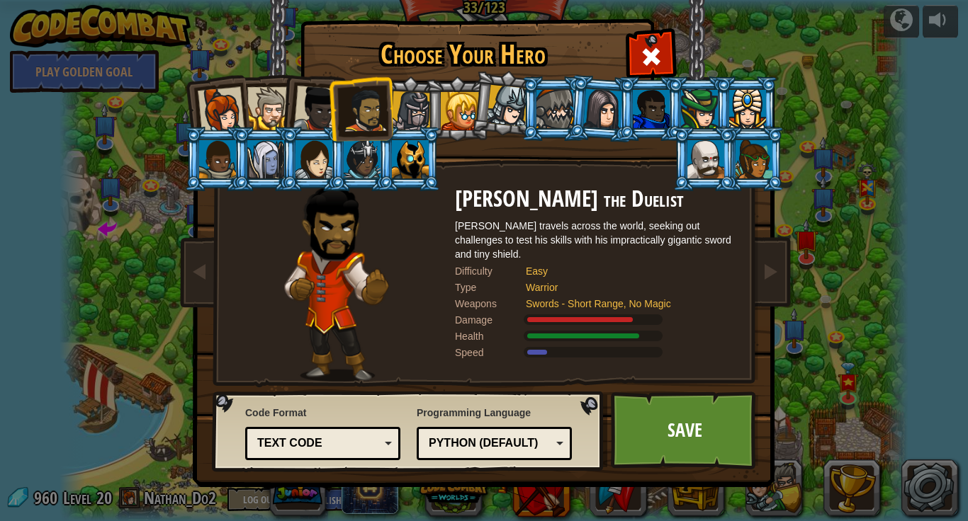
click at [425, 113] on li at bounding box center [457, 109] width 64 height 64
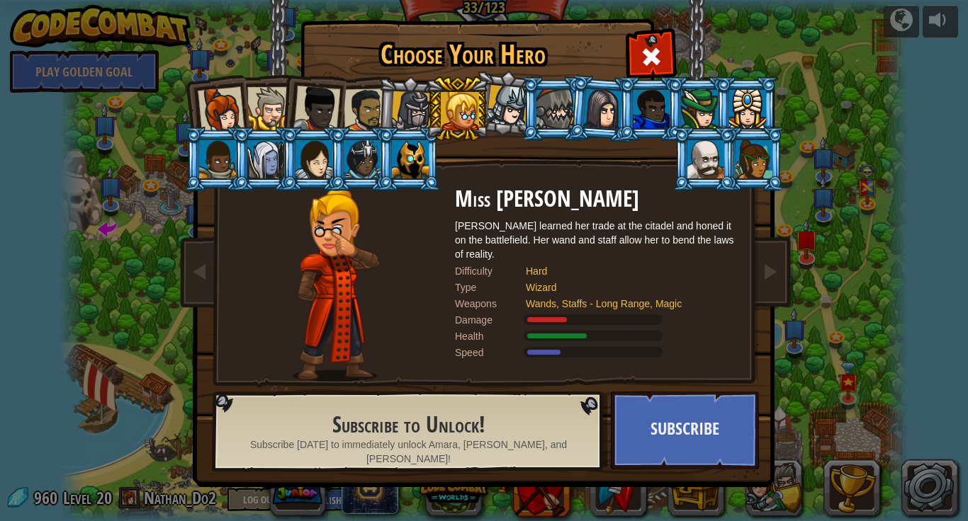
click at [373, 115] on div at bounding box center [366, 111] width 44 height 44
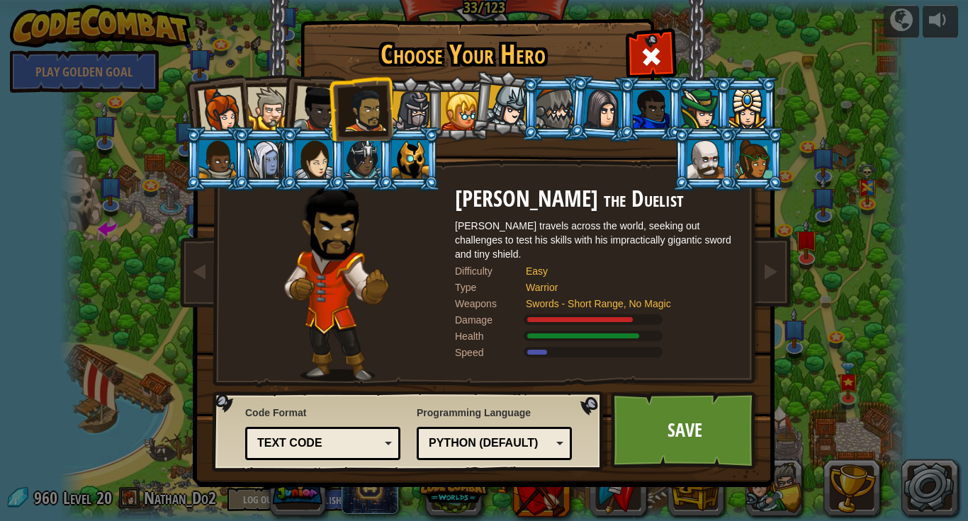
click at [400, 118] on div at bounding box center [411, 111] width 40 height 40
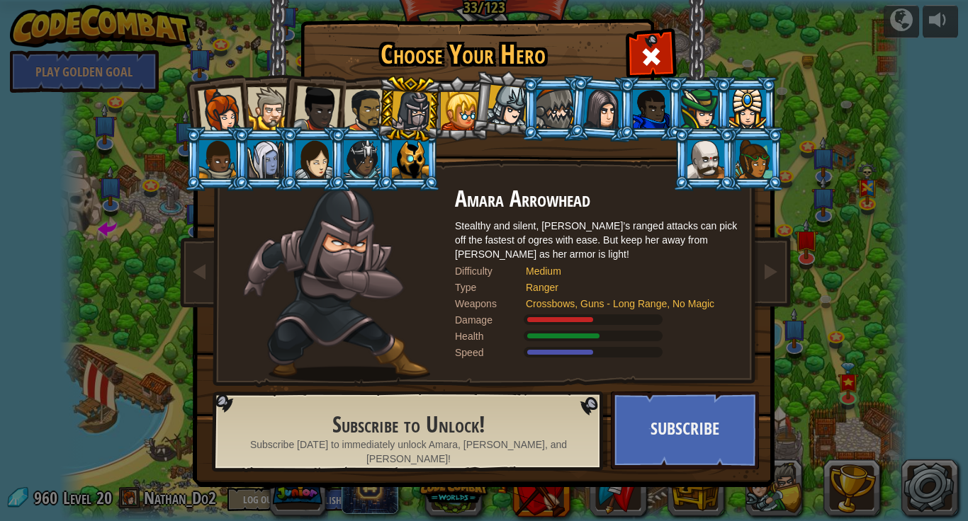
click at [708, 164] on div at bounding box center [705, 159] width 37 height 38
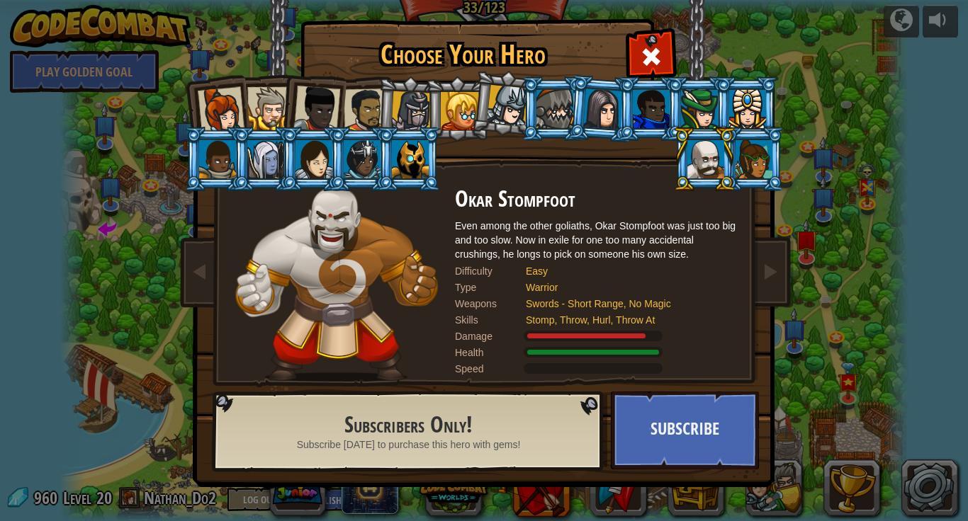
click at [510, 120] on div at bounding box center [508, 106] width 42 height 42
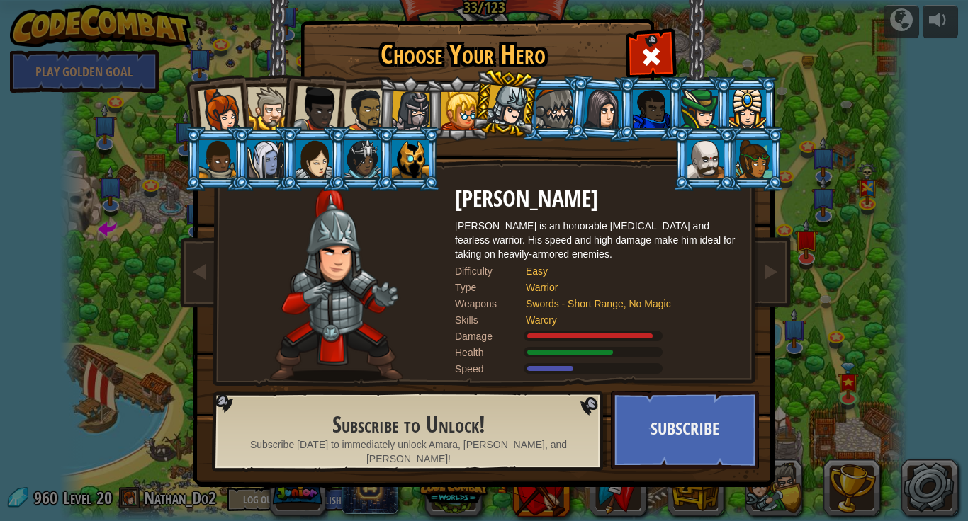
click at [271, 106] on div at bounding box center [268, 108] width 43 height 43
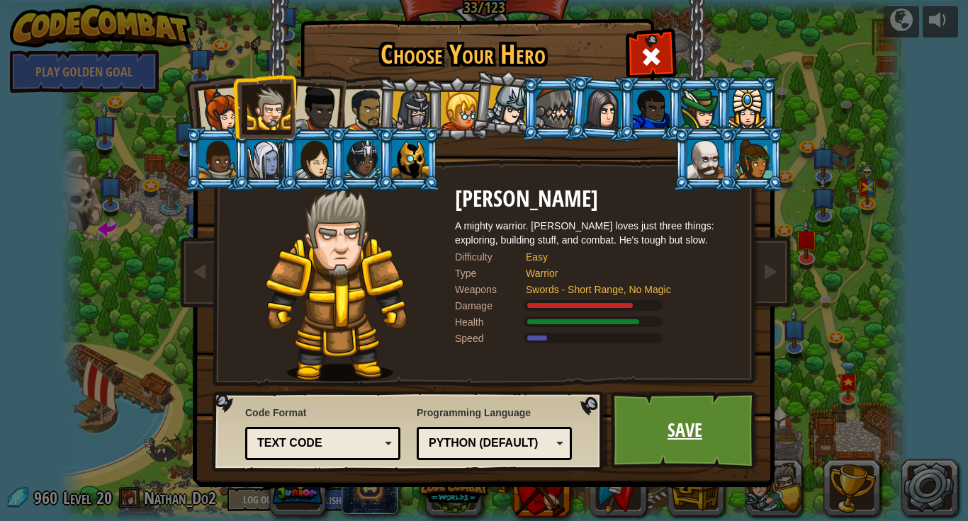
click at [658, 438] on link "Save" at bounding box center [685, 431] width 148 height 78
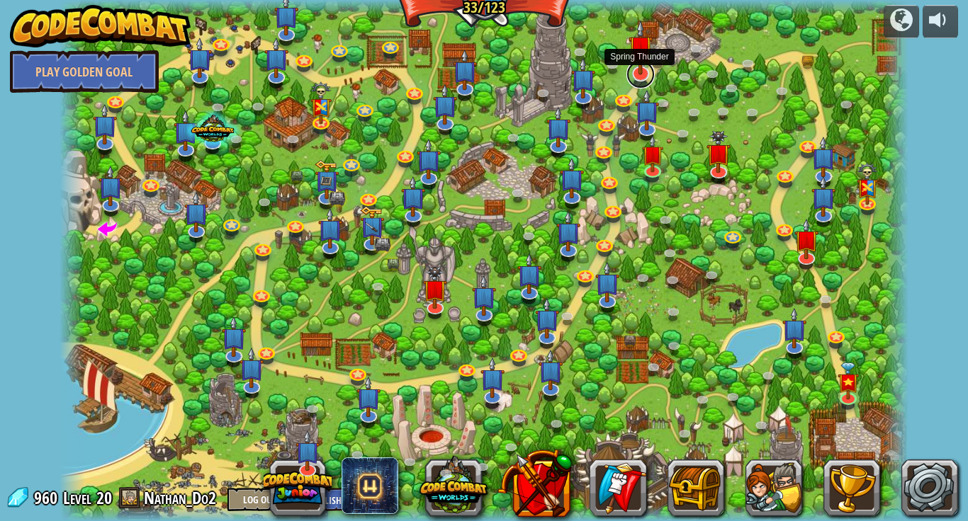
click at [640, 77] on link at bounding box center [640, 74] width 28 height 28
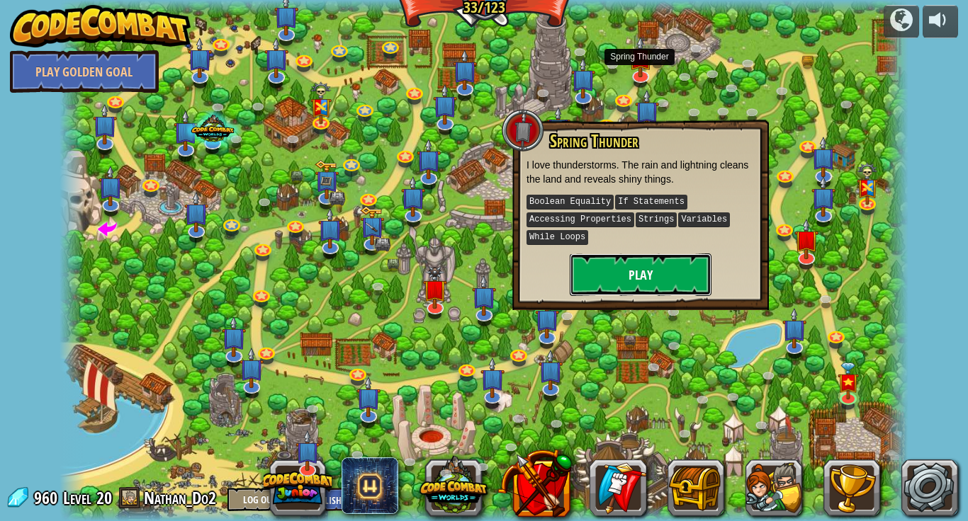
click at [652, 275] on button "Play" at bounding box center [641, 275] width 142 height 43
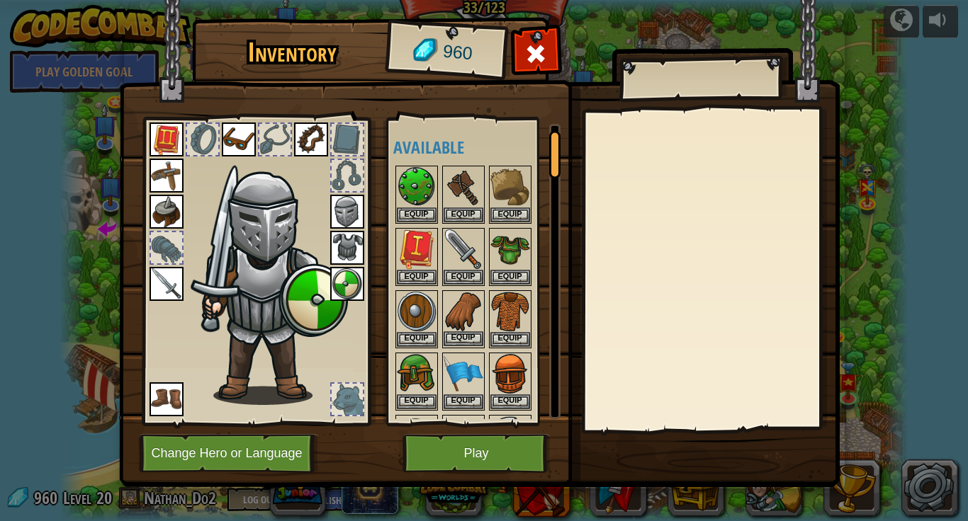
scroll to position [161, 0]
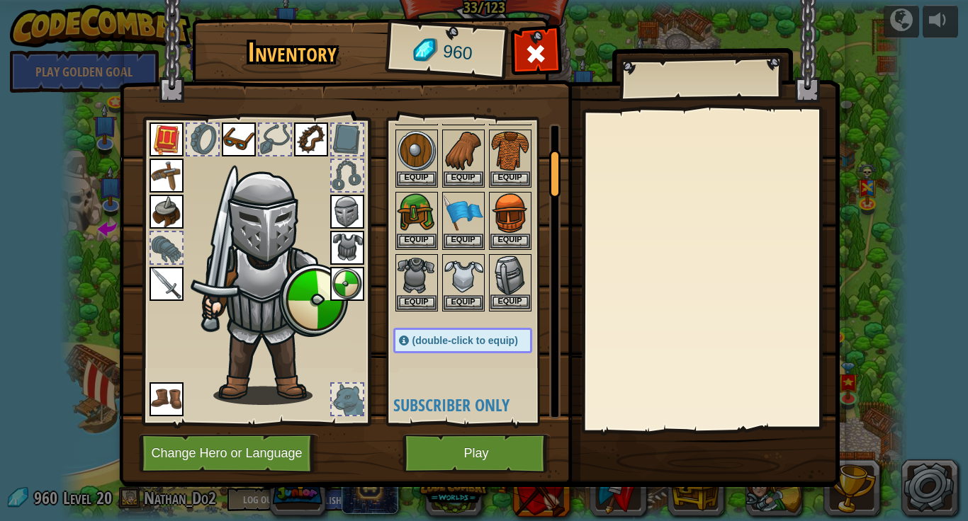
click at [498, 287] on img at bounding box center [510, 276] width 40 height 40
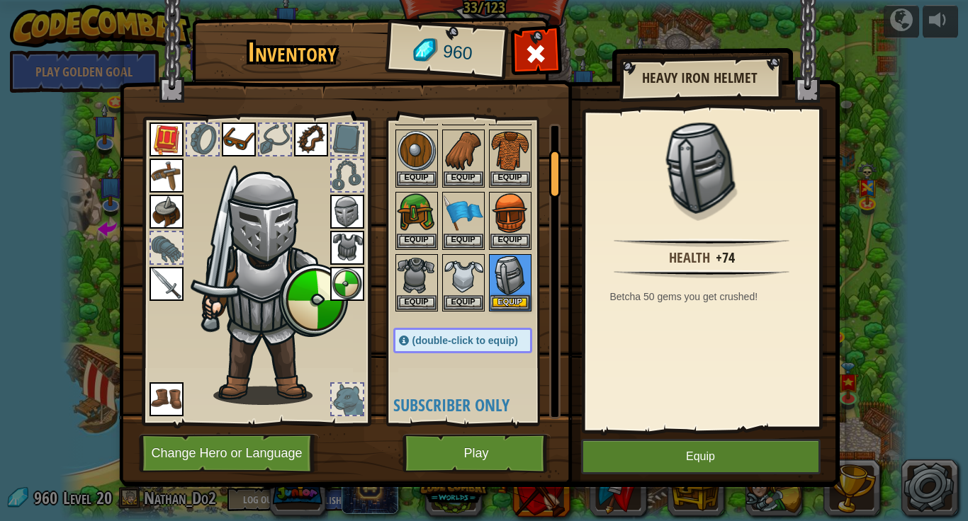
click at [341, 212] on img at bounding box center [347, 212] width 34 height 34
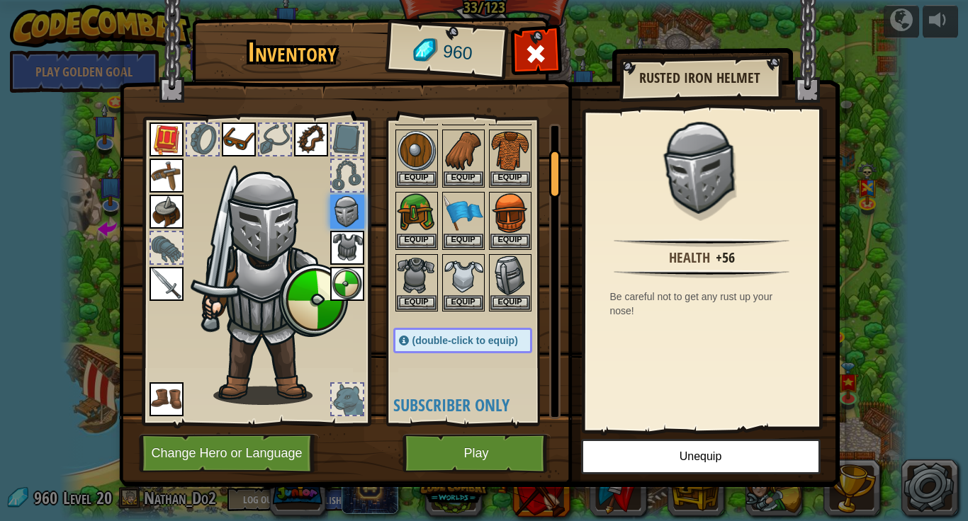
click at [341, 212] on img at bounding box center [347, 212] width 34 height 34
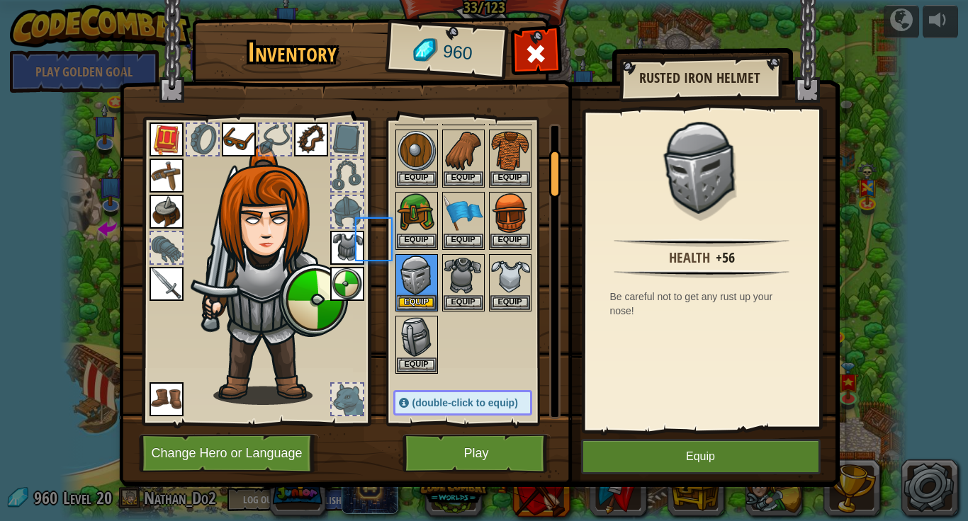
click at [341, 212] on div at bounding box center [347, 211] width 31 height 31
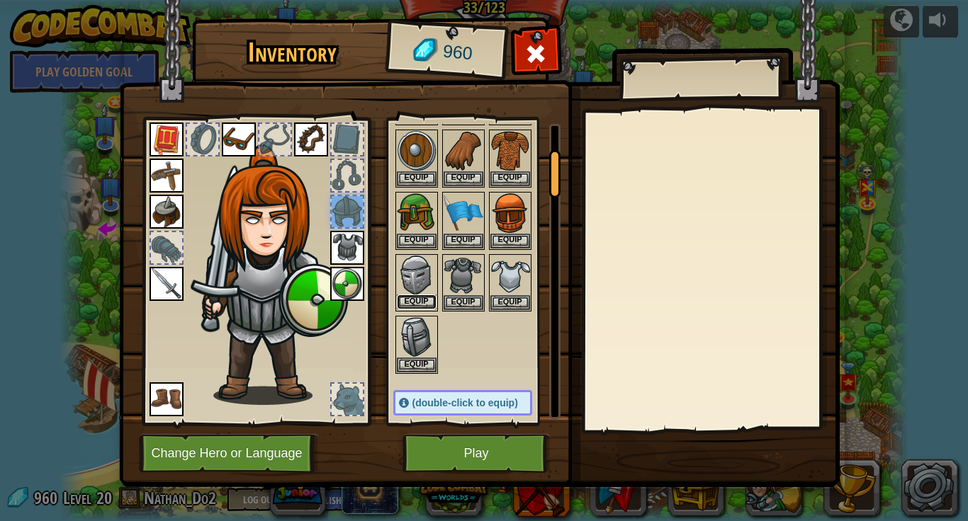
click at [411, 296] on button "Equip" at bounding box center [417, 302] width 40 height 15
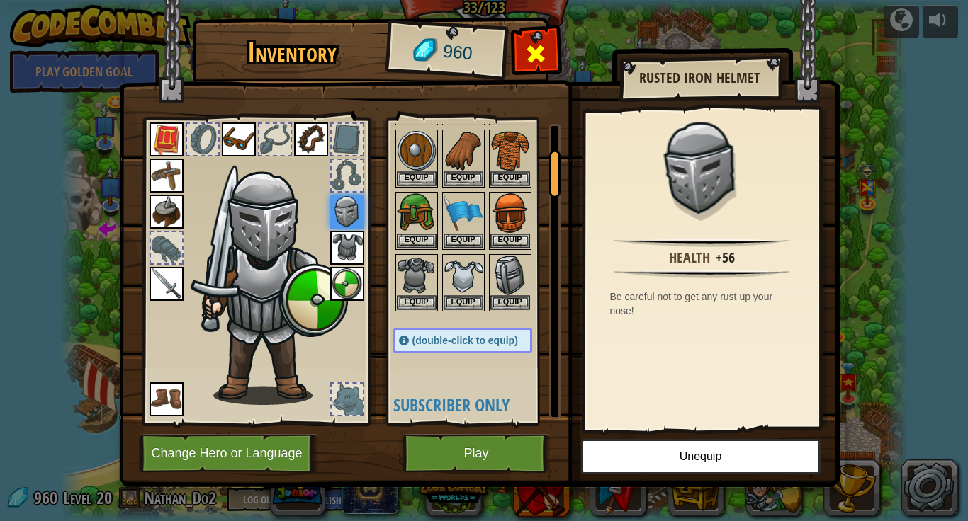
click at [536, 63] on span at bounding box center [535, 54] width 23 height 23
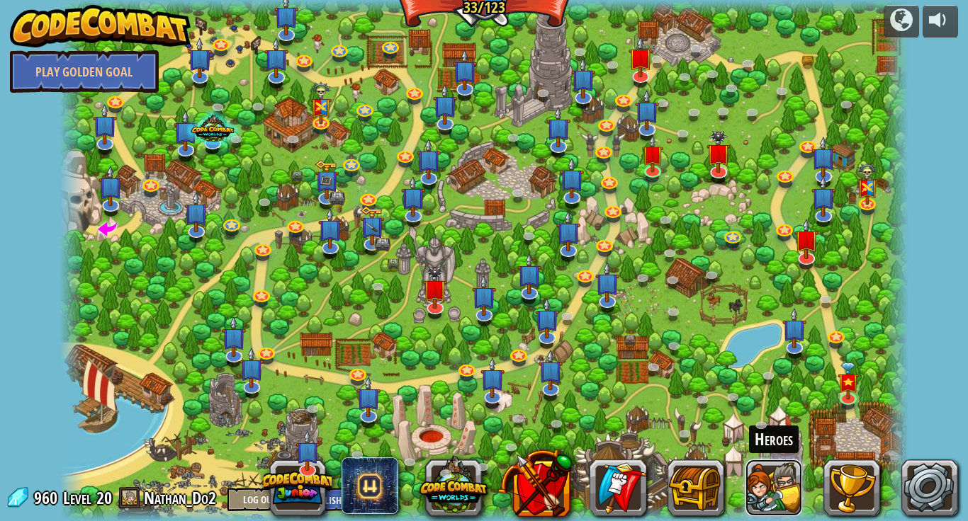
click at [772, 473] on button at bounding box center [773, 488] width 57 height 57
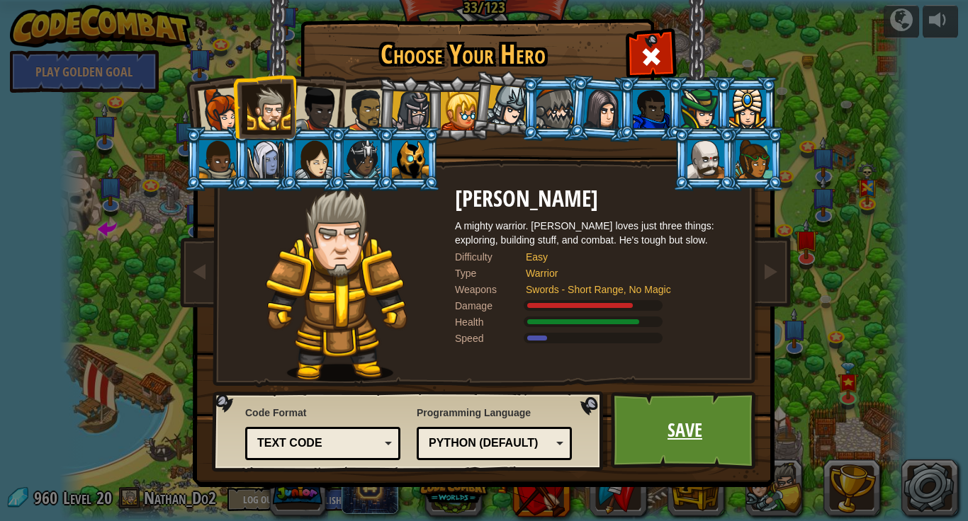
click at [680, 439] on link "Save" at bounding box center [685, 431] width 148 height 78
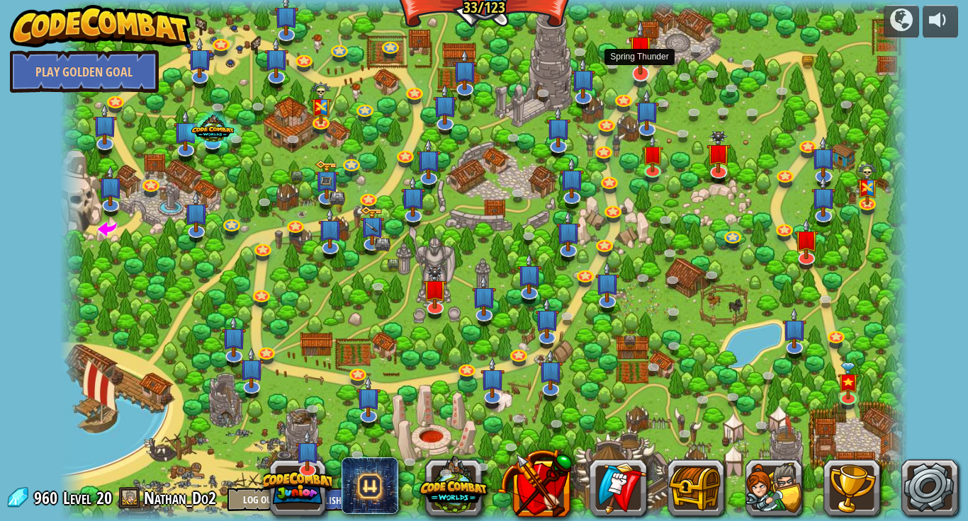
click at [638, 65] on img at bounding box center [640, 47] width 24 height 55
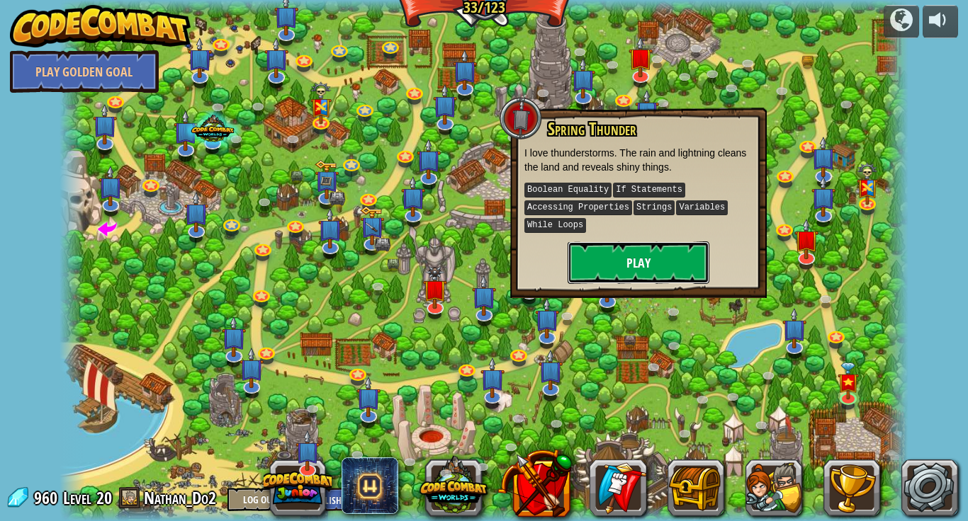
click at [637, 278] on button "Play" at bounding box center [638, 263] width 142 height 43
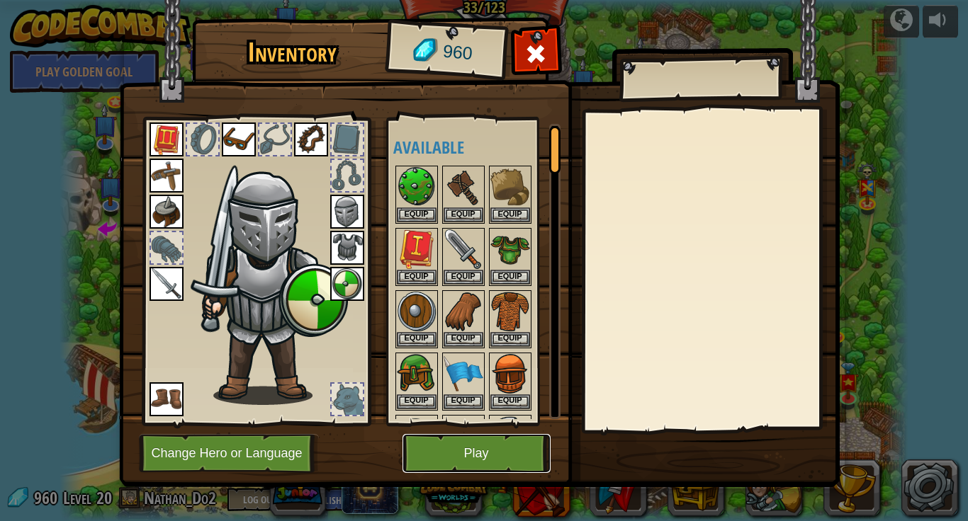
click at [499, 453] on button "Play" at bounding box center [476, 453] width 148 height 39
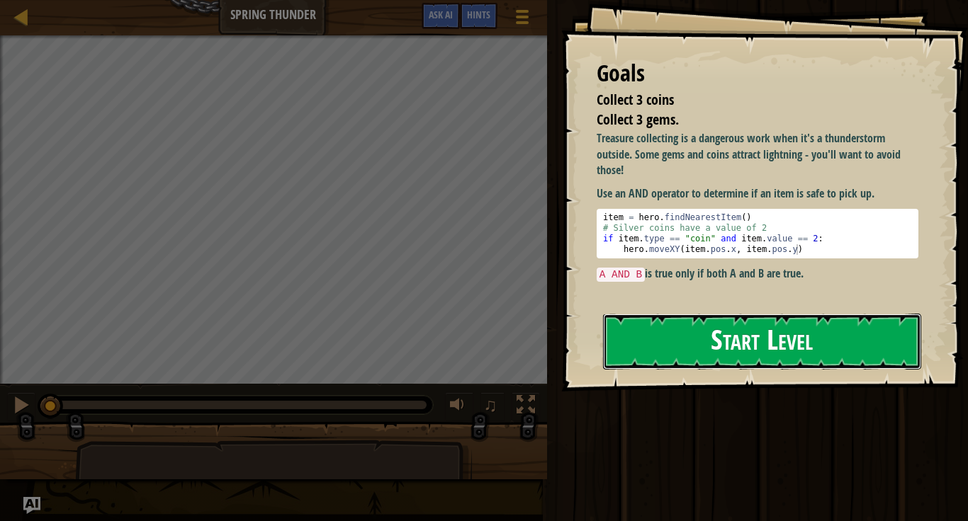
click at [640, 354] on button "Start Level" at bounding box center [762, 342] width 318 height 56
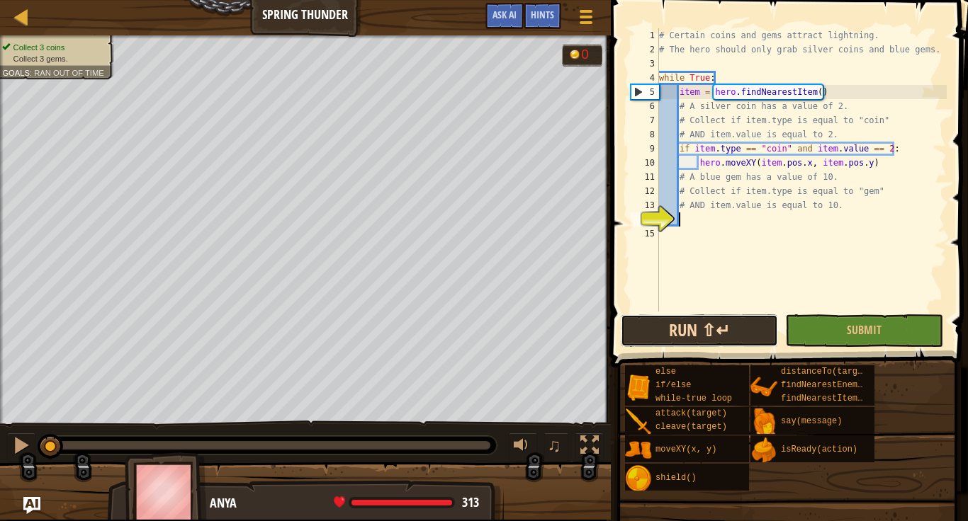
click at [692, 333] on button "Run ⇧↵" at bounding box center [700, 331] width 158 height 33
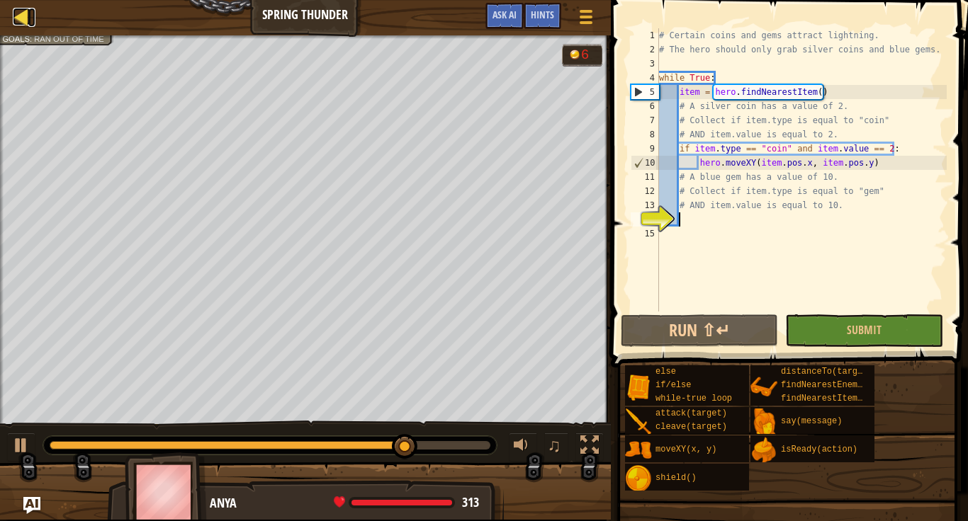
click at [22, 23] on div at bounding box center [22, 17] width 18 height 18
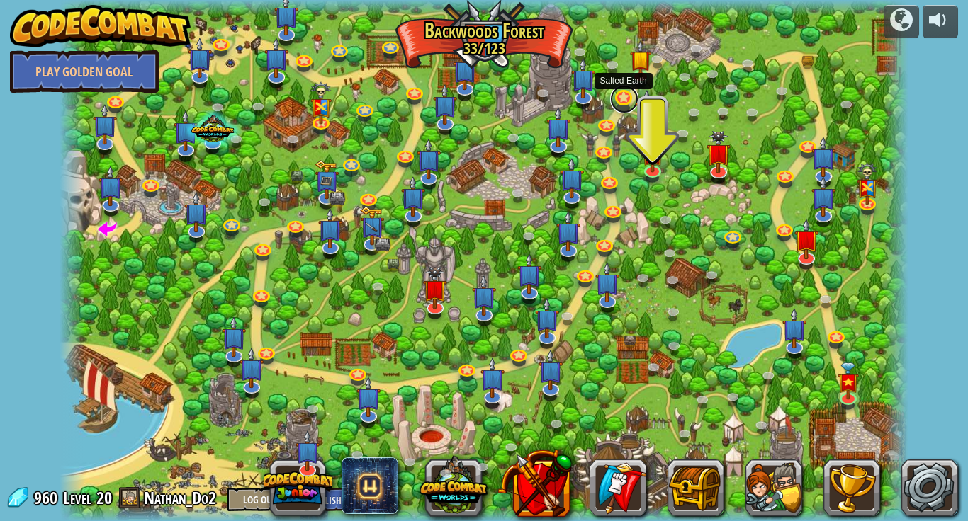
click at [616, 106] on link at bounding box center [624, 99] width 28 height 28
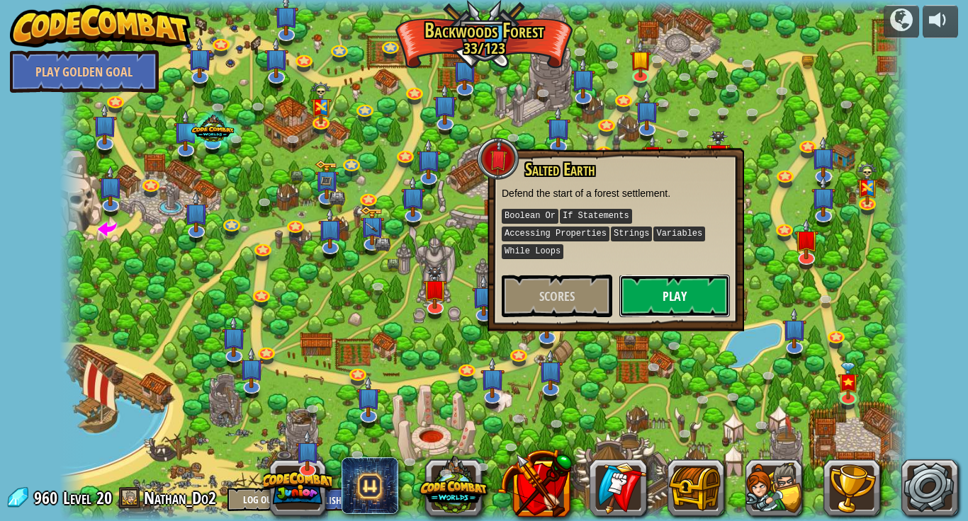
click at [652, 287] on button "Play" at bounding box center [674, 296] width 111 height 43
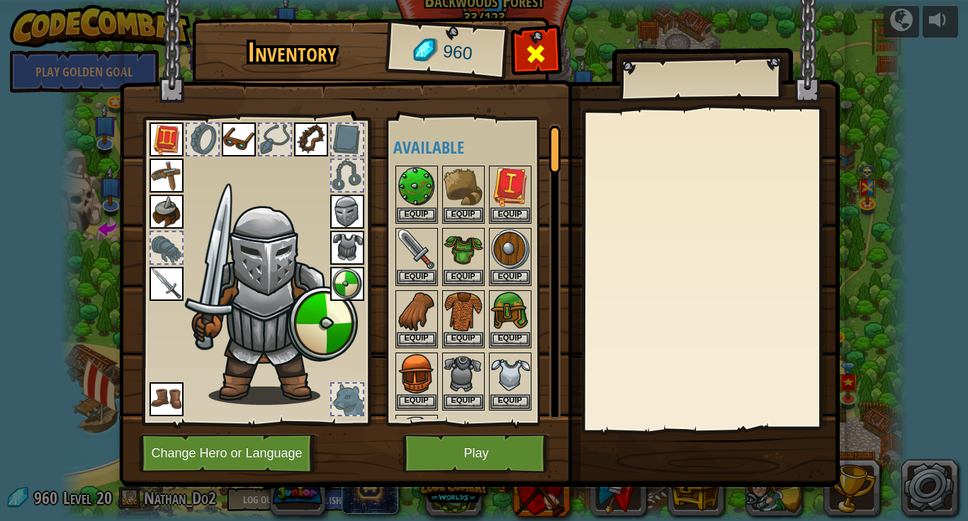
click at [536, 45] on span at bounding box center [535, 54] width 23 height 23
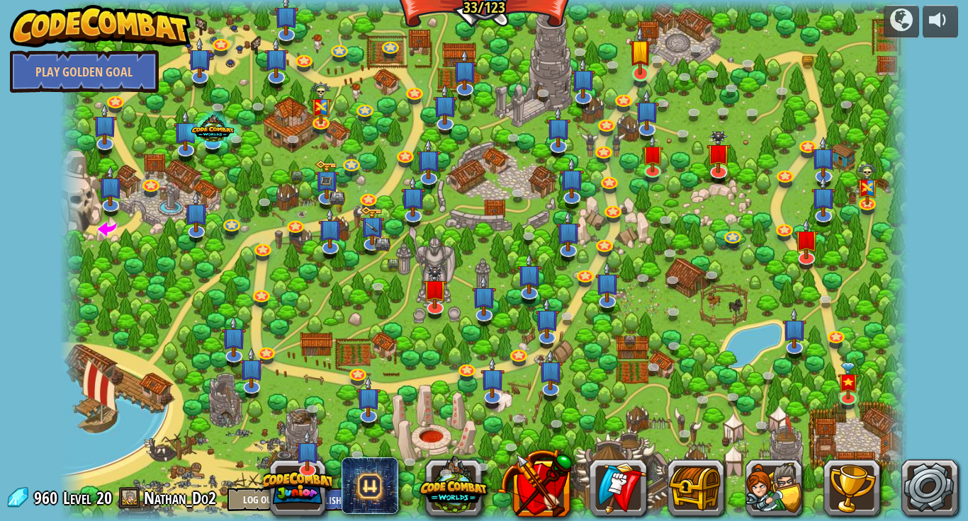
click at [630, 71] on img at bounding box center [640, 51] width 22 height 50
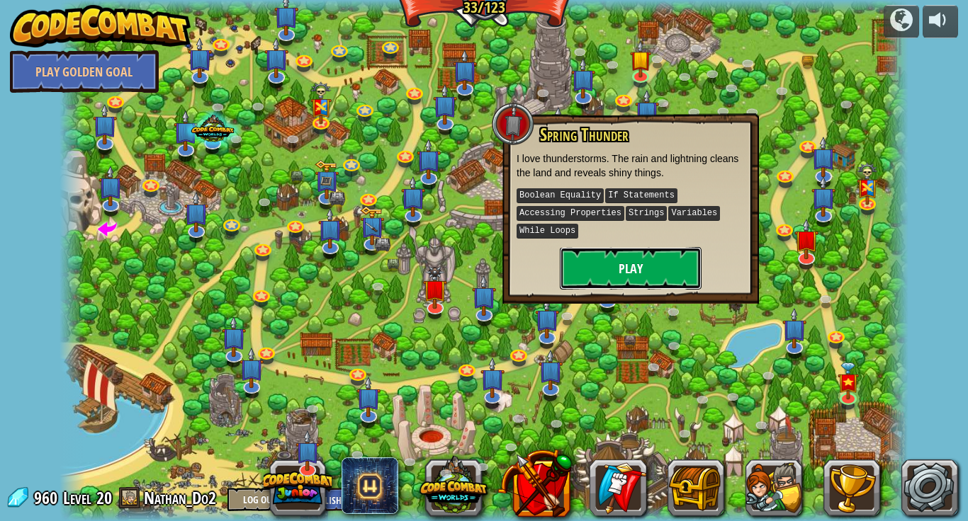
click at [638, 264] on button "Play" at bounding box center [631, 268] width 142 height 43
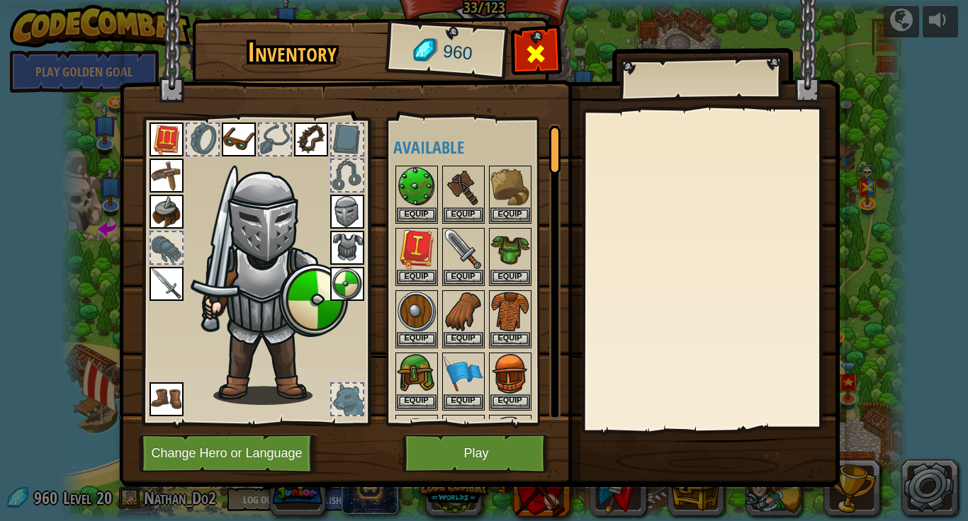
click at [531, 55] on span at bounding box center [535, 54] width 23 height 23
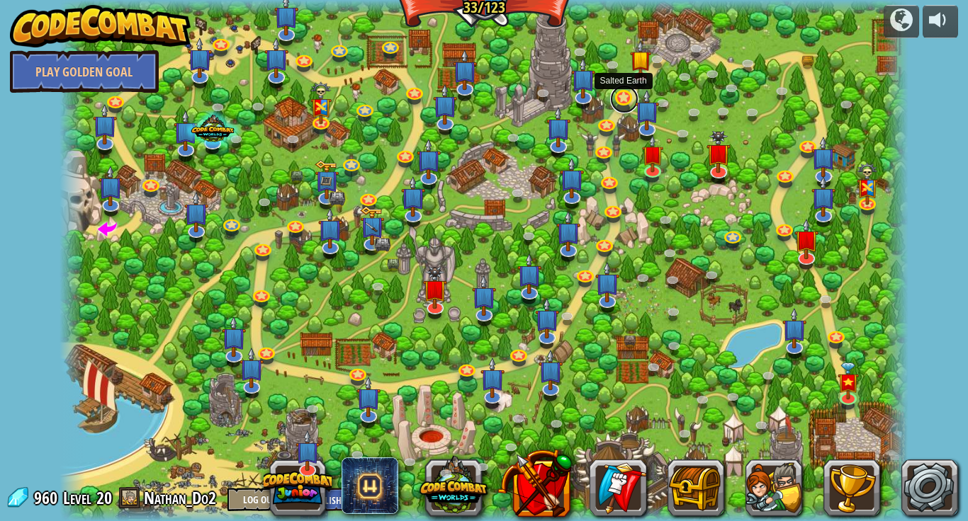
click at [619, 101] on link at bounding box center [624, 99] width 28 height 28
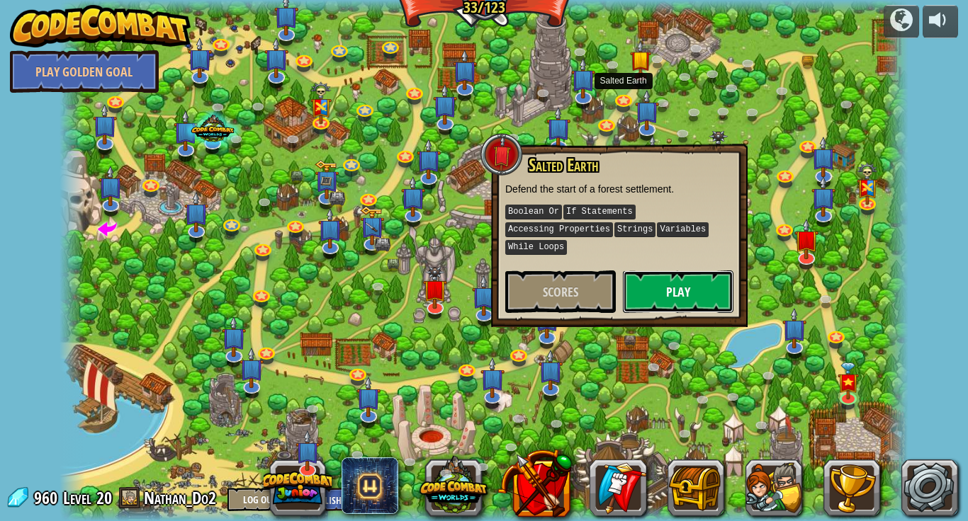
click at [646, 276] on button "Play" at bounding box center [678, 292] width 111 height 43
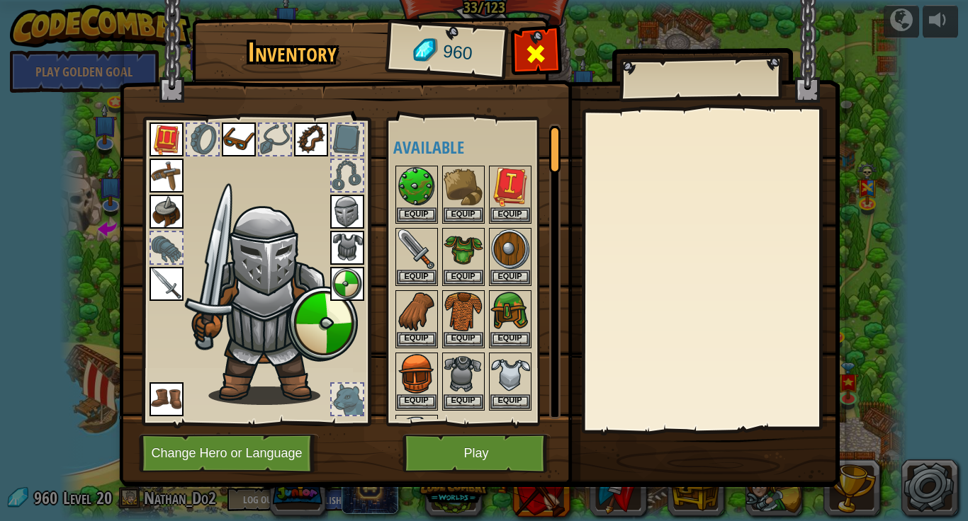
click at [534, 56] on span at bounding box center [535, 54] width 23 height 23
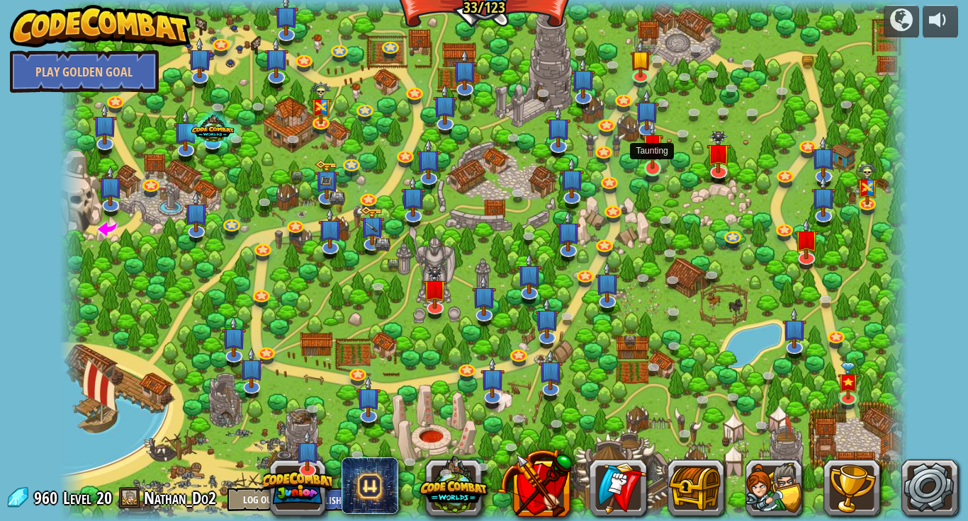
click at [657, 168] on img at bounding box center [653, 145] width 22 height 50
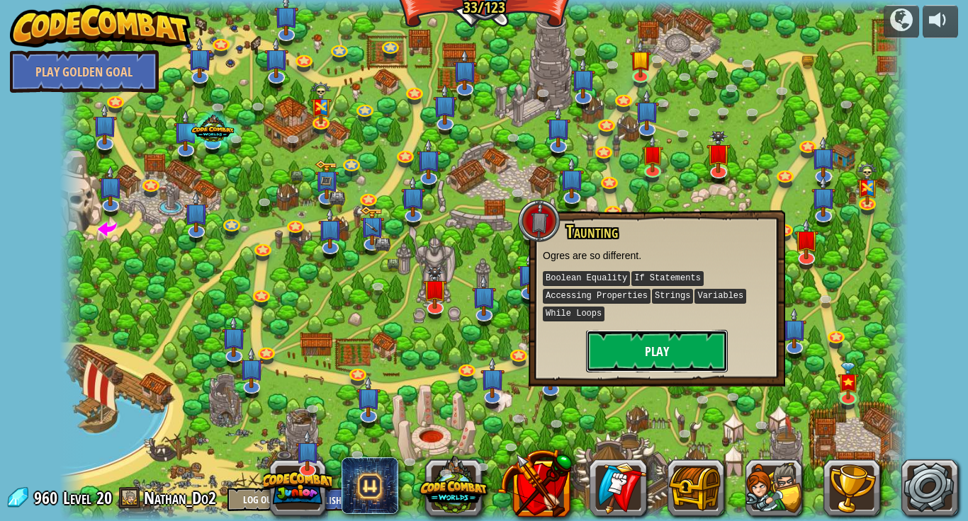
click at [670, 343] on button "Play" at bounding box center [657, 351] width 142 height 43
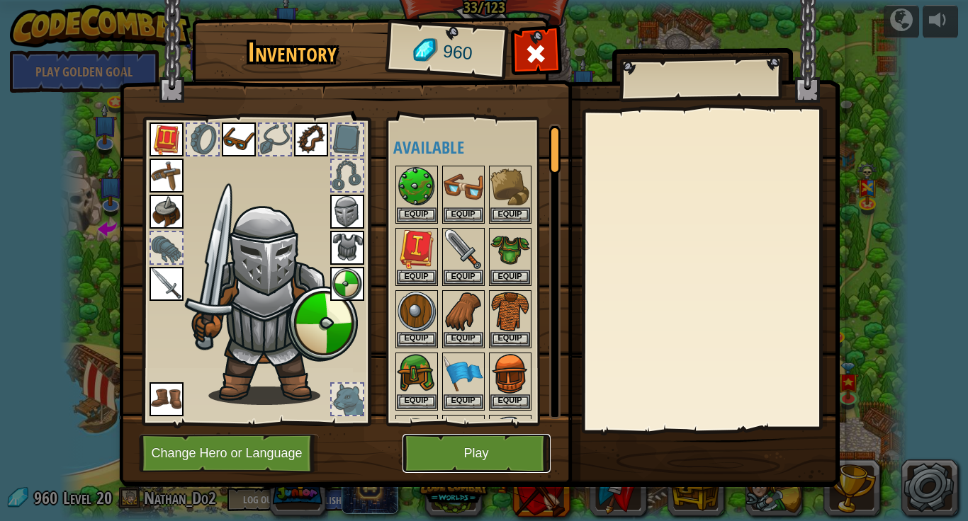
click at [514, 457] on button "Play" at bounding box center [476, 453] width 148 height 39
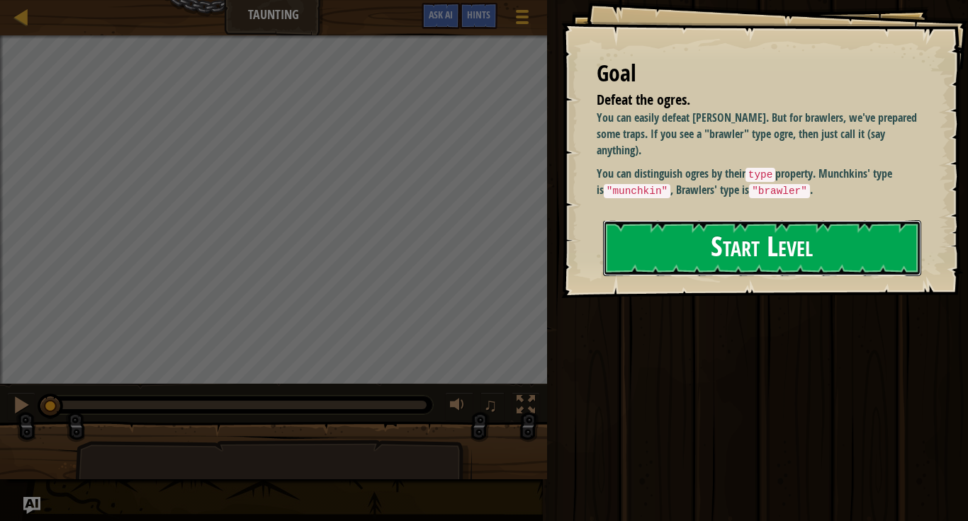
click at [752, 255] on button "Start Level" at bounding box center [762, 248] width 318 height 56
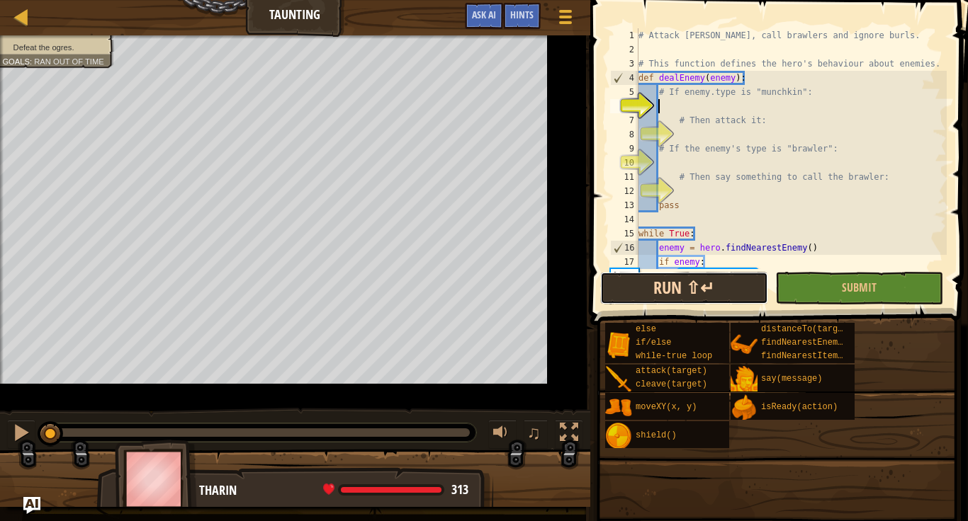
click at [693, 293] on button "Run ⇧↵" at bounding box center [684, 288] width 168 height 33
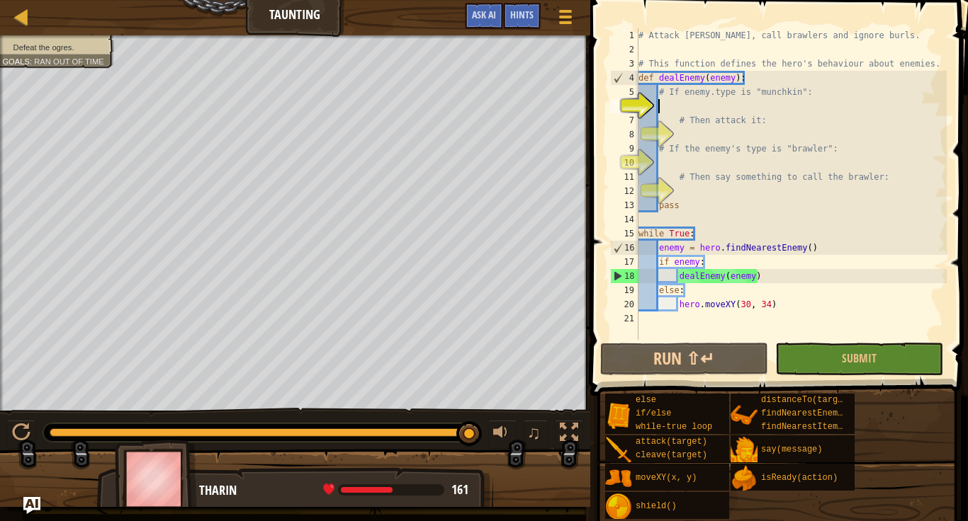
drag, startPoint x: 148, startPoint y: 429, endPoint x: 485, endPoint y: 451, distance: 337.2
click at [485, 451] on div "Defeat the ogres. Goals : Ran out of time ♫ [PERSON_NAME] 161 x: 30 y: 34 No ta…" at bounding box center [484, 271] width 968 height 472
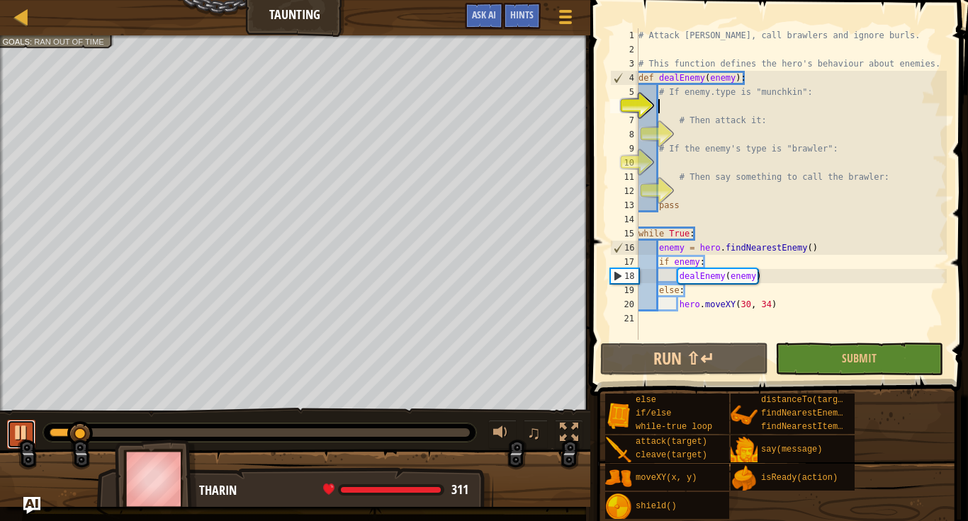
click at [26, 437] on div at bounding box center [21, 433] width 18 height 18
